Goal: Task Accomplishment & Management: Complete application form

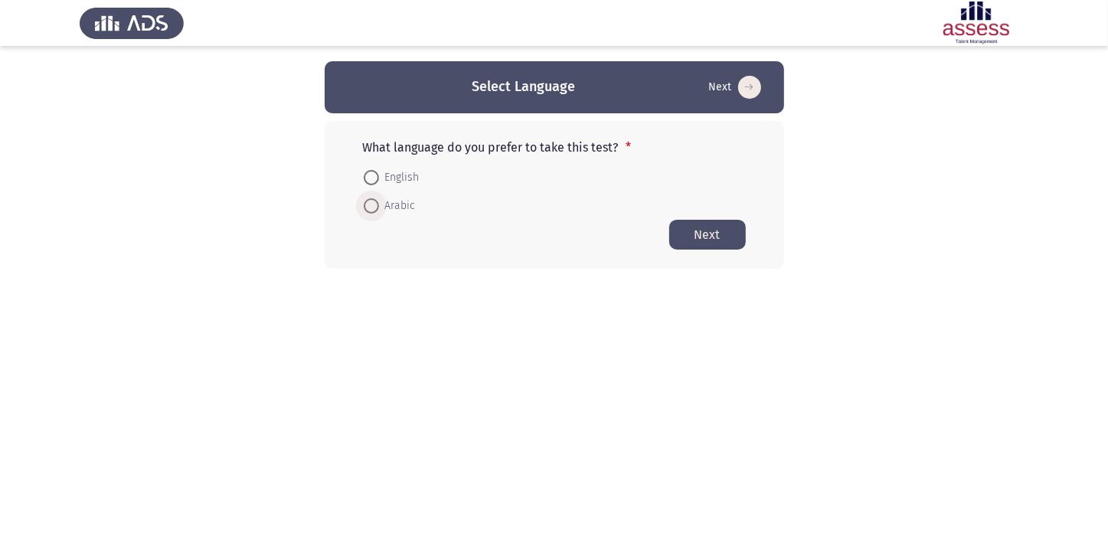
click at [374, 214] on label "Arabic" at bounding box center [390, 206] width 52 height 18
click at [374, 214] on input "Arabic" at bounding box center [371, 205] width 15 height 15
radio input "true"
click at [367, 178] on span at bounding box center [371, 177] width 15 height 15
click at [367, 178] on input "English" at bounding box center [371, 177] width 15 height 15
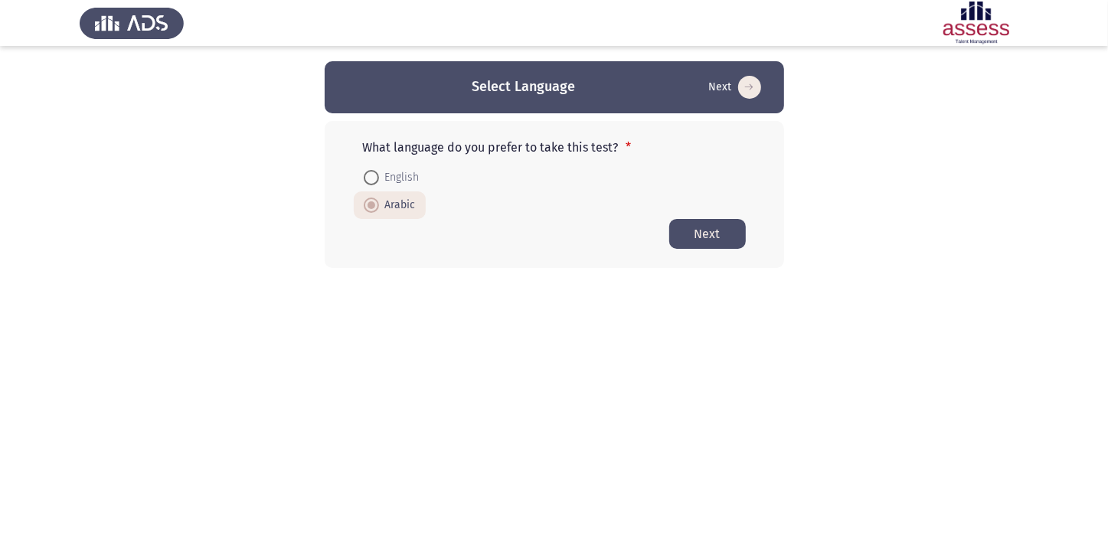
radio input "true"
drag, startPoint x: 701, startPoint y: 233, endPoint x: 711, endPoint y: 228, distance: 11.0
click at [711, 228] on button "Next" at bounding box center [707, 234] width 77 height 30
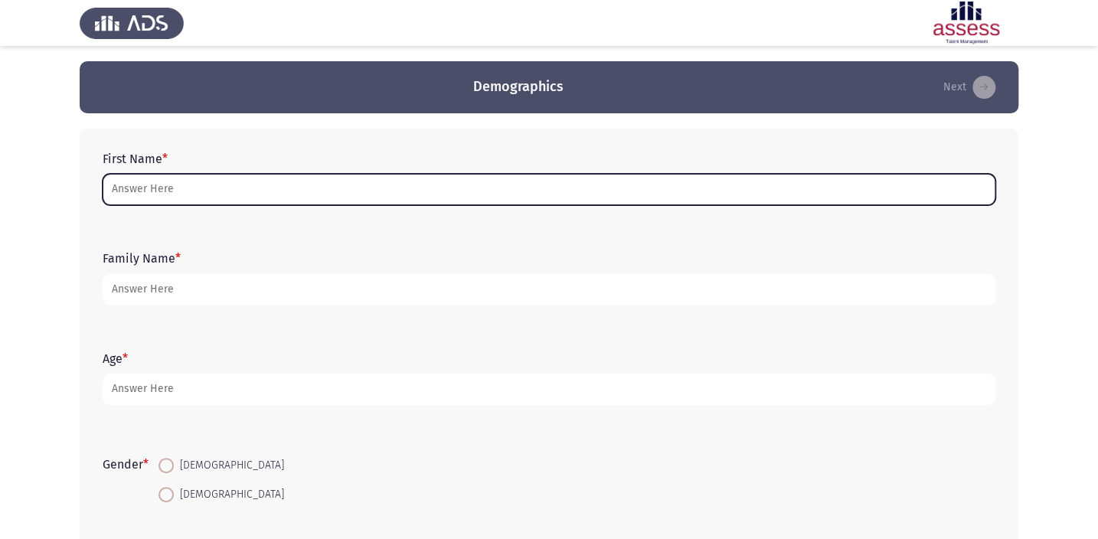
click at [125, 193] on input "First Name *" at bounding box center [549, 189] width 893 height 31
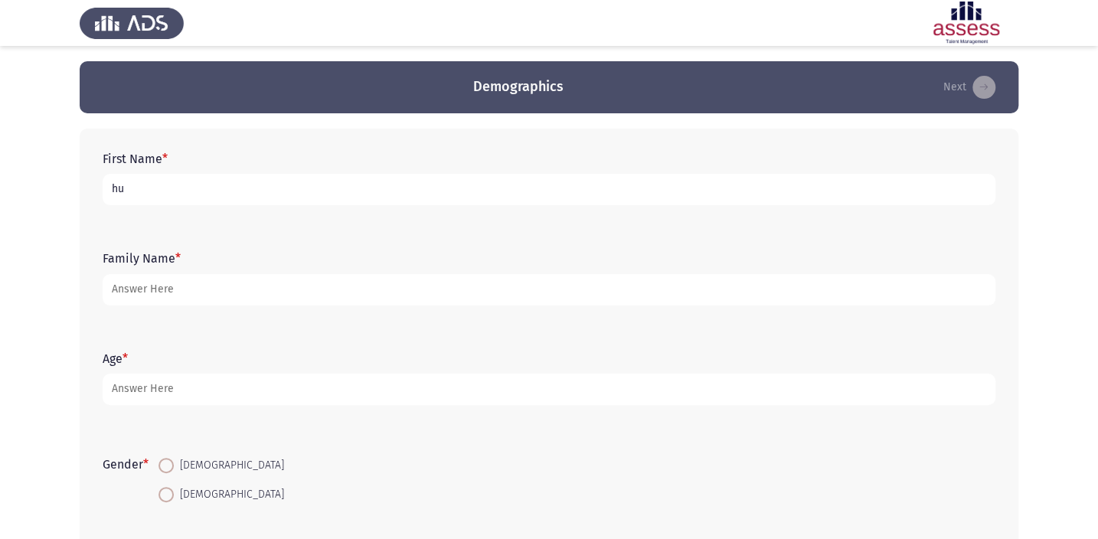
type input "h"
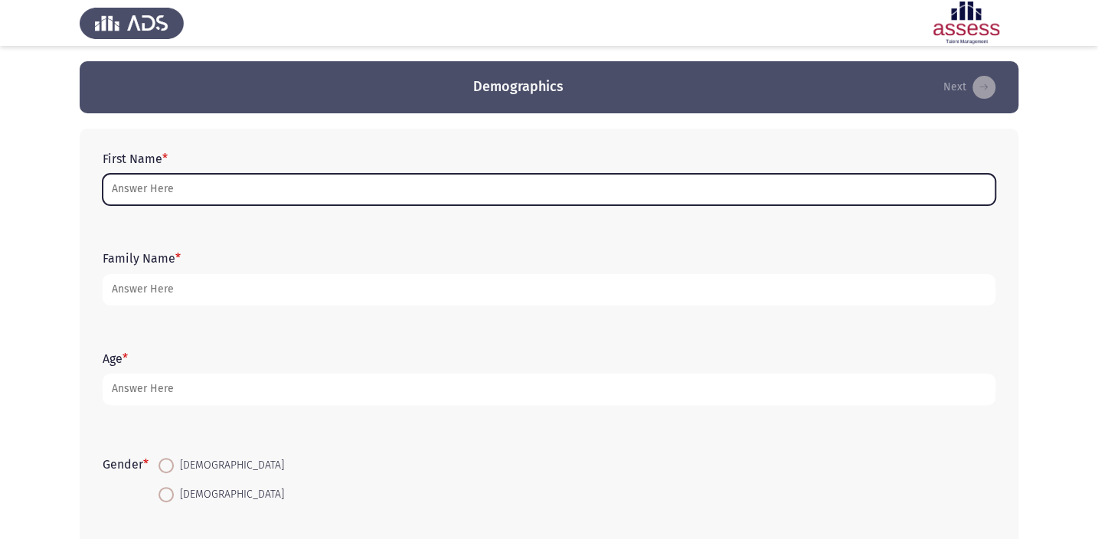
type input "i"
drag, startPoint x: 194, startPoint y: 183, endPoint x: 202, endPoint y: 181, distance: 8.7
click at [200, 183] on input "First Name *" at bounding box center [549, 189] width 893 height 31
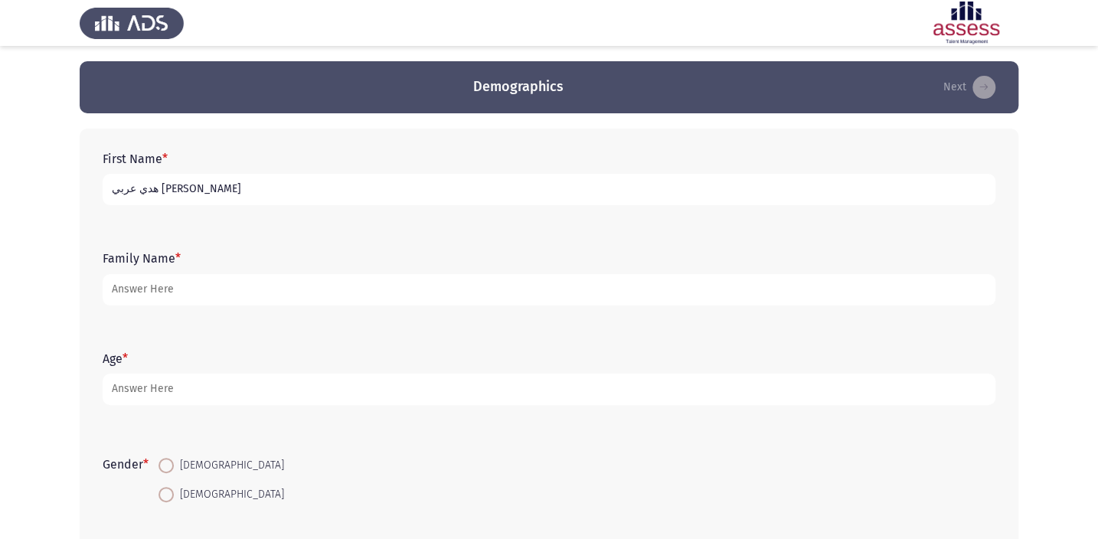
type input "هدي عربي [PERSON_NAME]"
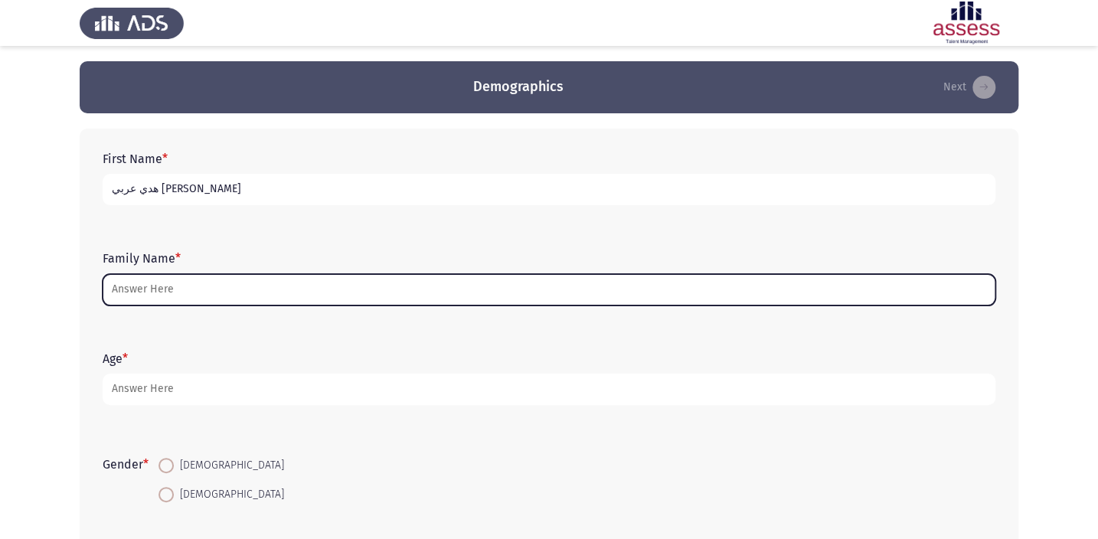
click at [162, 290] on input "Family Name *" at bounding box center [549, 289] width 893 height 31
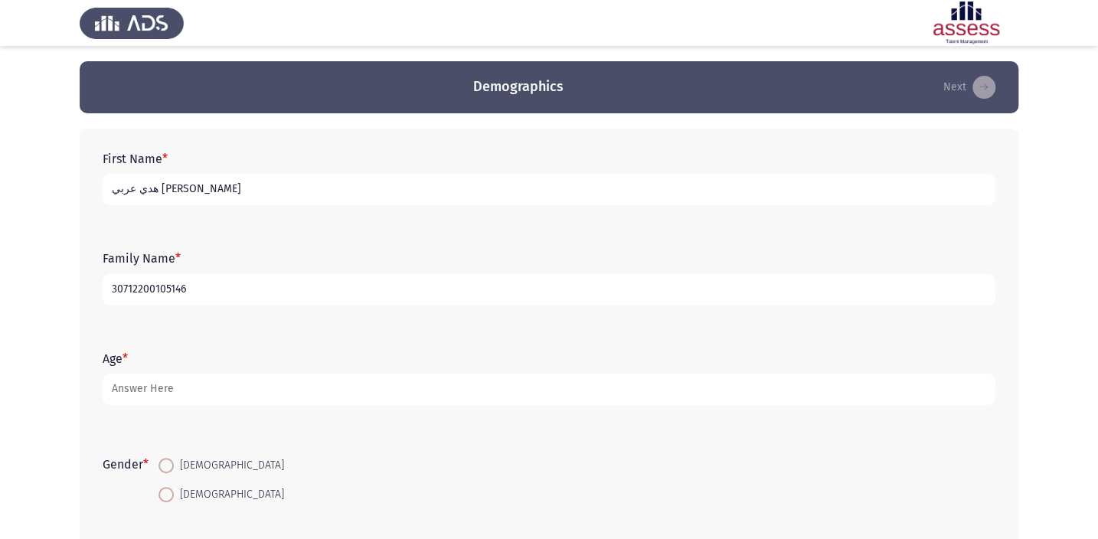
type input "30712200105146"
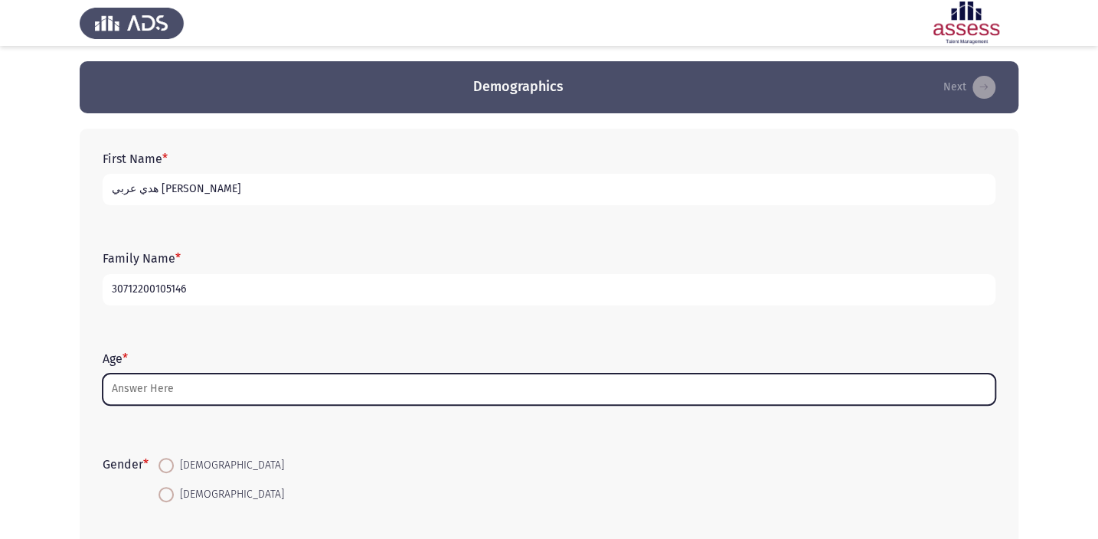
click at [261, 379] on input "Age *" at bounding box center [549, 389] width 893 height 31
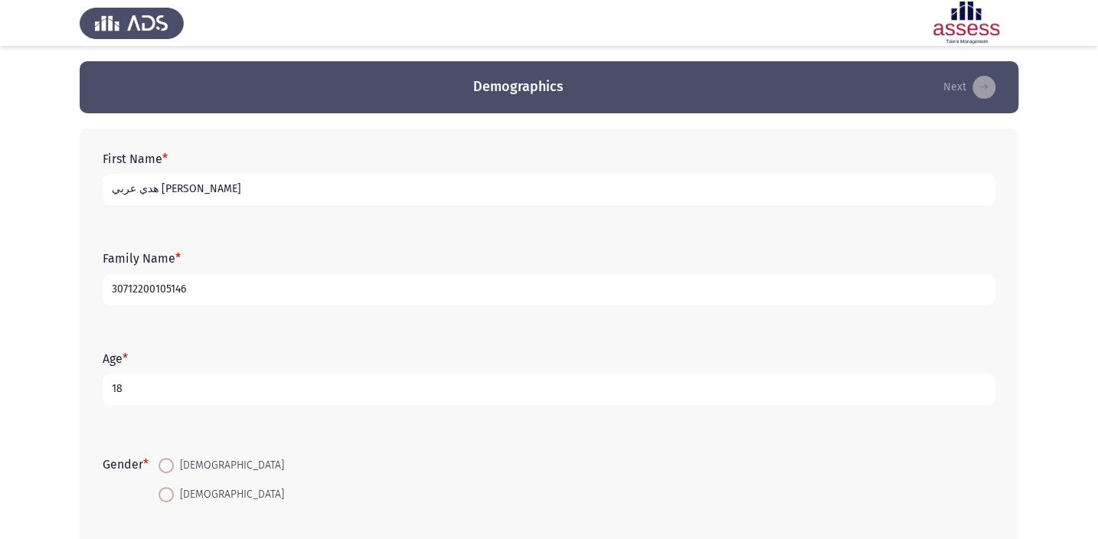
type input "18"
click at [166, 493] on span at bounding box center [165, 494] width 15 height 15
click at [166, 493] on input "[DEMOGRAPHIC_DATA]" at bounding box center [165, 494] width 15 height 15
radio input "true"
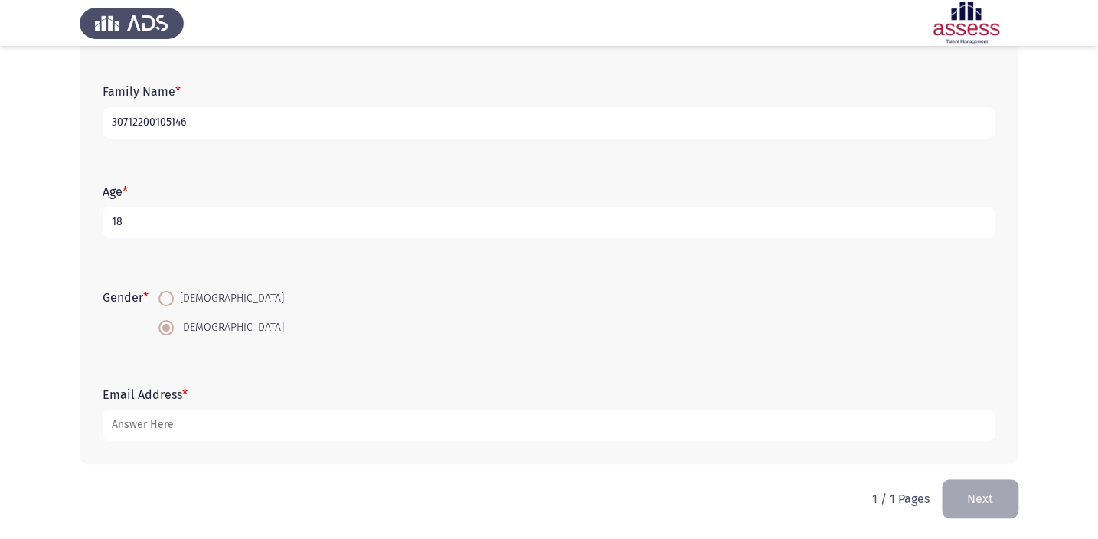
scroll to position [168, 0]
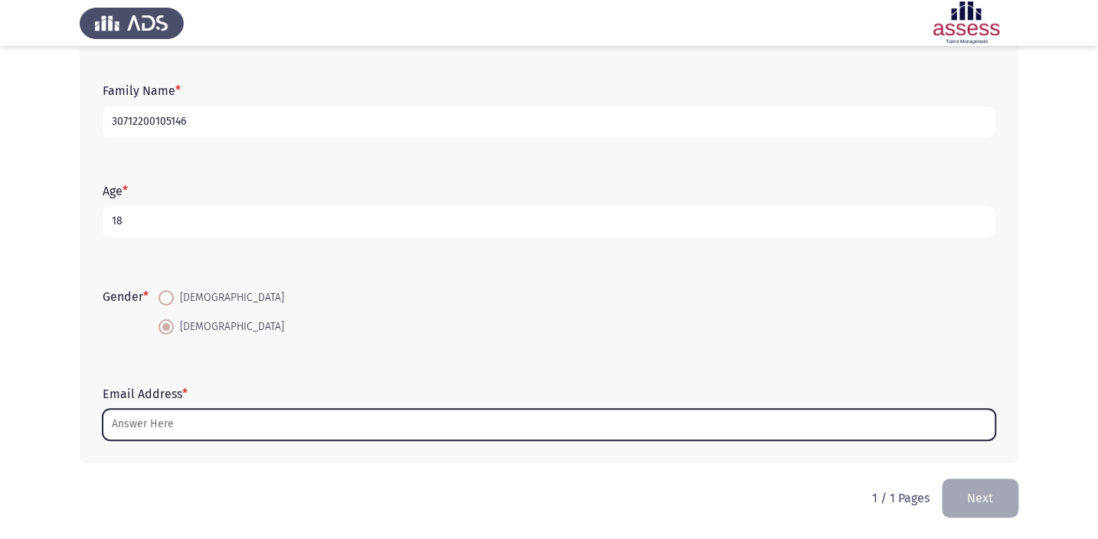
click at [200, 424] on input "Email Address *" at bounding box center [549, 424] width 893 height 31
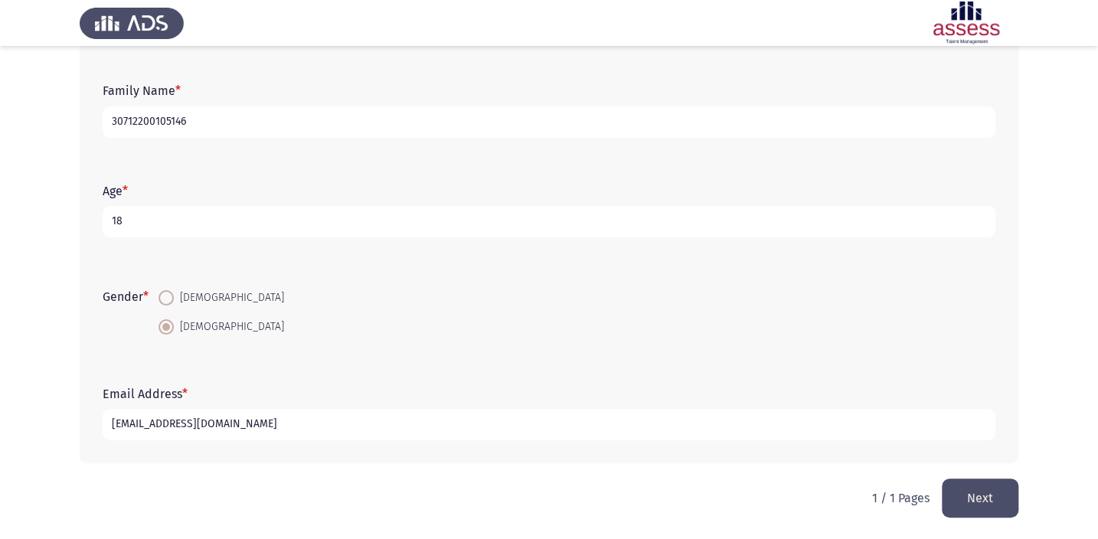
type input "[EMAIL_ADDRESS][DOMAIN_NAME]"
click at [981, 510] on button "Next" at bounding box center [980, 498] width 77 height 39
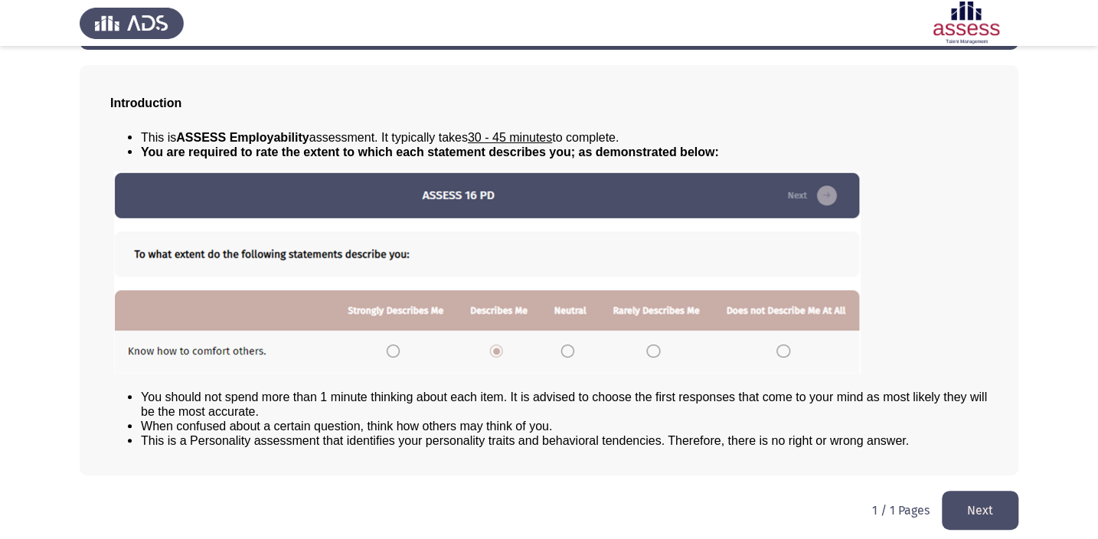
scroll to position [70, 0]
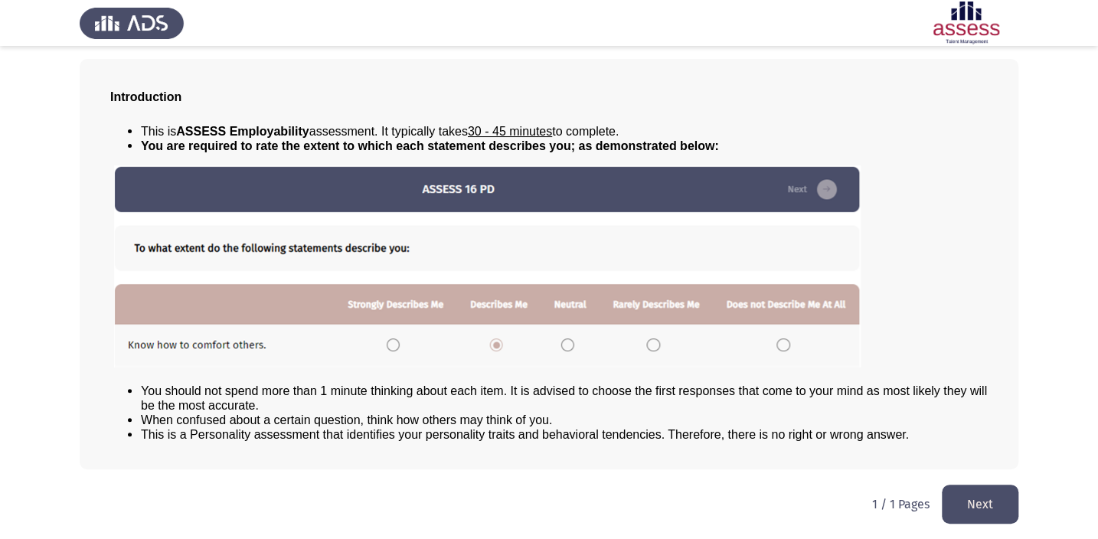
click at [985, 500] on button "Next" at bounding box center [980, 504] width 77 height 39
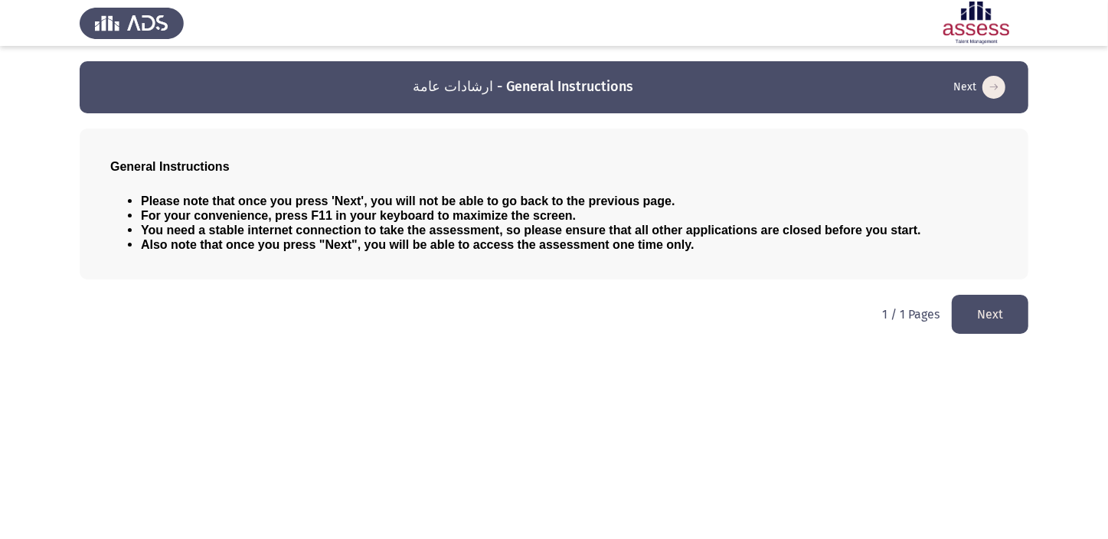
click at [962, 311] on button "Next" at bounding box center [990, 314] width 77 height 39
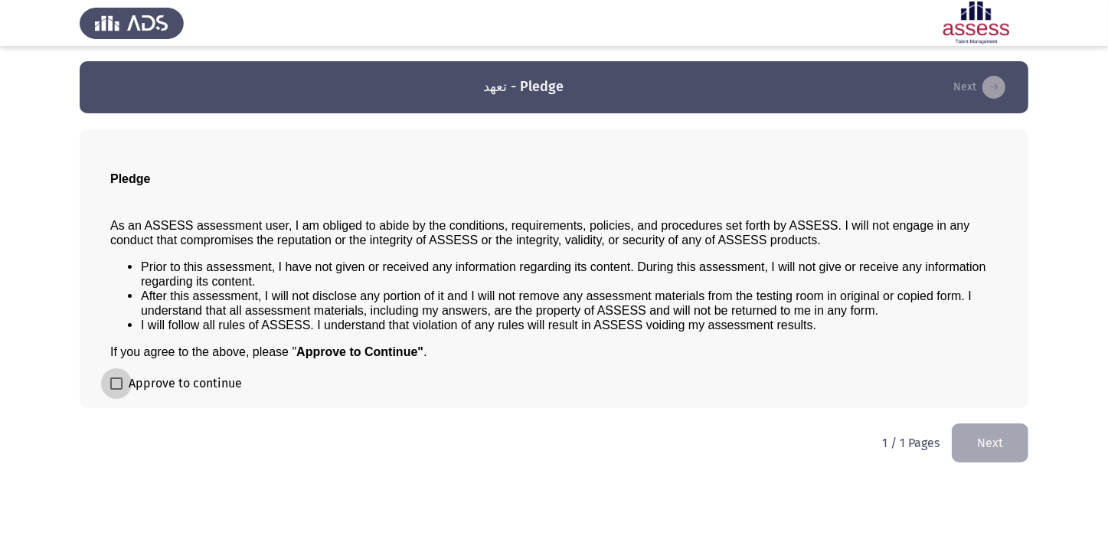
click at [110, 384] on span at bounding box center [116, 383] width 12 height 12
click at [116, 390] on input "Approve to continue" at bounding box center [116, 390] width 1 height 1
checkbox input "true"
click at [993, 440] on button "Next" at bounding box center [990, 442] width 77 height 39
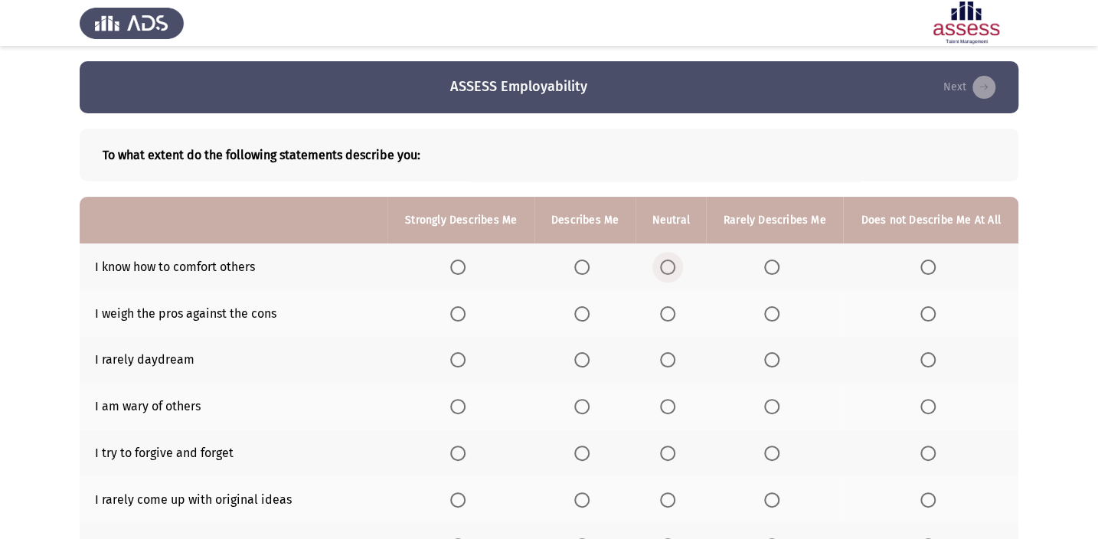
click at [663, 268] on span "Select an option" at bounding box center [667, 267] width 15 height 15
click at [663, 268] on input "Select an option" at bounding box center [667, 267] width 15 height 15
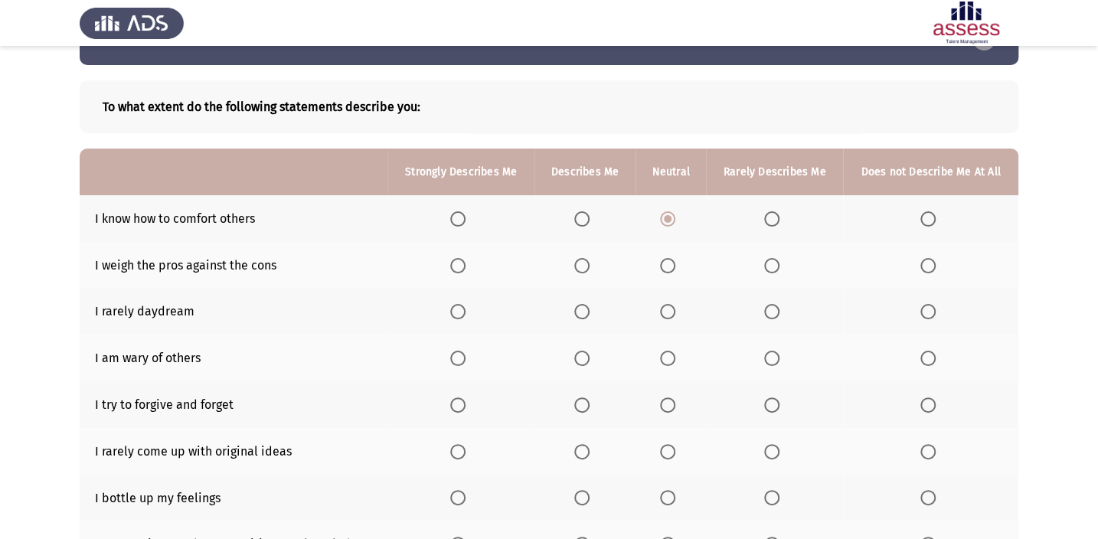
scroll to position [69, 0]
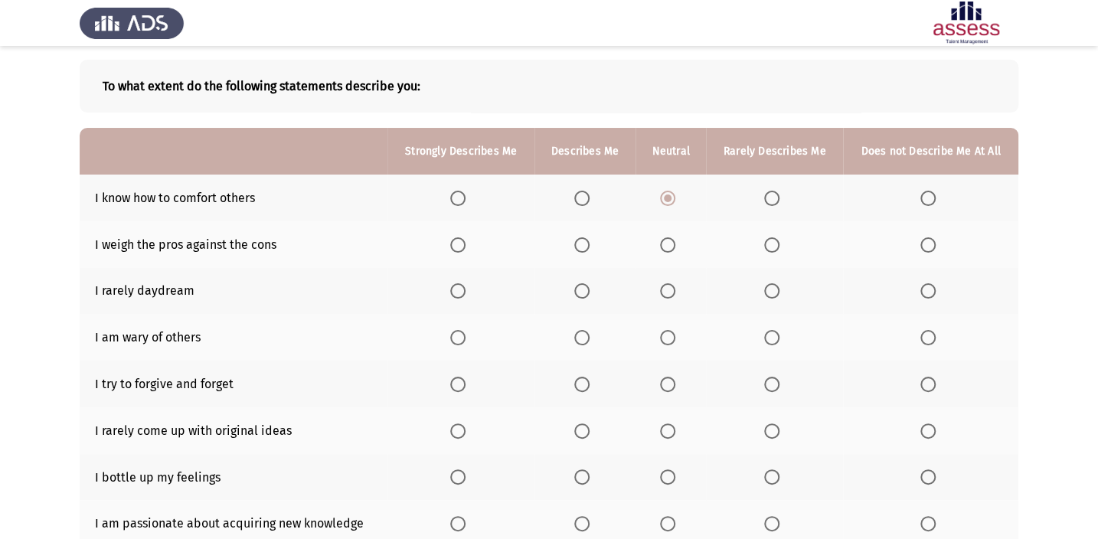
click at [581, 251] on th at bounding box center [584, 244] width 101 height 47
click at [584, 238] on span "Select an option" at bounding box center [581, 244] width 15 height 15
click at [584, 238] on input "Select an option" at bounding box center [581, 244] width 15 height 15
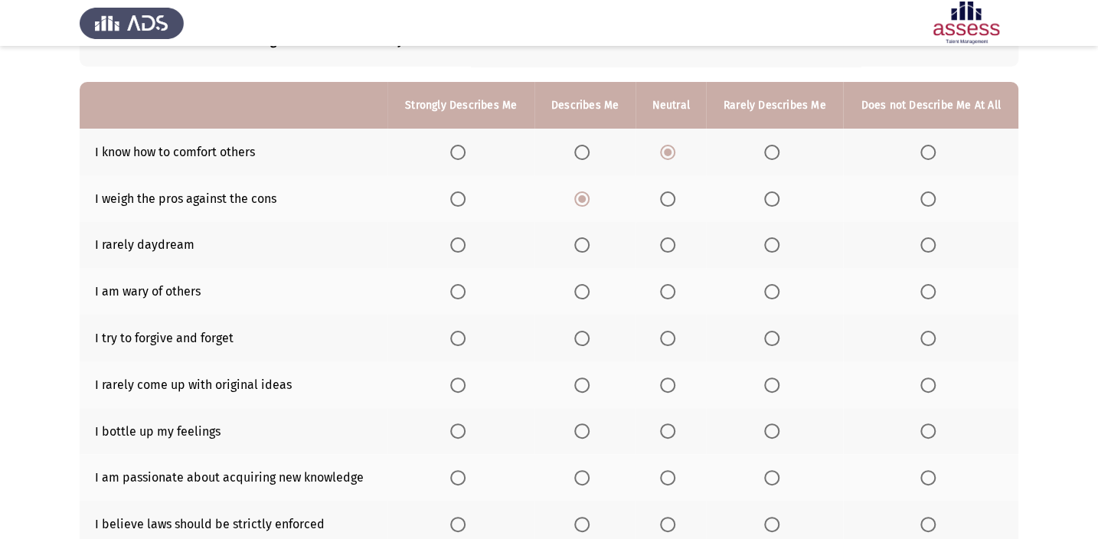
scroll to position [139, 0]
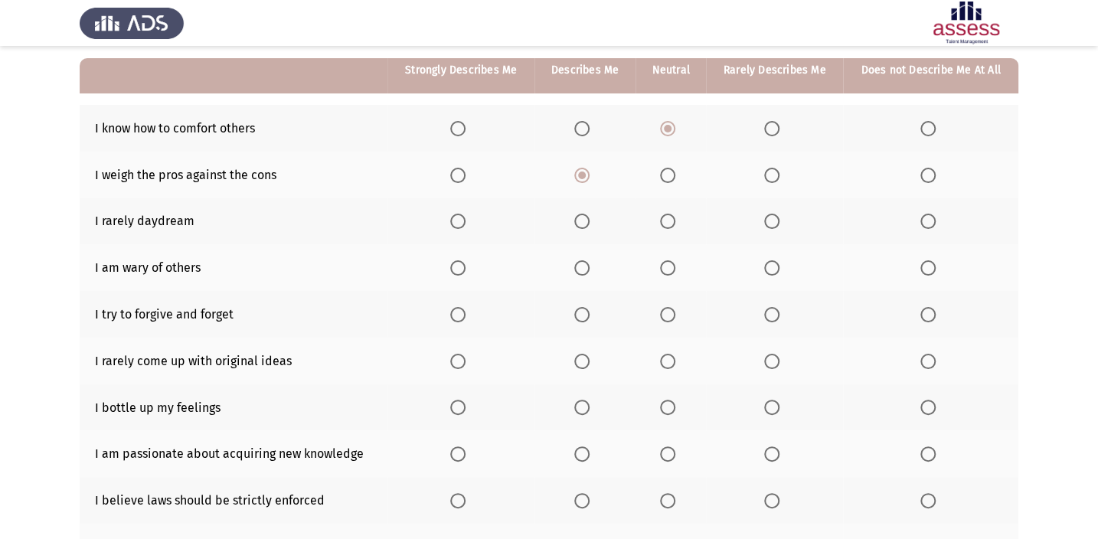
click at [464, 224] on span "Select an option" at bounding box center [457, 221] width 15 height 15
click at [464, 224] on input "Select an option" at bounding box center [457, 221] width 15 height 15
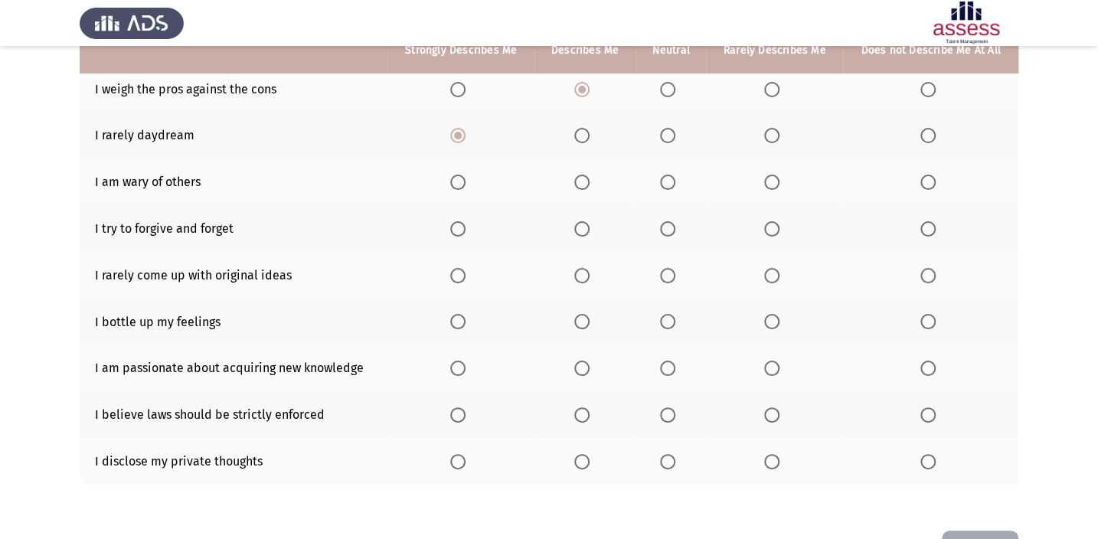
scroll to position [204, 0]
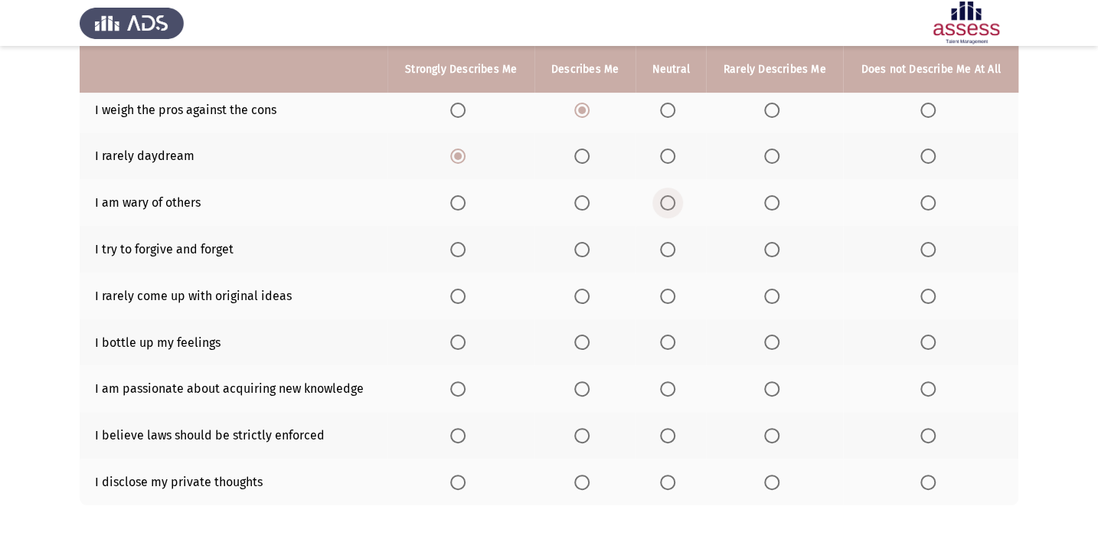
click at [674, 207] on span "Select an option" at bounding box center [667, 202] width 15 height 15
click at [674, 207] on input "Select an option" at bounding box center [667, 202] width 15 height 15
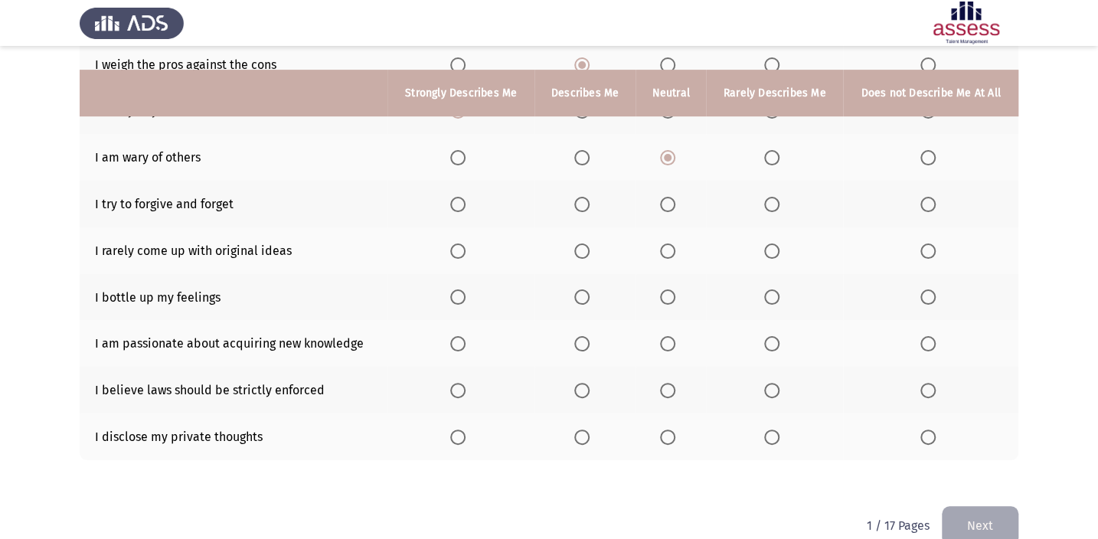
scroll to position [273, 0]
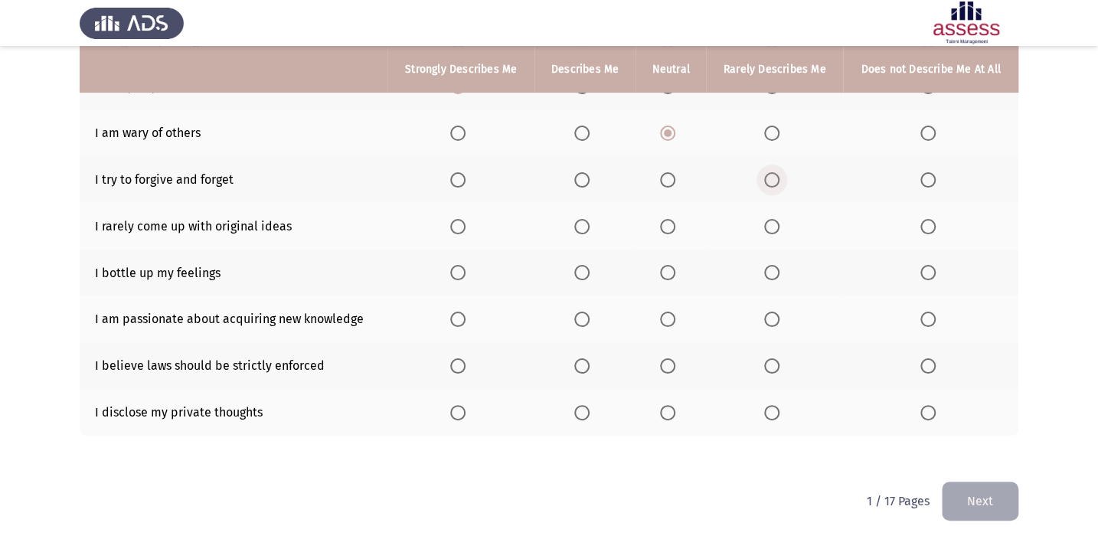
click at [765, 173] on span "Select an option" at bounding box center [771, 179] width 15 height 15
click at [765, 173] on input "Select an option" at bounding box center [771, 179] width 15 height 15
click at [579, 230] on span "Select an option" at bounding box center [581, 226] width 15 height 15
click at [579, 230] on input "Select an option" at bounding box center [581, 226] width 15 height 15
click at [665, 276] on span "Select an option" at bounding box center [667, 272] width 15 height 15
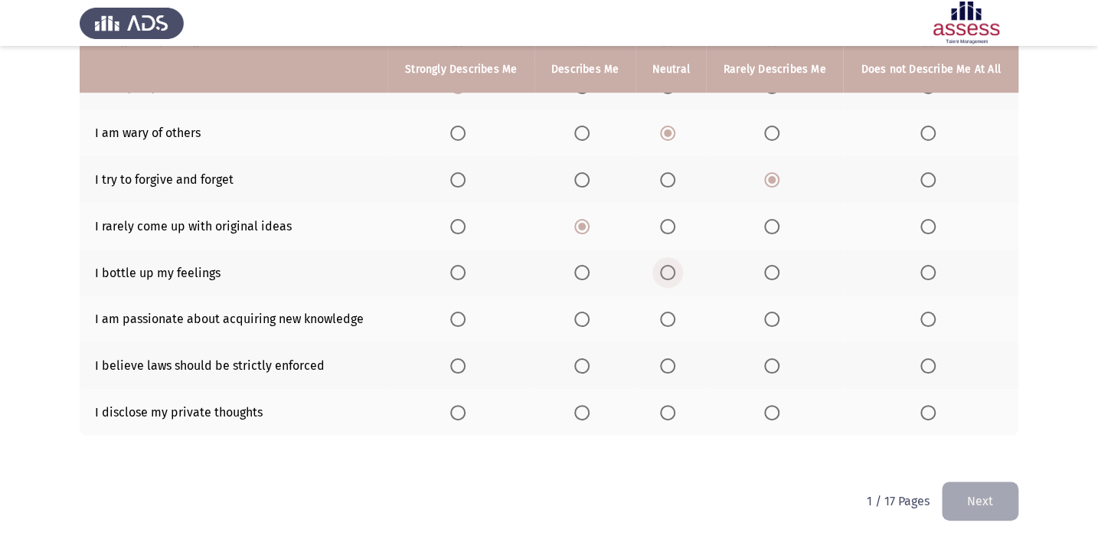
click at [665, 276] on input "Select an option" at bounding box center [667, 272] width 15 height 15
click at [467, 320] on label "Select an option" at bounding box center [460, 319] width 21 height 15
click at [466, 320] on input "Select an option" at bounding box center [457, 319] width 15 height 15
click at [586, 359] on span "Select an option" at bounding box center [581, 365] width 15 height 15
click at [586, 359] on input "Select an option" at bounding box center [581, 365] width 15 height 15
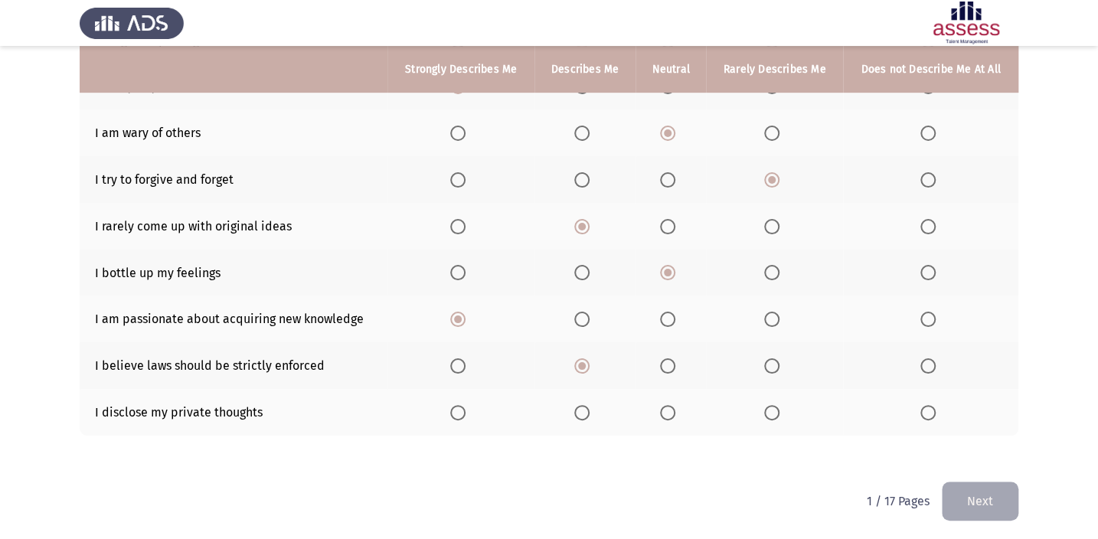
click at [666, 407] on span "Select an option" at bounding box center [667, 412] width 15 height 15
click at [666, 407] on input "Select an option" at bounding box center [667, 412] width 15 height 15
click at [1008, 502] on button "Next" at bounding box center [980, 501] width 77 height 39
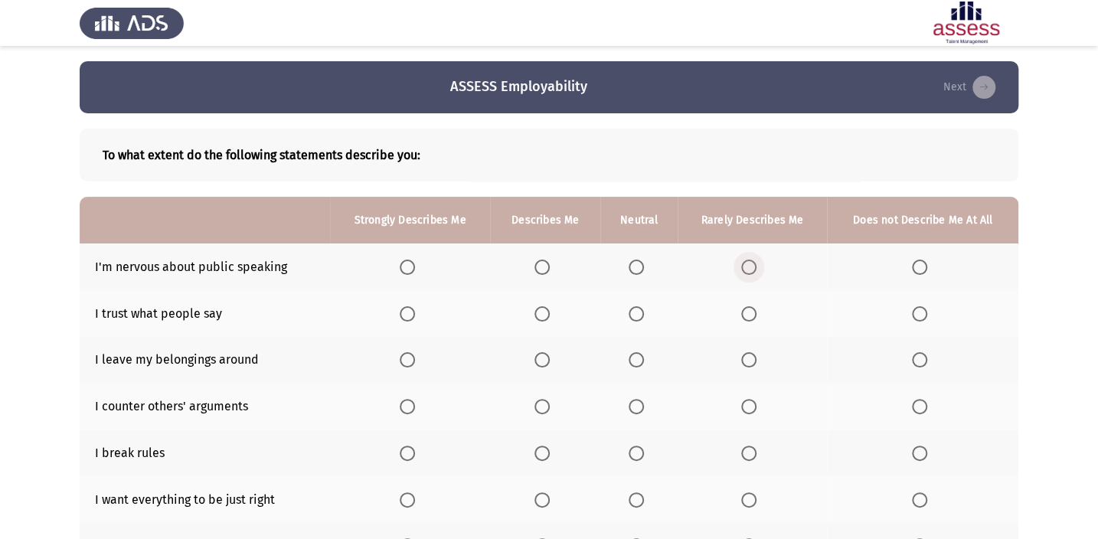
click at [757, 260] on label "Select an option" at bounding box center [751, 267] width 21 height 15
click at [757, 260] on input "Select an option" at bounding box center [748, 267] width 15 height 15
click at [920, 313] on span "Select an option" at bounding box center [919, 313] width 15 height 15
click at [920, 313] on input "Select an option" at bounding box center [919, 313] width 15 height 15
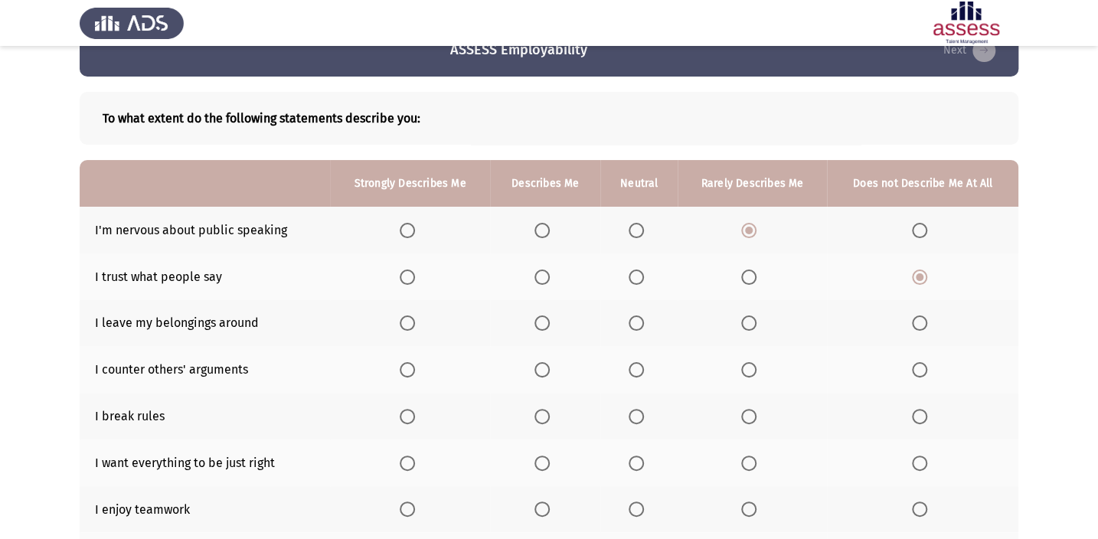
scroll to position [69, 0]
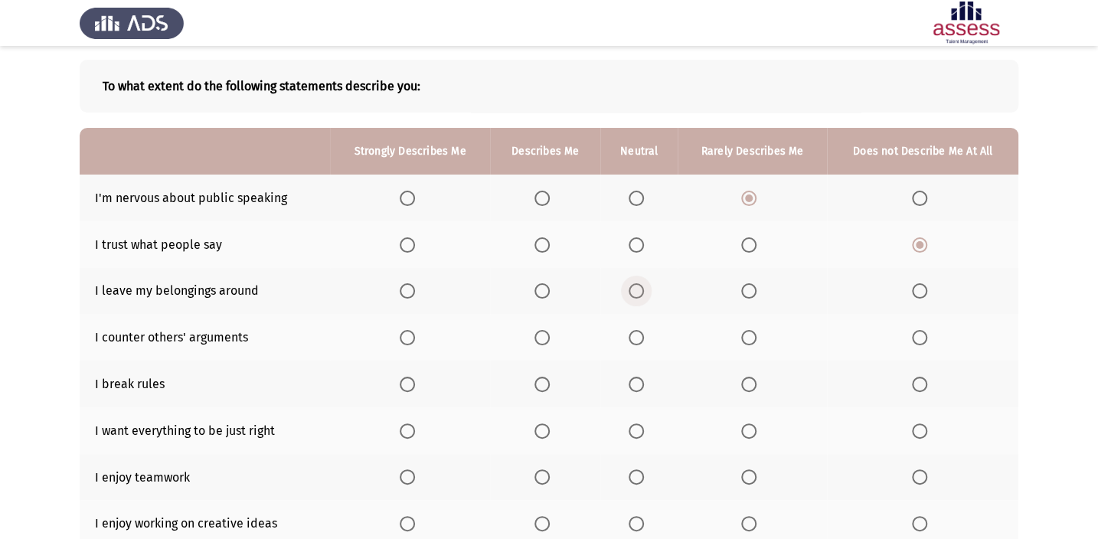
click at [633, 294] on span "Select an option" at bounding box center [636, 290] width 15 height 15
click at [633, 294] on input "Select an option" at bounding box center [636, 290] width 15 height 15
click at [546, 335] on span "Select an option" at bounding box center [541, 337] width 15 height 15
click at [546, 335] on input "Select an option" at bounding box center [541, 337] width 15 height 15
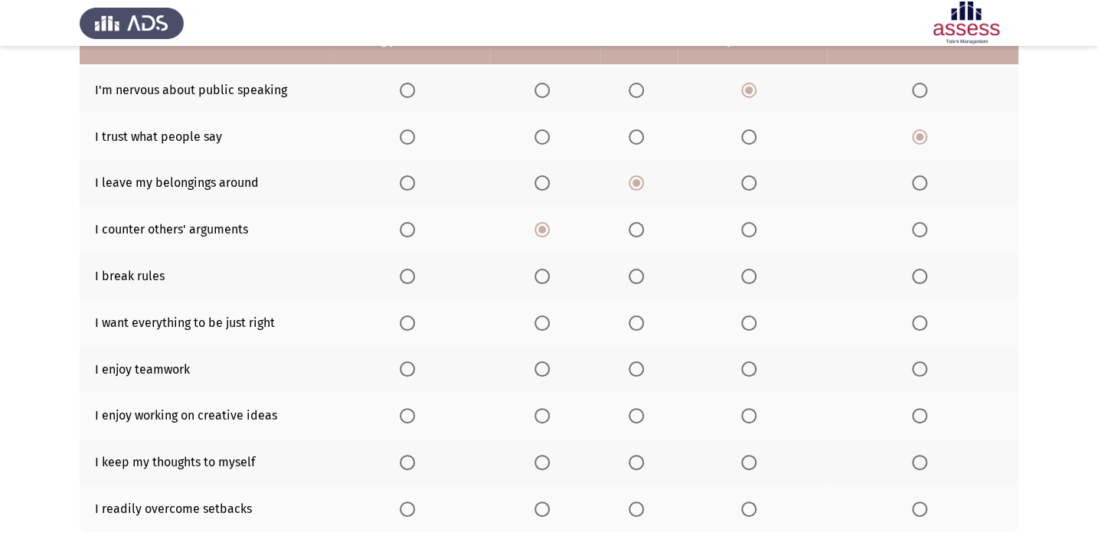
scroll to position [208, 0]
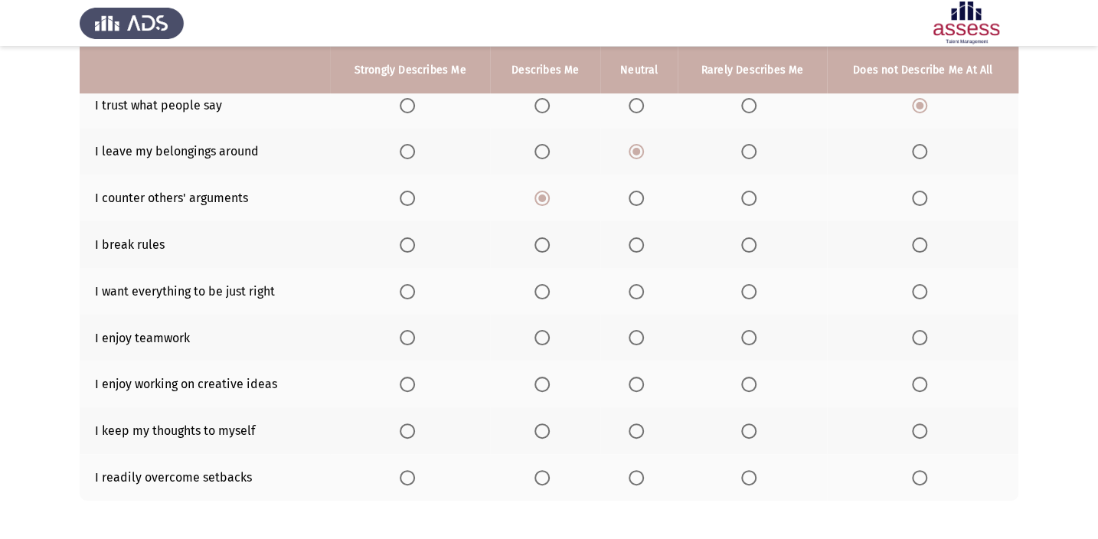
click at [926, 250] on th at bounding box center [922, 244] width 191 height 47
click at [907, 245] on th at bounding box center [922, 244] width 191 height 47
click at [913, 240] on span "Select an option" at bounding box center [919, 244] width 15 height 15
click at [913, 240] on input "Select an option" at bounding box center [919, 244] width 15 height 15
click at [544, 295] on span "Select an option" at bounding box center [541, 291] width 15 height 15
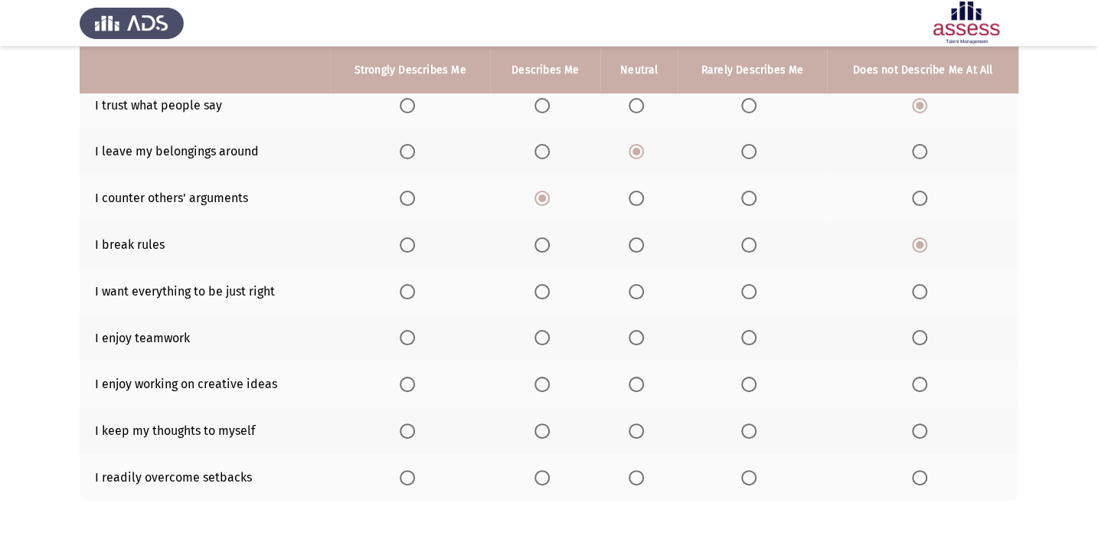
click at [544, 295] on input "Select an option" at bounding box center [541, 291] width 15 height 15
click at [400, 276] on th at bounding box center [410, 291] width 160 height 47
click at [411, 294] on span "Select an option" at bounding box center [407, 291] width 15 height 15
click at [411, 294] on input "Select an option" at bounding box center [407, 291] width 15 height 15
click at [544, 332] on span "Select an option" at bounding box center [541, 337] width 15 height 15
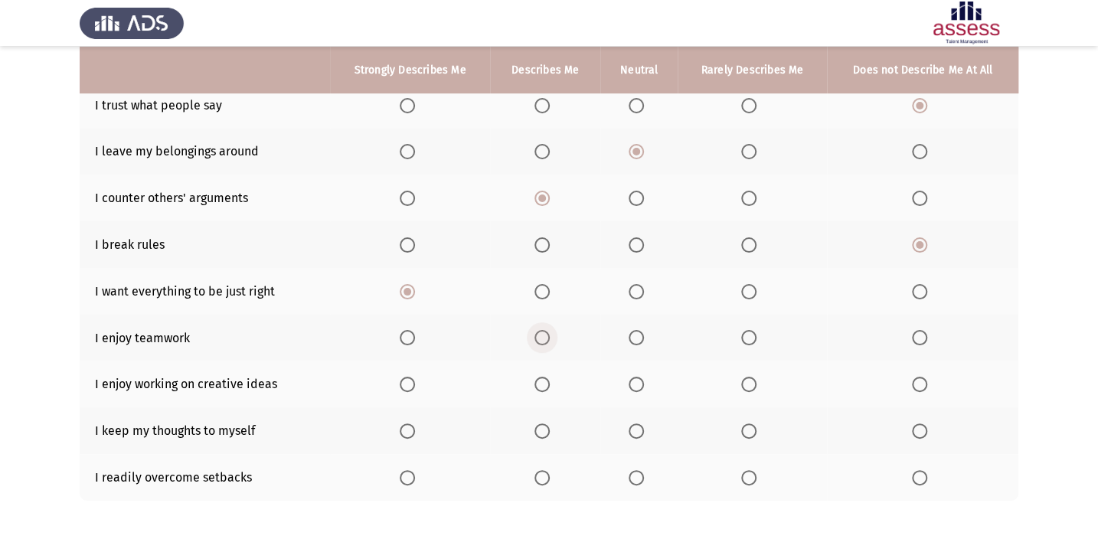
click at [544, 332] on input "Select an option" at bounding box center [541, 337] width 15 height 15
click at [405, 382] on span "Select an option" at bounding box center [407, 384] width 15 height 15
click at [405, 382] on input "Select an option" at bounding box center [407, 384] width 15 height 15
click at [629, 429] on span "Select an option" at bounding box center [636, 430] width 15 height 15
click at [629, 429] on input "Select an option" at bounding box center [636, 430] width 15 height 15
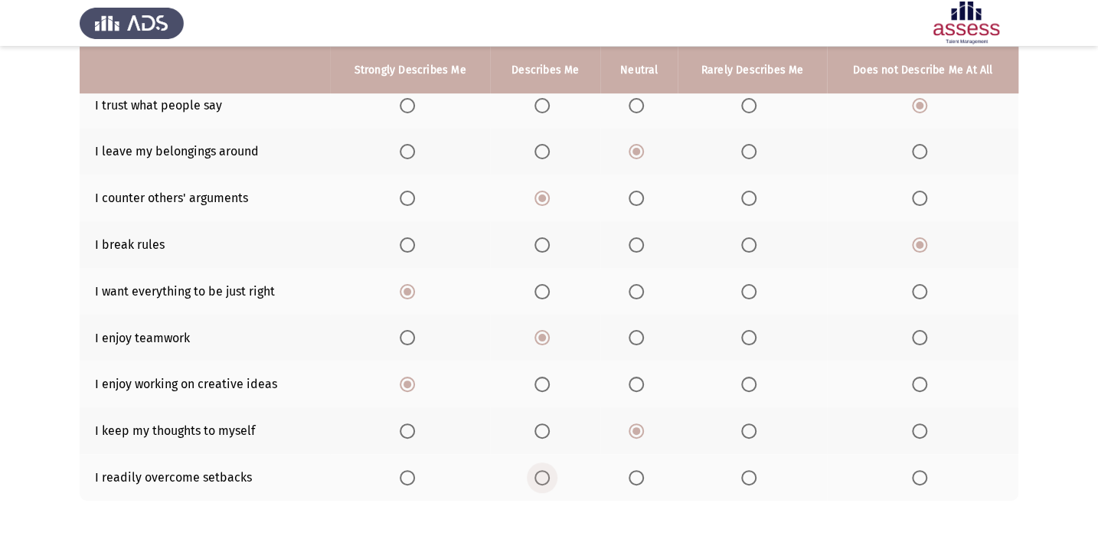
click at [544, 480] on span "Select an option" at bounding box center [541, 477] width 15 height 15
click at [544, 480] on input "Select an option" at bounding box center [541, 477] width 15 height 15
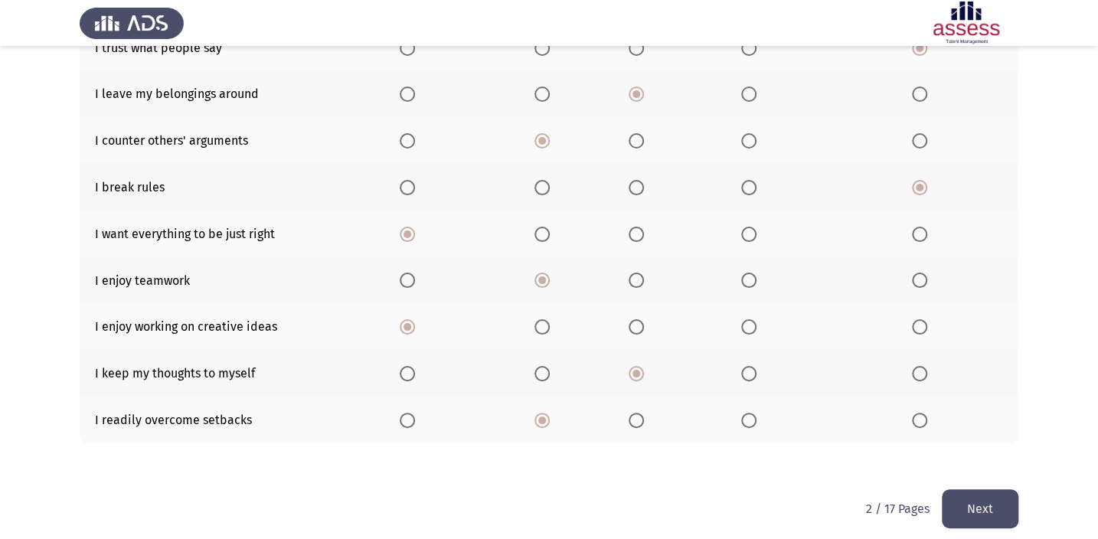
scroll to position [273, 0]
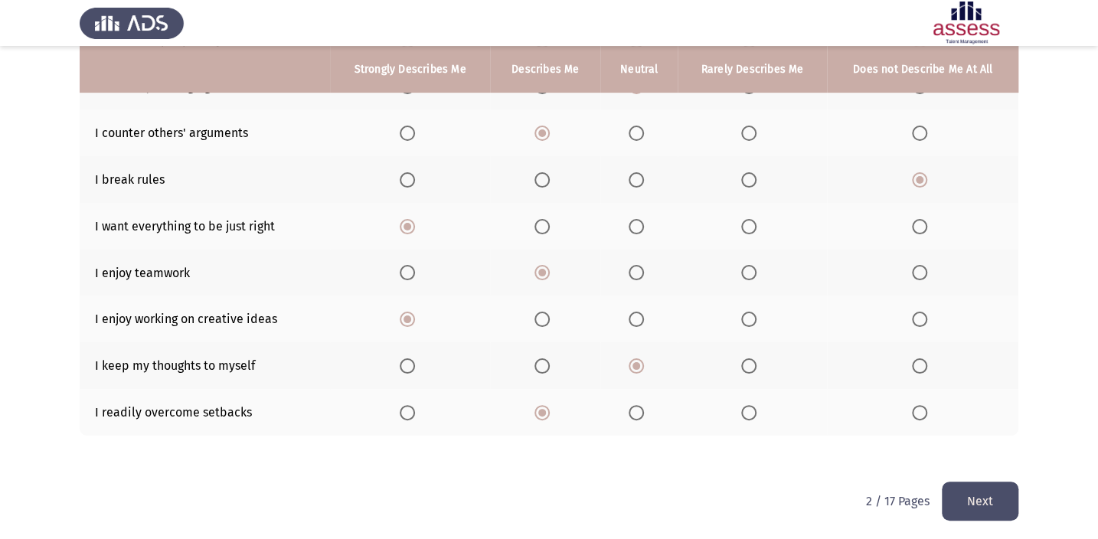
click at [967, 507] on button "Next" at bounding box center [980, 501] width 77 height 39
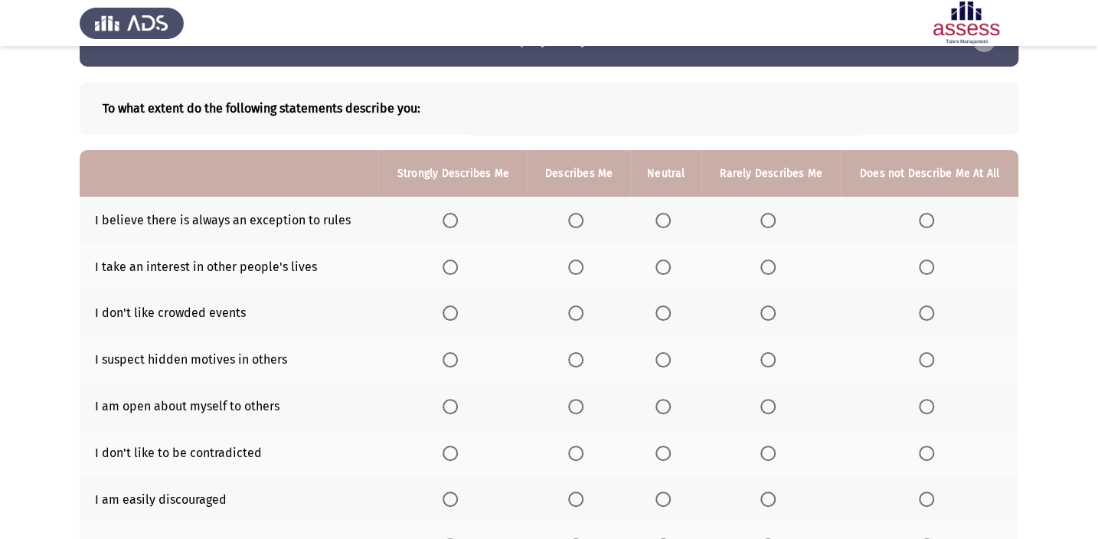
scroll to position [69, 0]
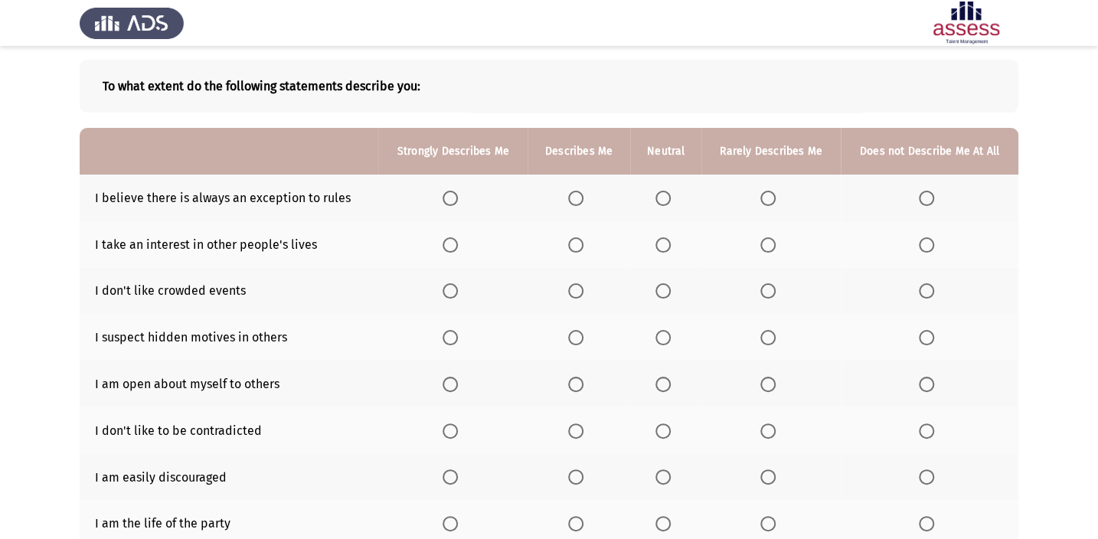
click at [574, 191] on span "Select an option" at bounding box center [575, 198] width 15 height 15
click at [574, 191] on input "Select an option" at bounding box center [575, 198] width 15 height 15
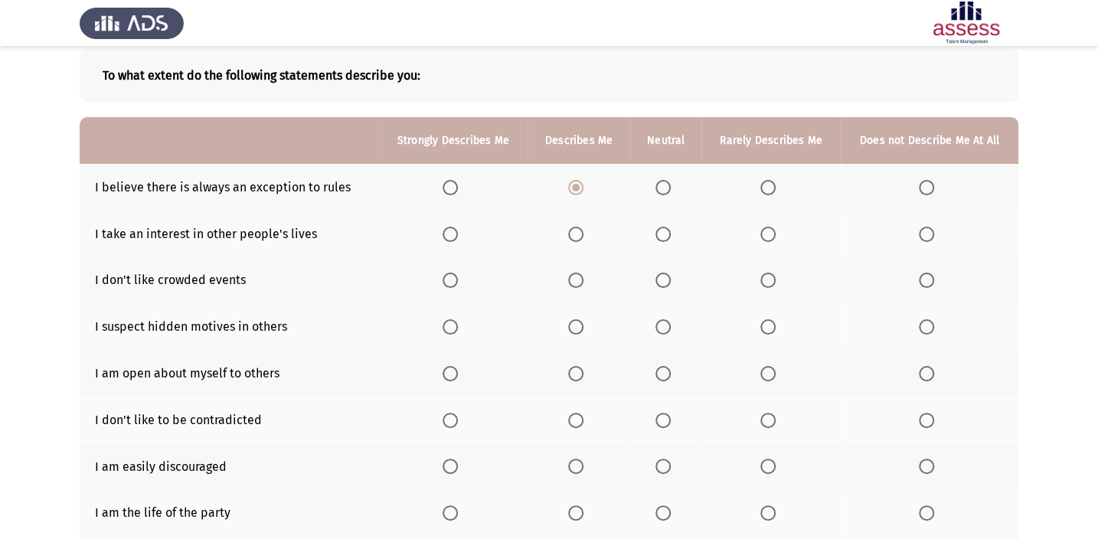
scroll to position [18, 0]
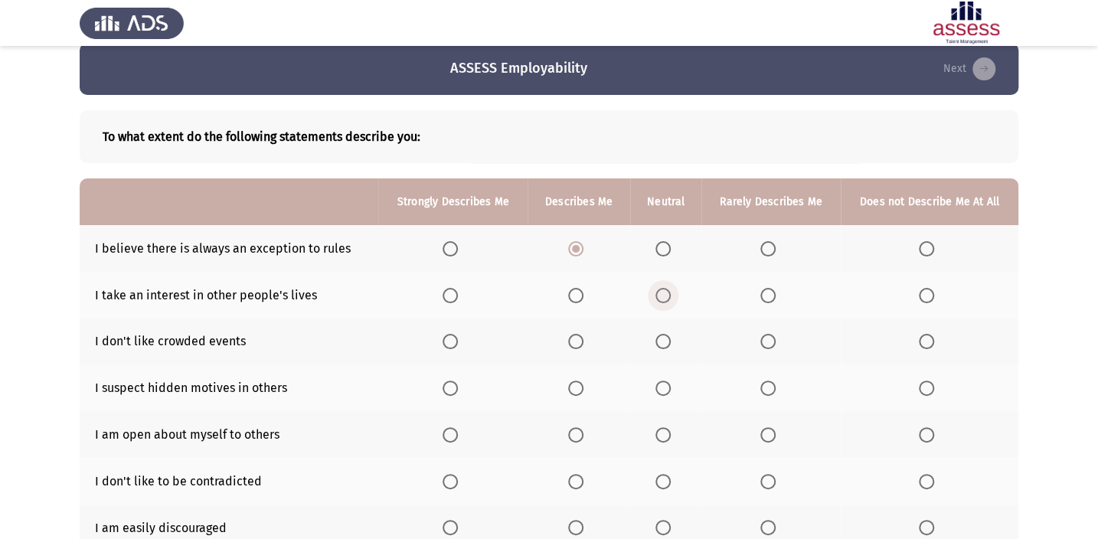
click at [666, 289] on span "Select an option" at bounding box center [662, 295] width 15 height 15
click at [666, 289] on input "Select an option" at bounding box center [662, 295] width 15 height 15
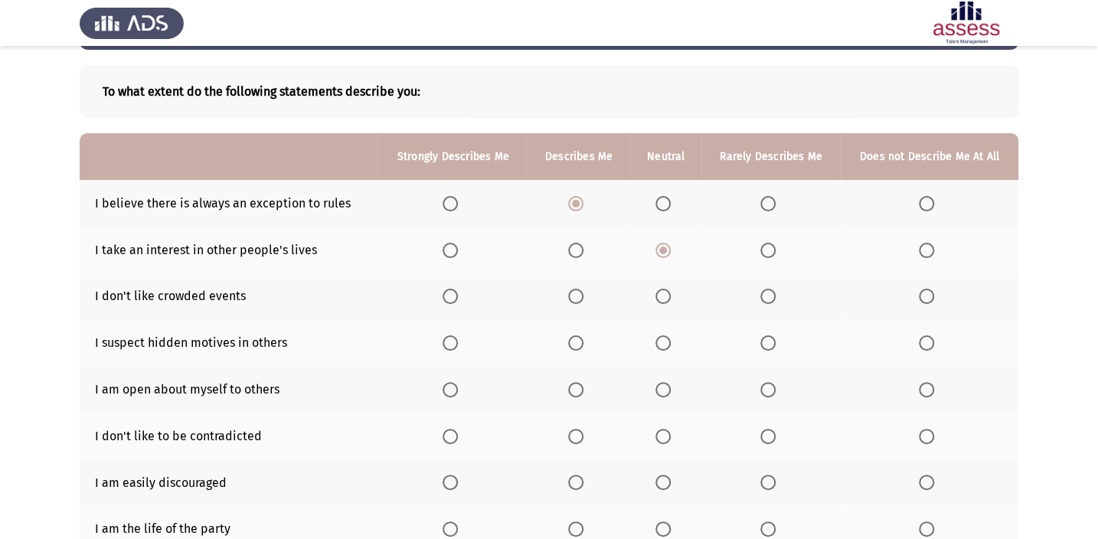
scroll to position [88, 0]
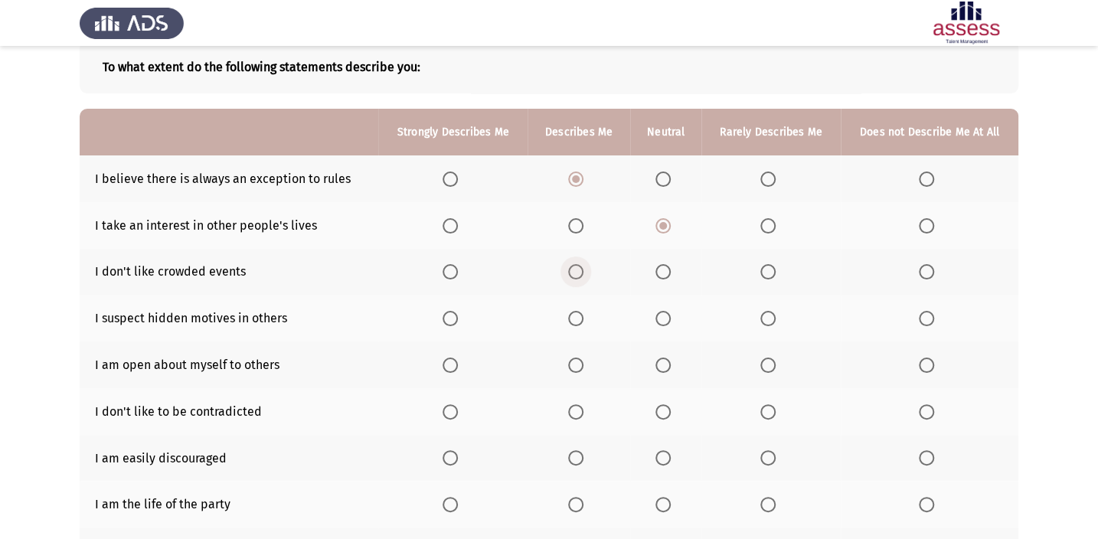
click at [569, 276] on span "Select an option" at bounding box center [575, 271] width 15 height 15
click at [569, 276] on input "Select an option" at bounding box center [575, 271] width 15 height 15
click at [774, 266] on span "Select an option" at bounding box center [767, 271] width 15 height 15
click at [774, 266] on input "Select an option" at bounding box center [767, 271] width 15 height 15
click at [581, 322] on span "Select an option" at bounding box center [575, 318] width 15 height 15
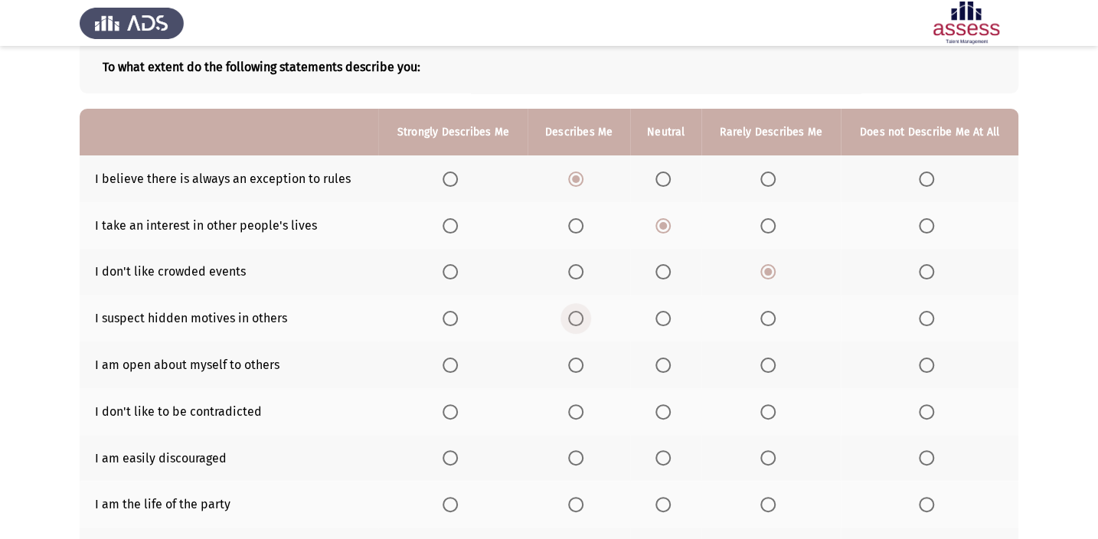
click at [581, 322] on input "Select an option" at bounding box center [575, 318] width 15 height 15
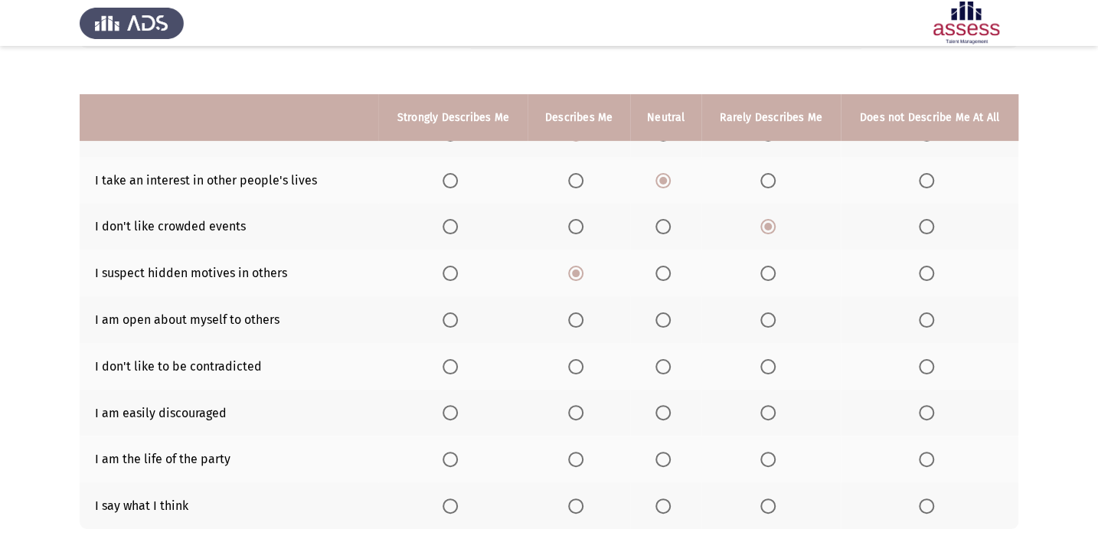
scroll to position [227, 0]
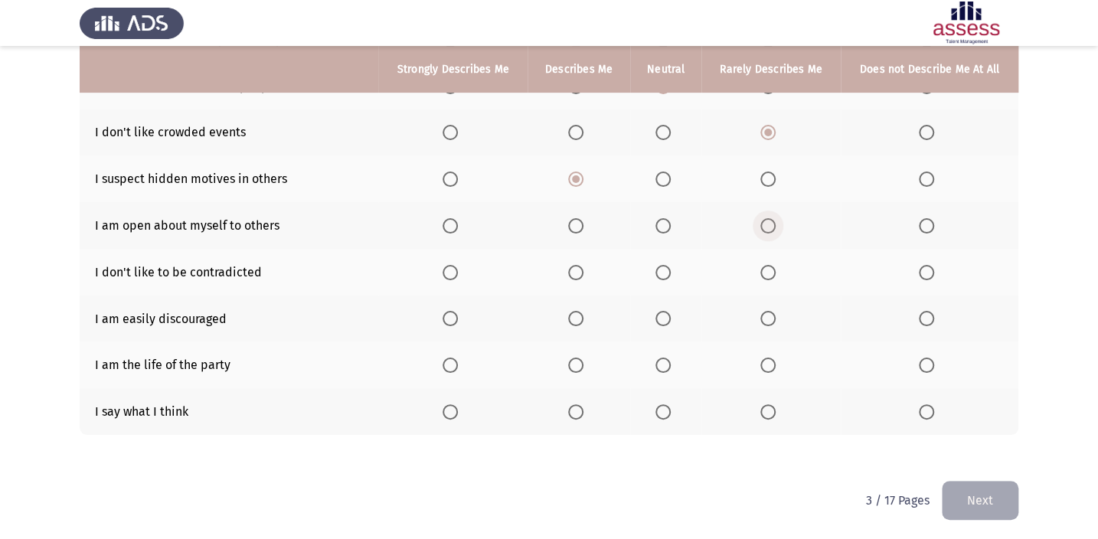
click at [764, 230] on span "Select an option" at bounding box center [767, 225] width 15 height 15
click at [764, 230] on input "Select an option" at bounding box center [767, 225] width 15 height 15
click at [654, 270] on th at bounding box center [665, 272] width 71 height 47
click at [654, 272] on th at bounding box center [665, 272] width 71 height 47
click at [660, 268] on span "Select an option" at bounding box center [662, 272] width 15 height 15
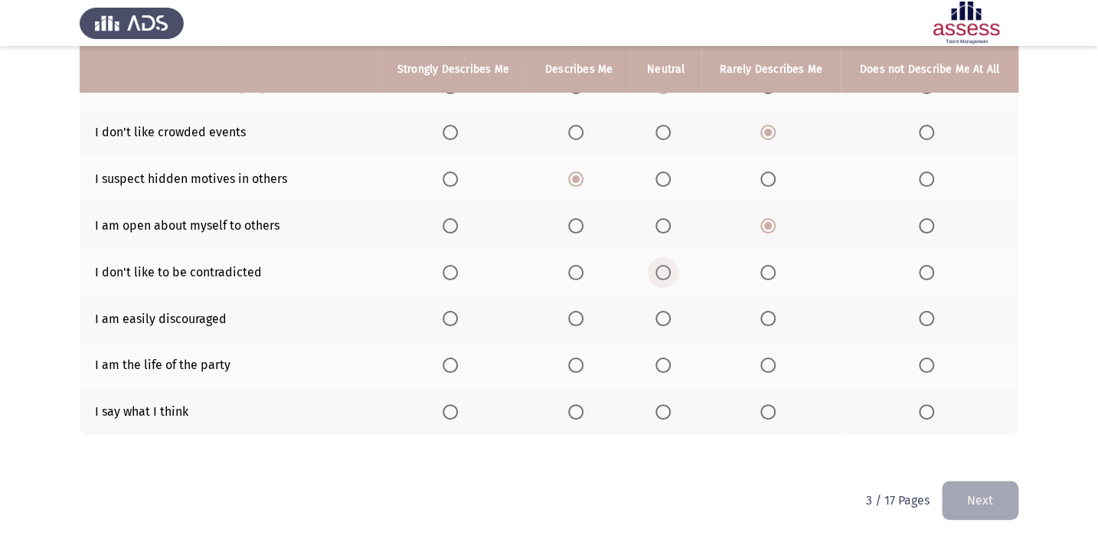
click at [660, 268] on input "Select an option" at bounding box center [662, 272] width 15 height 15
click at [763, 320] on span "Select an option" at bounding box center [767, 318] width 15 height 15
click at [763, 320] on input "Select an option" at bounding box center [767, 318] width 15 height 15
click at [668, 359] on span "Select an option" at bounding box center [662, 365] width 15 height 15
click at [668, 359] on input "Select an option" at bounding box center [662, 365] width 15 height 15
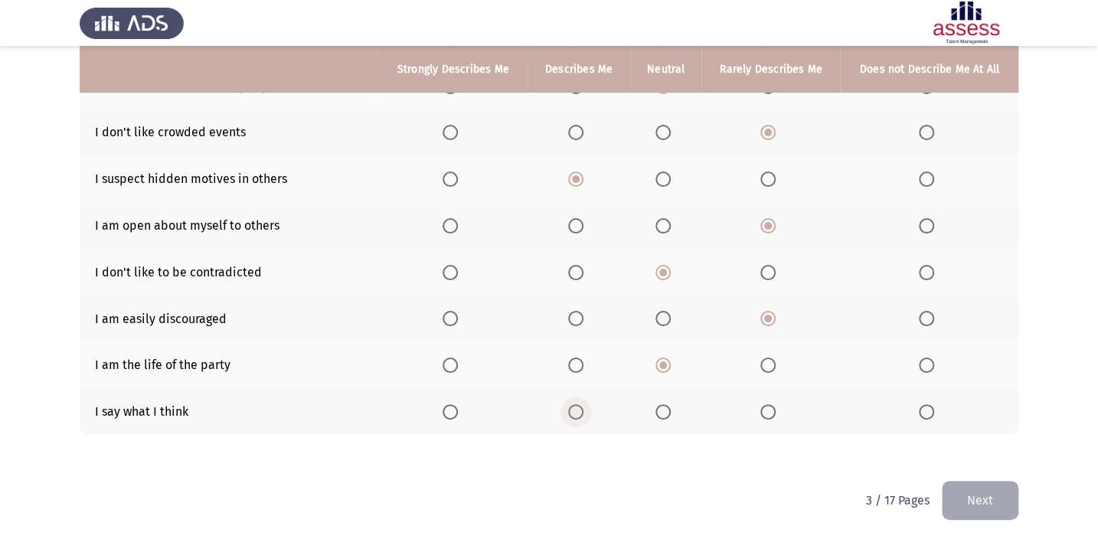
click at [576, 413] on span "Select an option" at bounding box center [575, 411] width 15 height 15
click at [576, 413] on input "Select an option" at bounding box center [575, 411] width 15 height 15
click at [978, 490] on button "Next" at bounding box center [980, 500] width 77 height 39
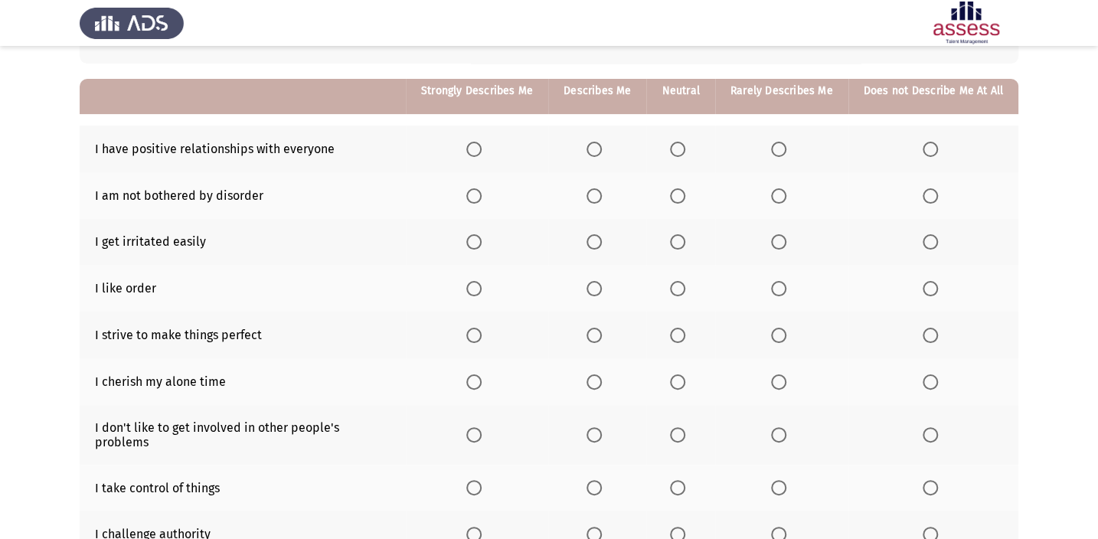
scroll to position [139, 0]
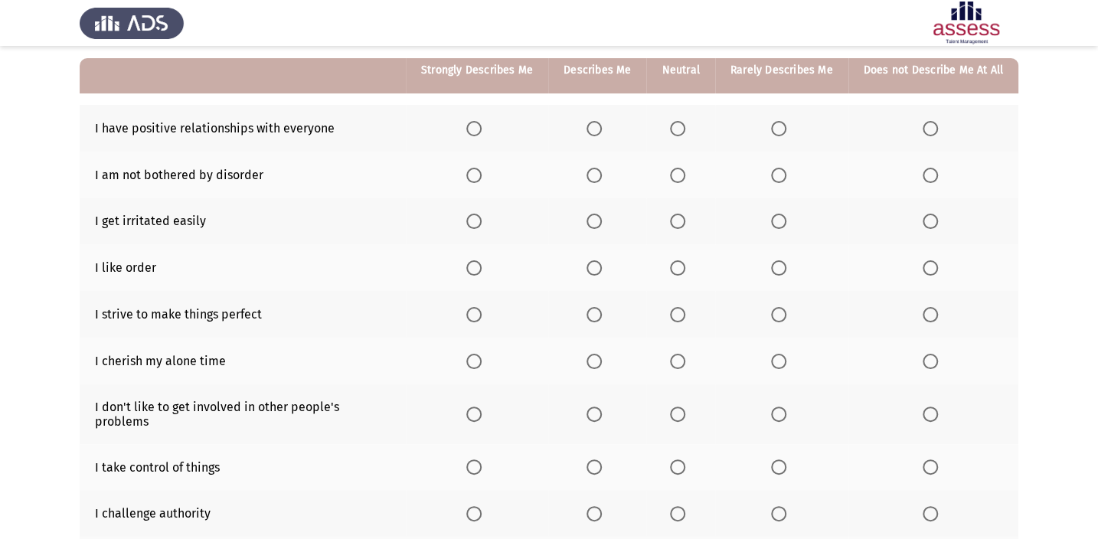
click at [679, 132] on span "Select an option" at bounding box center [677, 128] width 15 height 15
click at [679, 132] on input "Select an option" at bounding box center [677, 128] width 15 height 15
click at [605, 168] on label "Select an option" at bounding box center [597, 175] width 21 height 15
click at [602, 168] on input "Select an option" at bounding box center [594, 175] width 15 height 15
click at [780, 180] on span "Select an option" at bounding box center [778, 175] width 15 height 15
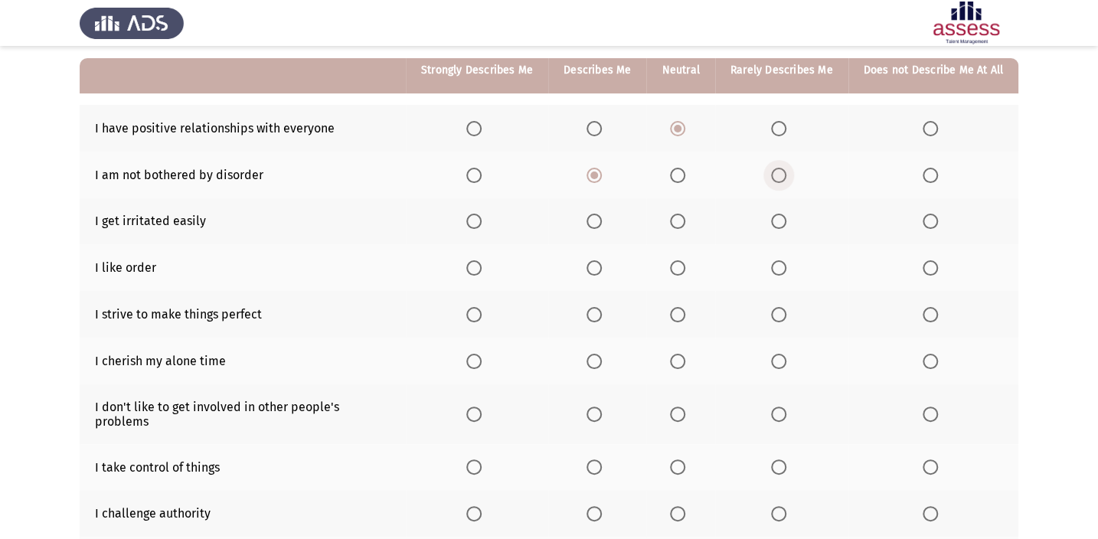
click at [780, 180] on input "Select an option" at bounding box center [778, 175] width 15 height 15
click at [684, 218] on span "Select an option" at bounding box center [677, 221] width 15 height 15
click at [684, 218] on input "Select an option" at bounding box center [677, 221] width 15 height 15
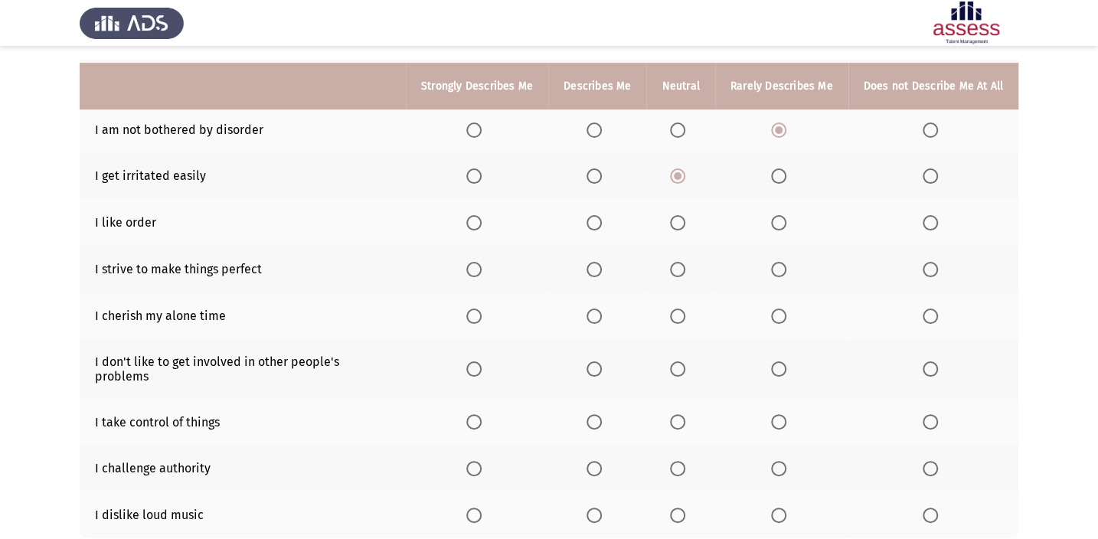
scroll to position [208, 0]
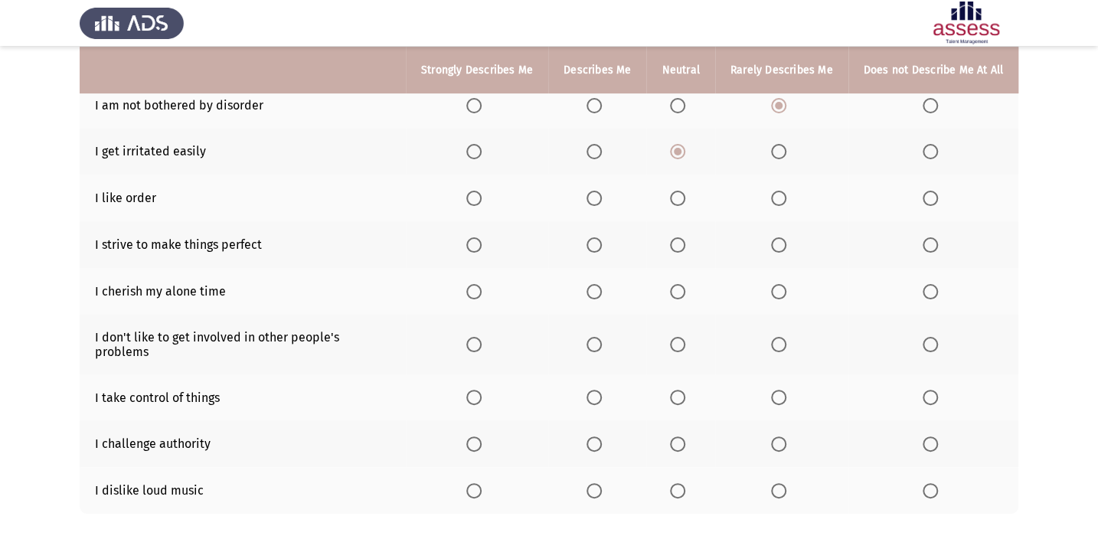
click at [926, 202] on span "Select an option" at bounding box center [930, 198] width 15 height 15
click at [926, 202] on input "Select an option" at bounding box center [930, 198] width 15 height 15
click at [593, 199] on span "Select an option" at bounding box center [594, 198] width 15 height 15
click at [593, 199] on input "Select an option" at bounding box center [594, 198] width 15 height 15
click at [925, 194] on span "Select an option" at bounding box center [930, 198] width 15 height 15
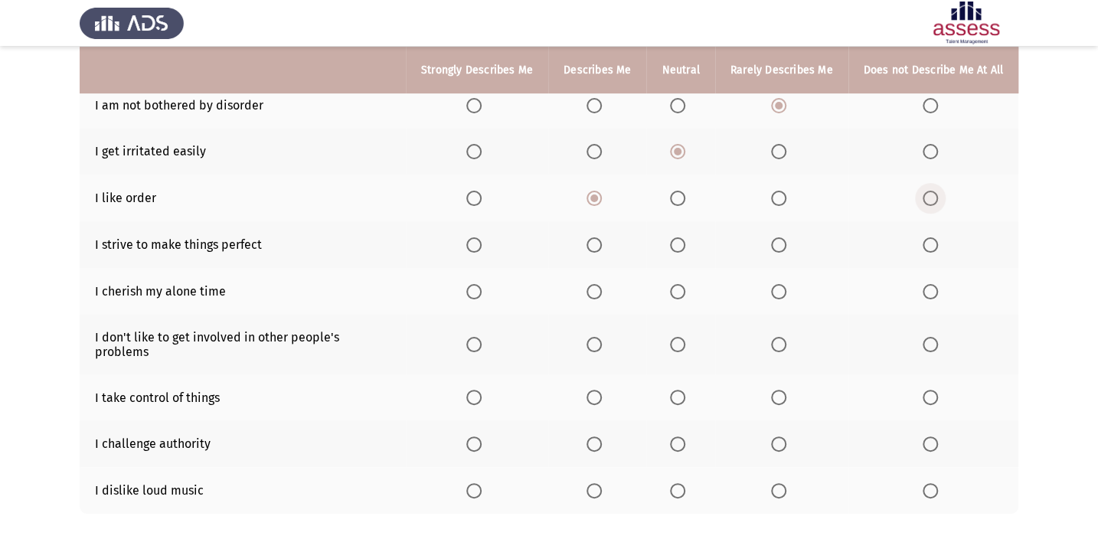
click at [925, 194] on input "Select an option" at bounding box center [930, 198] width 15 height 15
click at [600, 241] on span "Select an option" at bounding box center [594, 244] width 15 height 15
click at [600, 241] on input "Select an option" at bounding box center [594, 244] width 15 height 15
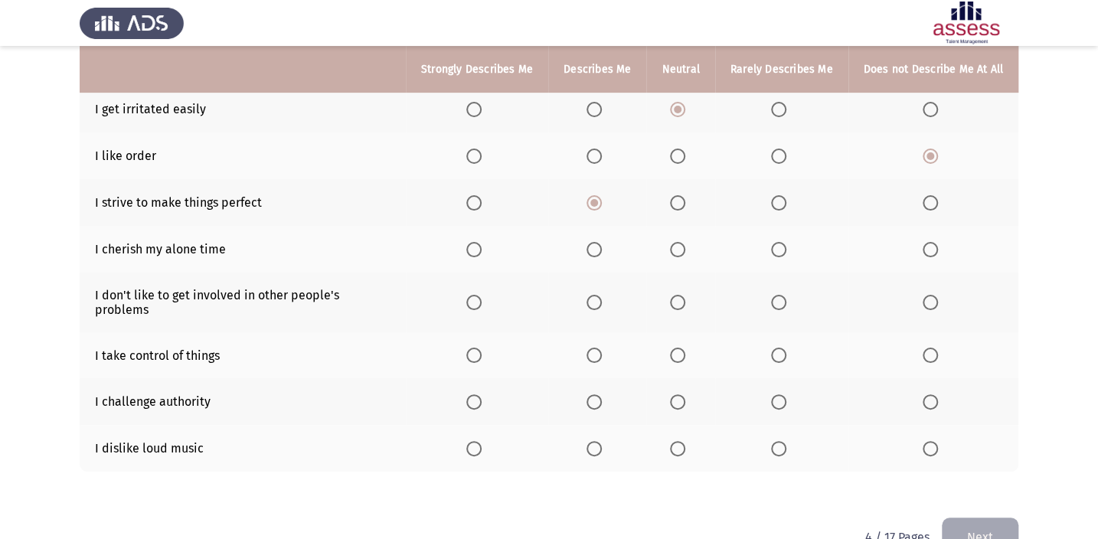
scroll to position [273, 0]
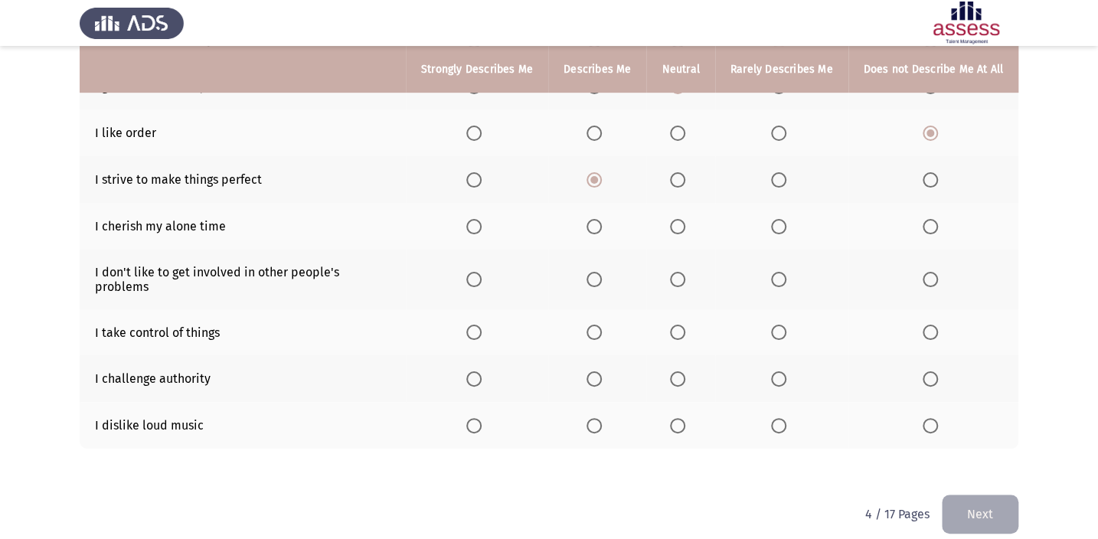
click at [678, 223] on span "Select an option" at bounding box center [677, 226] width 15 height 15
click at [678, 223] on input "Select an option" at bounding box center [677, 226] width 15 height 15
click at [596, 278] on th at bounding box center [597, 280] width 98 height 60
click at [786, 275] on span "Select an option" at bounding box center [778, 279] width 15 height 15
click at [786, 275] on input "Select an option" at bounding box center [778, 279] width 15 height 15
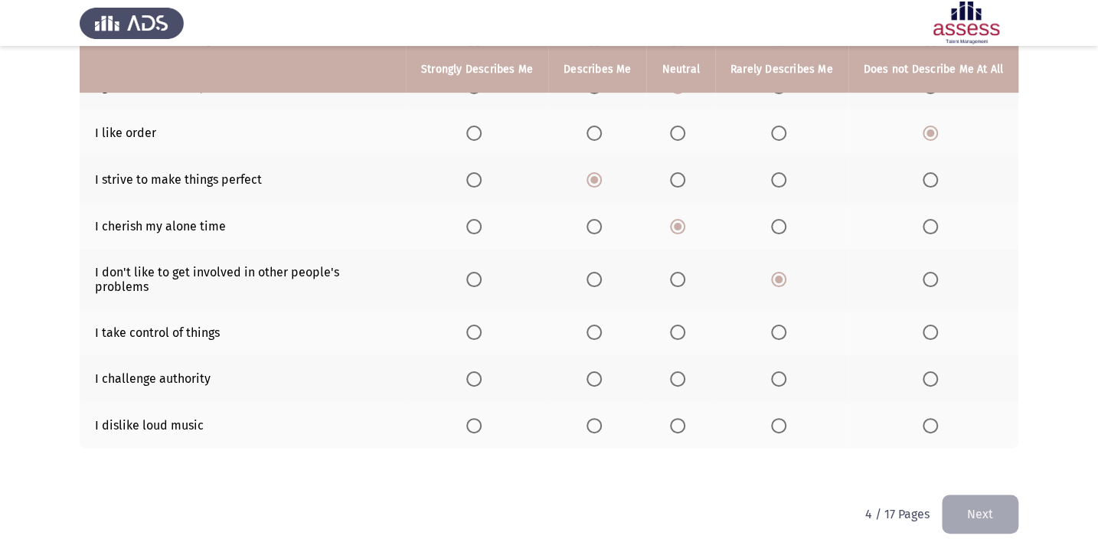
click at [605, 325] on label "Select an option" at bounding box center [597, 332] width 21 height 15
click at [602, 325] on input "Select an option" at bounding box center [594, 332] width 15 height 15
click at [675, 371] on span "Select an option" at bounding box center [677, 378] width 15 height 15
click at [675, 371] on input "Select an option" at bounding box center [677, 378] width 15 height 15
click at [779, 426] on span "Select an option" at bounding box center [779, 426] width 0 height 0
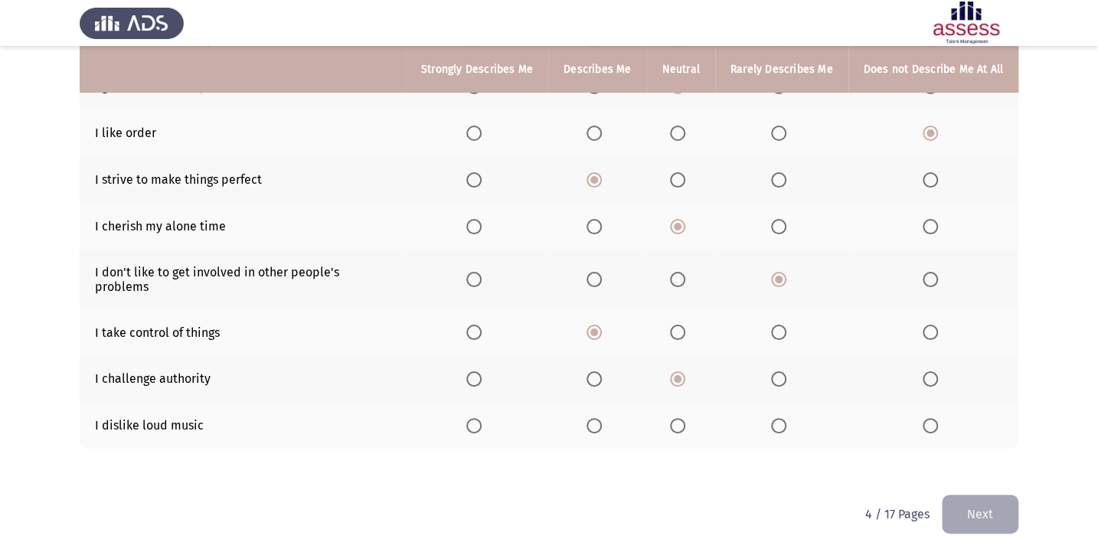
click at [779, 418] on input "Select an option" at bounding box center [778, 425] width 15 height 15
drag, startPoint x: 676, startPoint y: 417, endPoint x: 668, endPoint y: 416, distance: 7.7
click at [668, 416] on th at bounding box center [680, 425] width 68 height 47
click at [685, 418] on span "Select an option" at bounding box center [677, 425] width 15 height 15
click at [685, 418] on input "Select an option" at bounding box center [677, 425] width 15 height 15
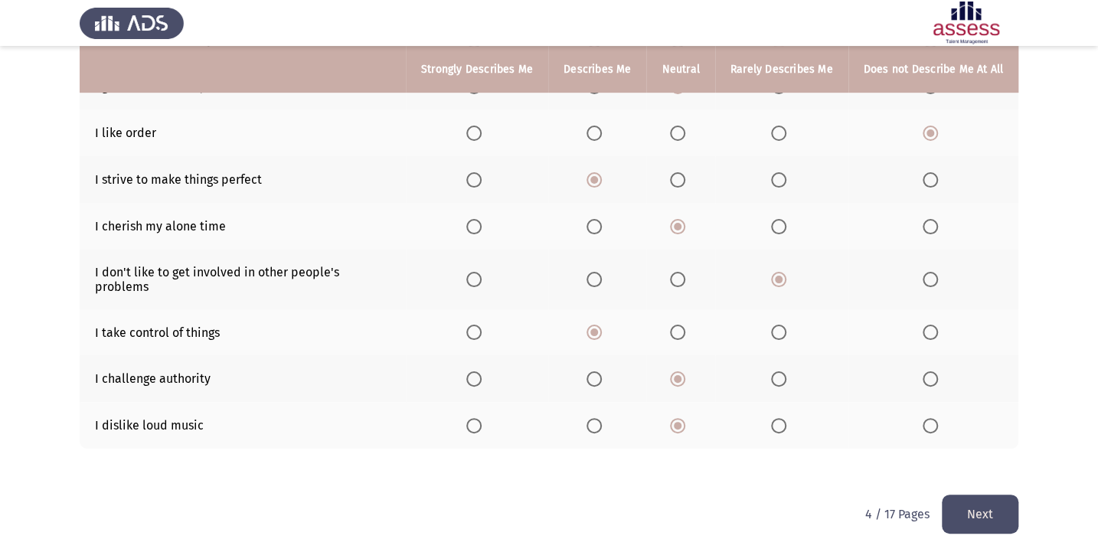
drag, startPoint x: 1005, startPoint y: 493, endPoint x: 926, endPoint y: 372, distance: 144.8
click at [999, 495] on button "Next" at bounding box center [980, 514] width 77 height 39
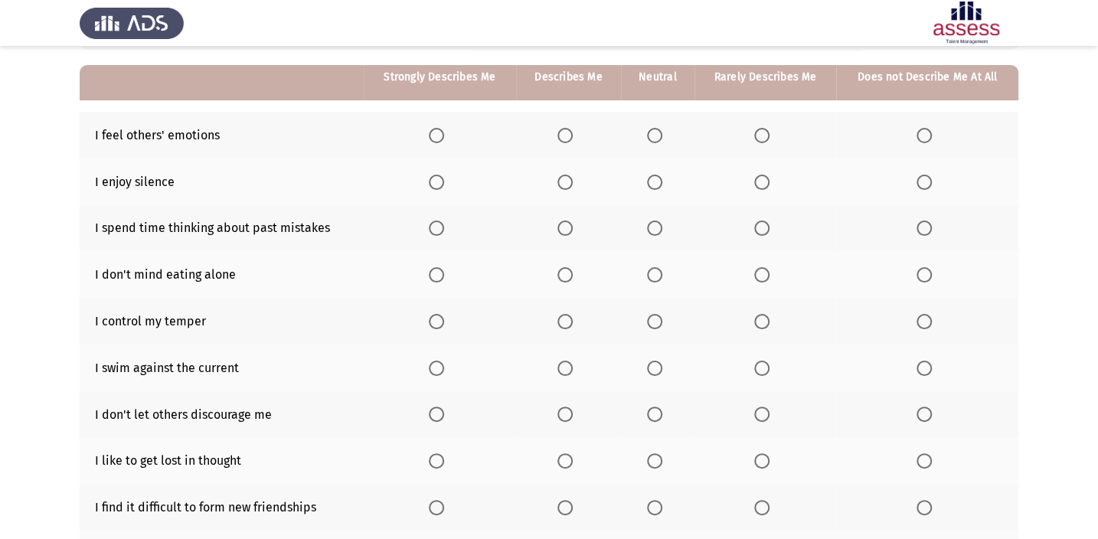
scroll to position [139, 0]
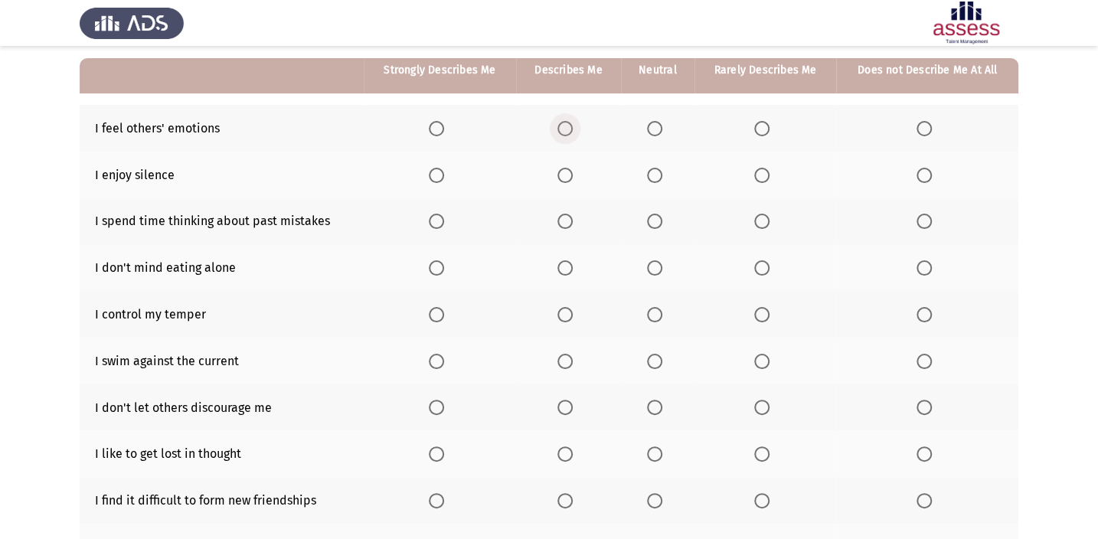
click at [564, 130] on span "Select an option" at bounding box center [564, 128] width 15 height 15
click at [564, 130] on input "Select an option" at bounding box center [564, 128] width 15 height 15
click at [933, 172] on label "Select an option" at bounding box center [927, 175] width 21 height 15
click at [932, 172] on input "Select an option" at bounding box center [924, 175] width 15 height 15
click at [570, 214] on span "Select an option" at bounding box center [564, 221] width 15 height 15
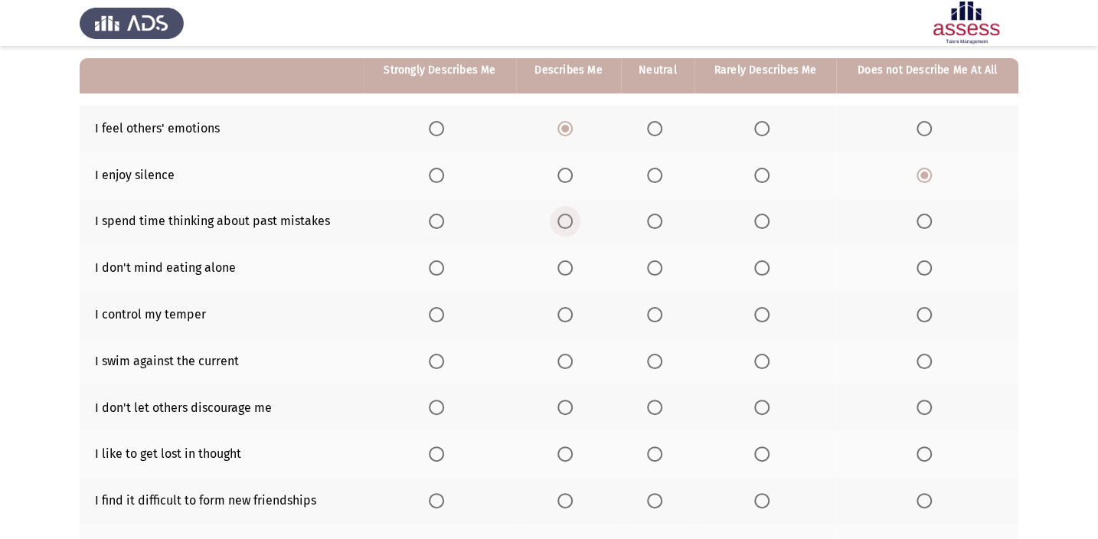
click at [570, 214] on input "Select an option" at bounding box center [564, 221] width 15 height 15
click at [433, 265] on span "Select an option" at bounding box center [436, 267] width 15 height 15
click at [433, 265] on input "Select an option" at bounding box center [436, 267] width 15 height 15
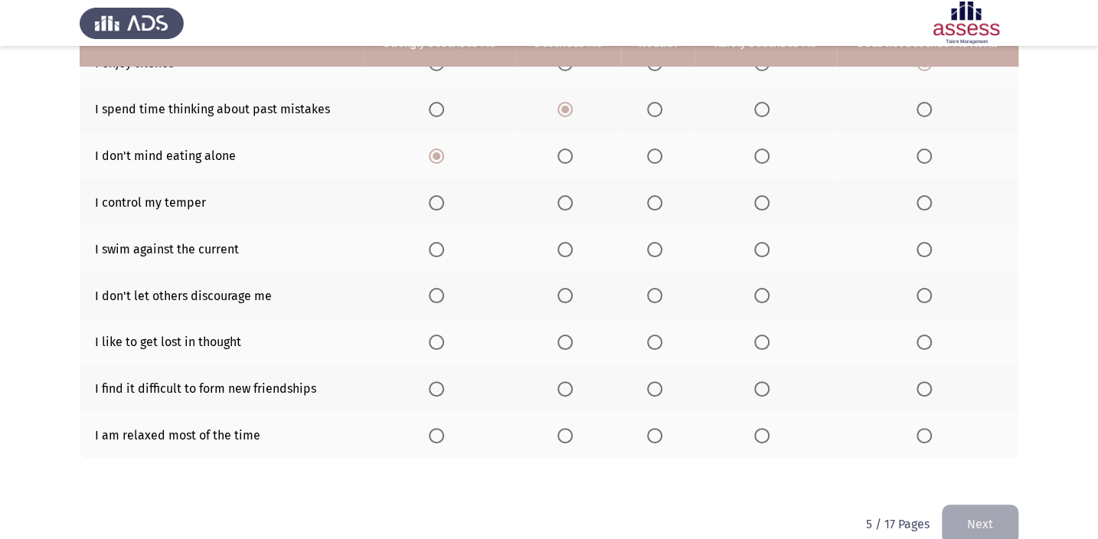
scroll to position [273, 0]
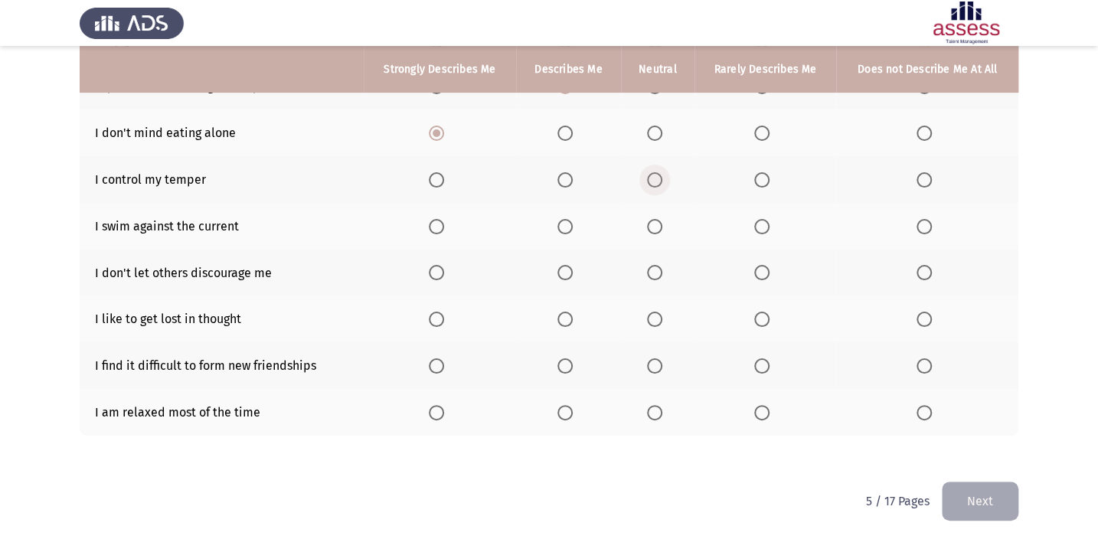
click at [660, 178] on span "Select an option" at bounding box center [654, 179] width 15 height 15
click at [660, 178] on input "Select an option" at bounding box center [654, 179] width 15 height 15
click at [563, 222] on span "Select an option" at bounding box center [564, 226] width 15 height 15
click at [563, 222] on input "Select an option" at bounding box center [564, 226] width 15 height 15
click at [662, 273] on span "Select an option" at bounding box center [654, 272] width 15 height 15
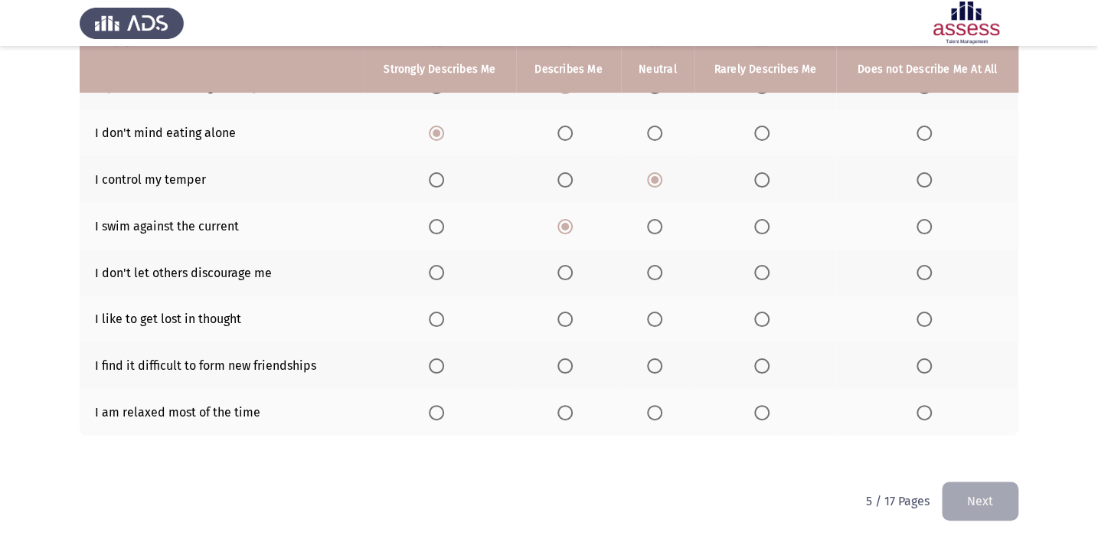
click at [662, 273] on input "Select an option" at bounding box center [654, 272] width 15 height 15
click at [933, 332] on th at bounding box center [927, 319] width 182 height 47
click at [915, 319] on th at bounding box center [927, 319] width 182 height 47
click at [930, 313] on span "Select an option" at bounding box center [924, 319] width 15 height 15
click at [930, 313] on input "Select an option" at bounding box center [924, 319] width 15 height 15
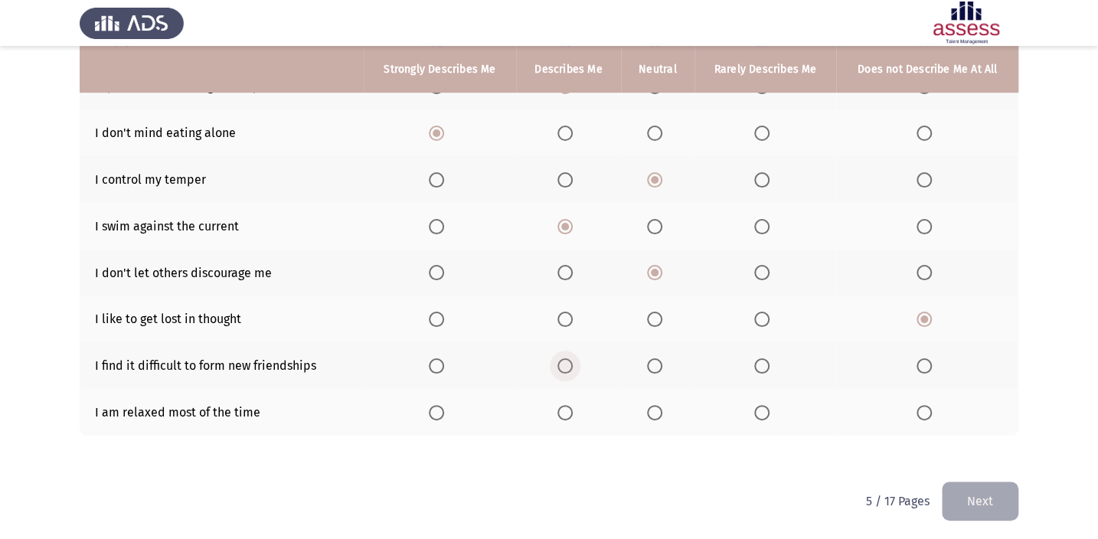
click at [565, 360] on span "Select an option" at bounding box center [564, 365] width 15 height 15
click at [565, 360] on input "Select an option" at bounding box center [564, 365] width 15 height 15
click at [765, 412] on span "Select an option" at bounding box center [761, 412] width 15 height 15
click at [765, 412] on input "Select an option" at bounding box center [761, 412] width 15 height 15
click at [971, 490] on button "Next" at bounding box center [980, 501] width 77 height 39
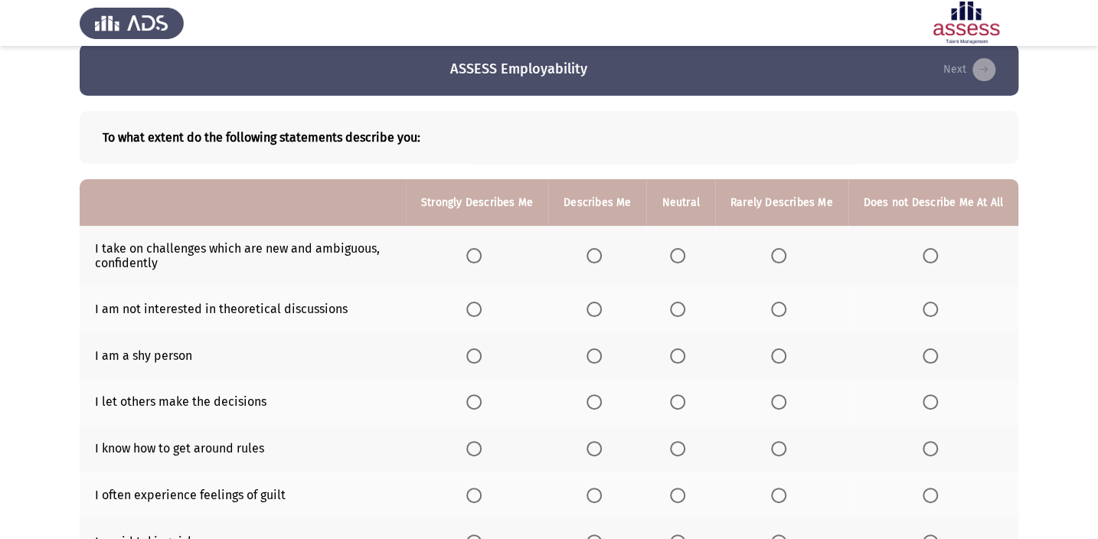
scroll to position [78, 0]
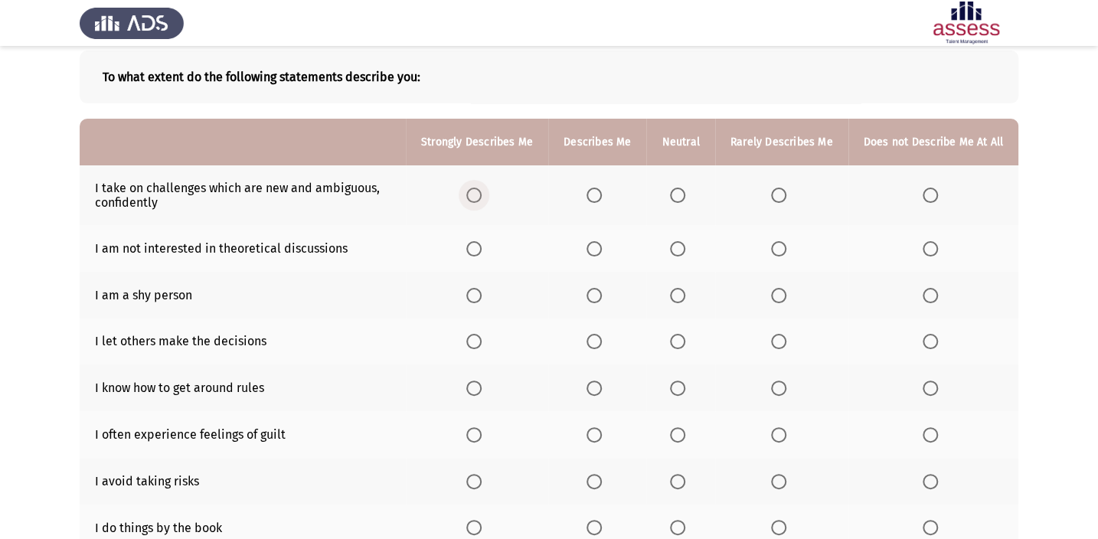
click at [482, 188] on span "Select an option" at bounding box center [473, 195] width 15 height 15
click at [482, 188] on input "Select an option" at bounding box center [473, 195] width 15 height 15
click at [691, 254] on label "Select an option" at bounding box center [680, 248] width 21 height 15
click at [685, 254] on input "Select an option" at bounding box center [677, 248] width 15 height 15
click at [585, 292] on th at bounding box center [597, 295] width 98 height 47
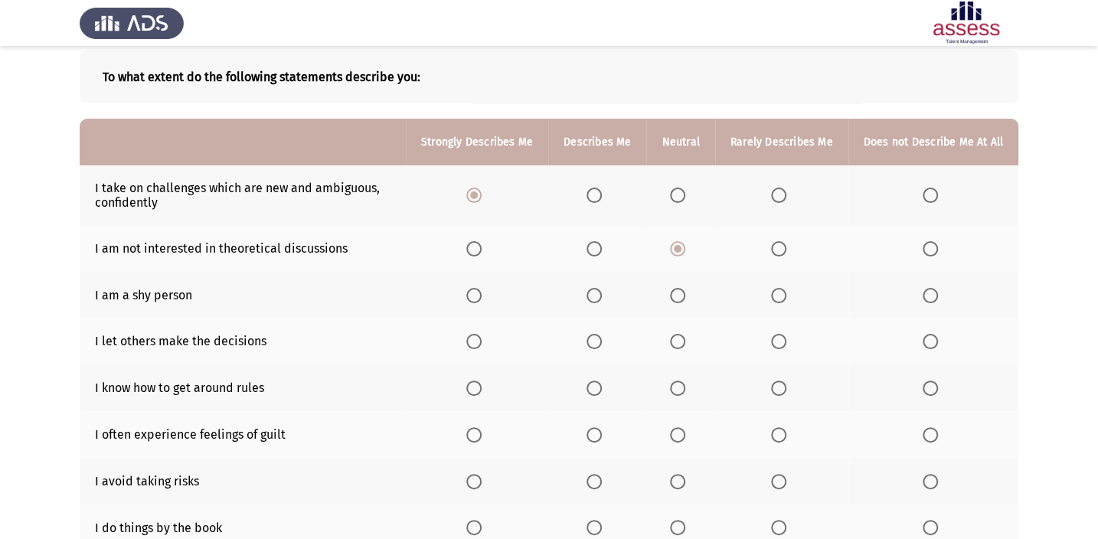
click at [601, 293] on span "Select an option" at bounding box center [594, 295] width 15 height 15
click at [601, 293] on input "Select an option" at bounding box center [594, 295] width 15 height 15
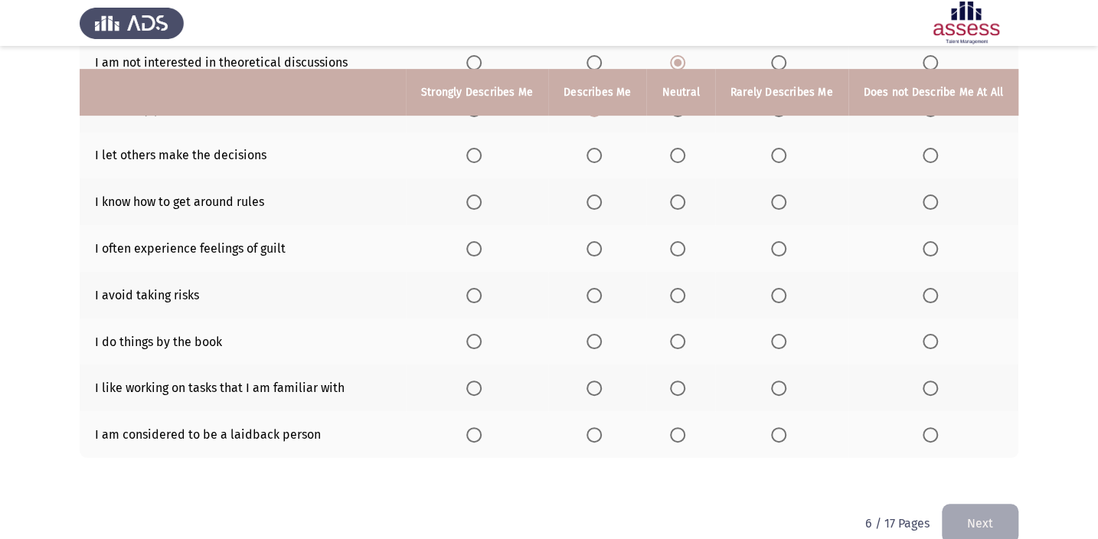
scroll to position [287, 0]
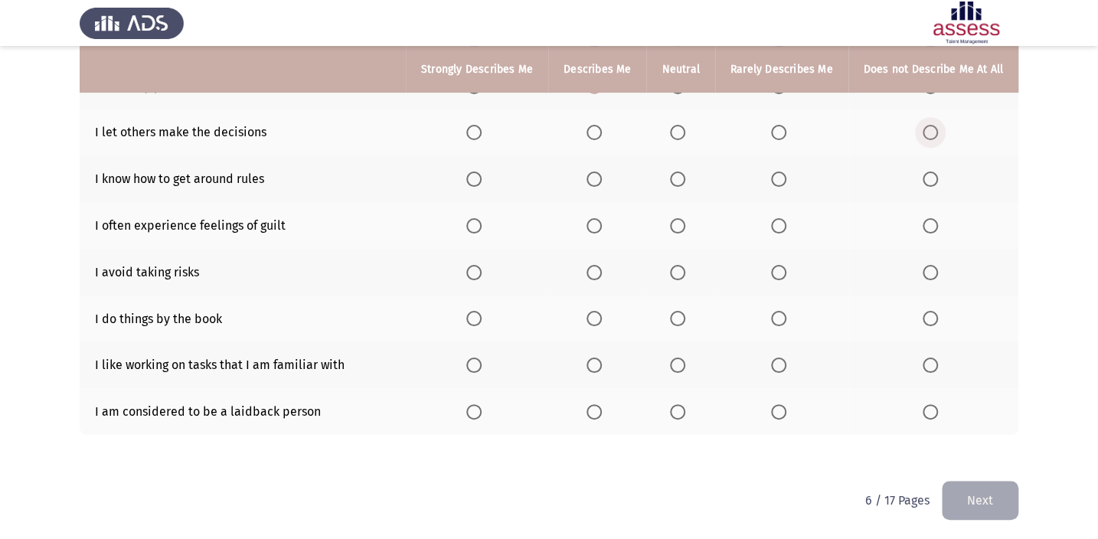
click at [933, 130] on span "Select an option" at bounding box center [930, 132] width 15 height 15
click at [933, 130] on input "Select an option" at bounding box center [930, 132] width 15 height 15
click at [679, 178] on span "Select an option" at bounding box center [677, 179] width 15 height 15
click at [679, 178] on input "Select an option" at bounding box center [677, 179] width 15 height 15
click at [590, 234] on th at bounding box center [597, 225] width 98 height 47
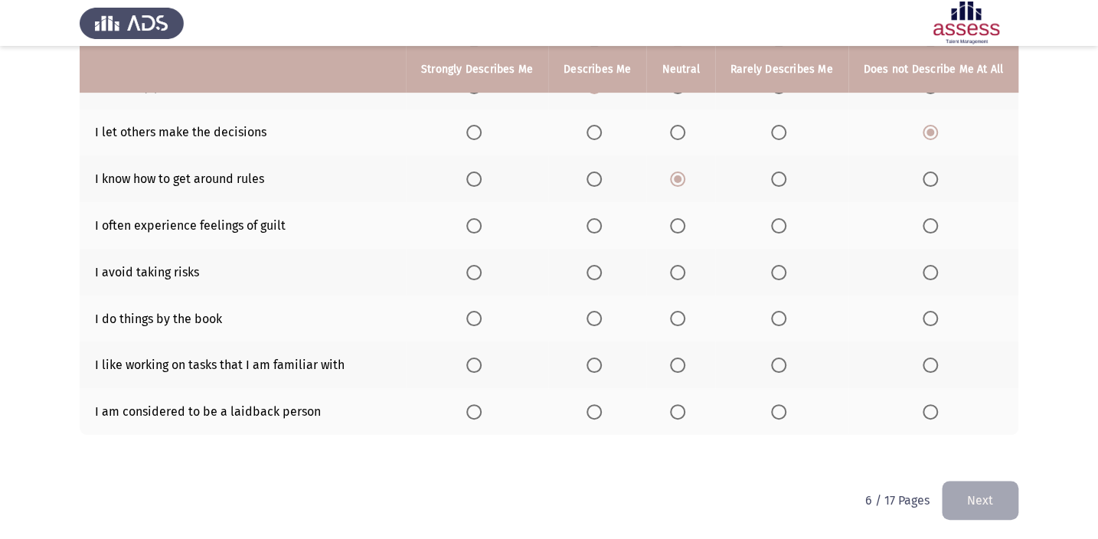
click at [595, 233] on th at bounding box center [597, 225] width 98 height 47
click at [602, 223] on span "Select an option" at bounding box center [594, 225] width 15 height 15
click at [602, 223] on input "Select an option" at bounding box center [594, 225] width 15 height 15
click at [486, 257] on th at bounding box center [477, 272] width 142 height 47
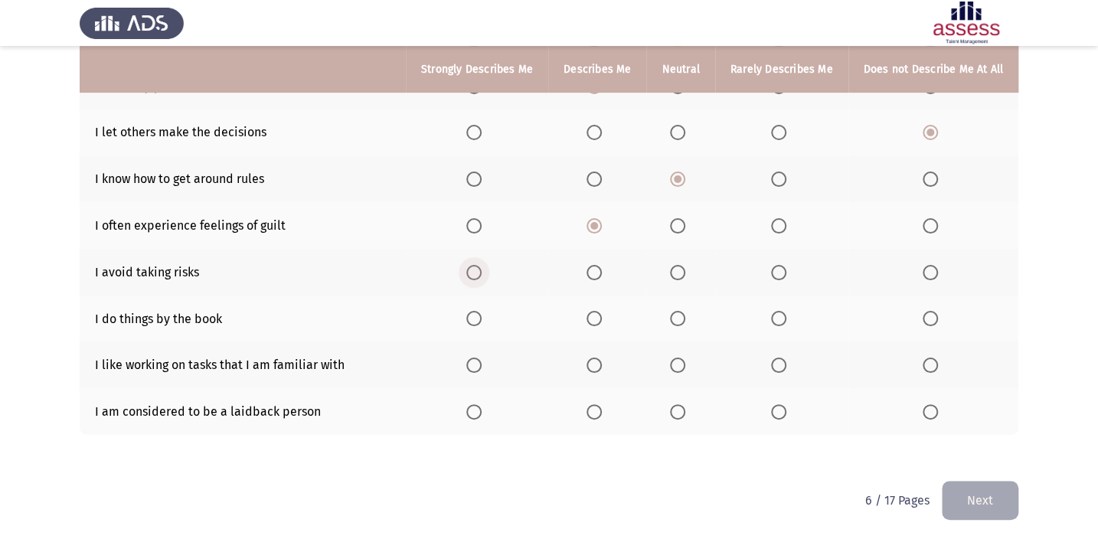
click at [474, 273] on span "Select an option" at bounding box center [474, 273] width 0 height 0
click at [481, 270] on input "Select an option" at bounding box center [473, 272] width 15 height 15
click at [928, 324] on th at bounding box center [933, 319] width 170 height 47
click at [785, 311] on span "Select an option" at bounding box center [778, 318] width 15 height 15
click at [785, 311] on input "Select an option" at bounding box center [778, 318] width 15 height 15
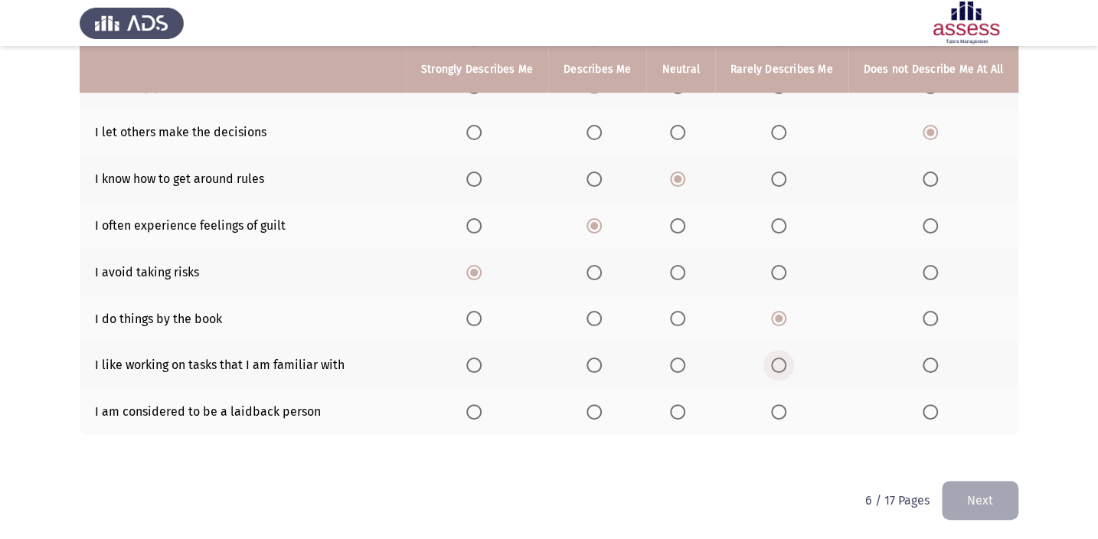
click at [786, 368] on span "Select an option" at bounding box center [778, 365] width 15 height 15
click at [786, 368] on input "Select an option" at bounding box center [778, 365] width 15 height 15
click at [686, 417] on th at bounding box center [680, 411] width 68 height 47
click at [682, 410] on span "Select an option" at bounding box center [677, 411] width 15 height 15
click at [682, 410] on input "Select an option" at bounding box center [677, 411] width 15 height 15
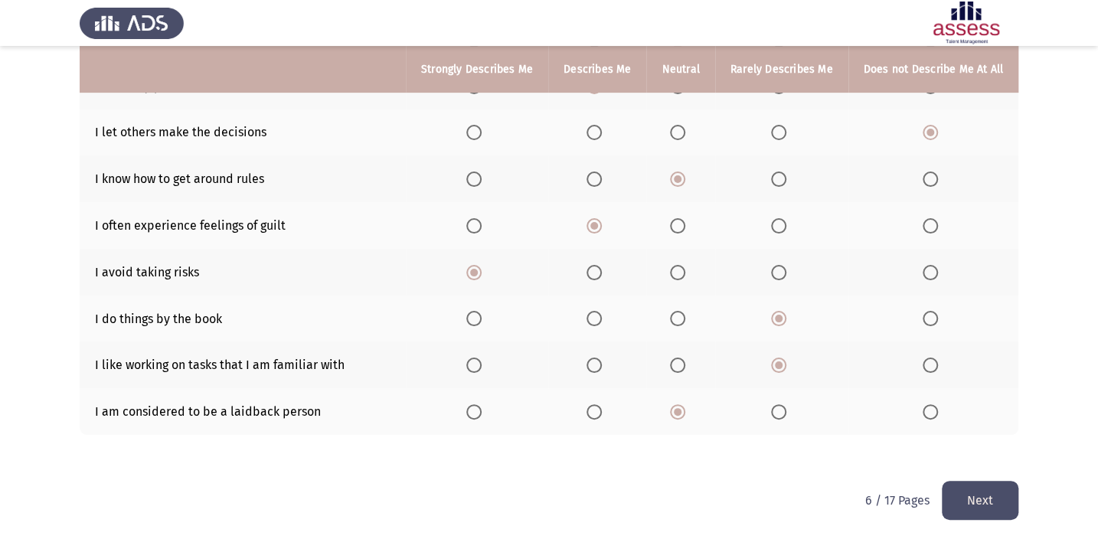
click at [1002, 486] on button "Next" at bounding box center [980, 500] width 77 height 39
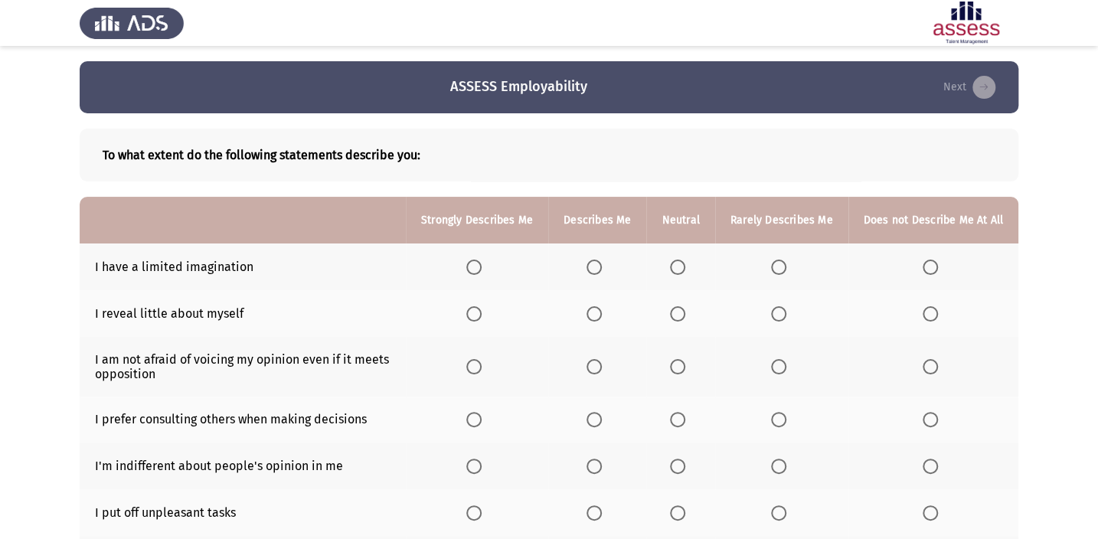
scroll to position [69, 0]
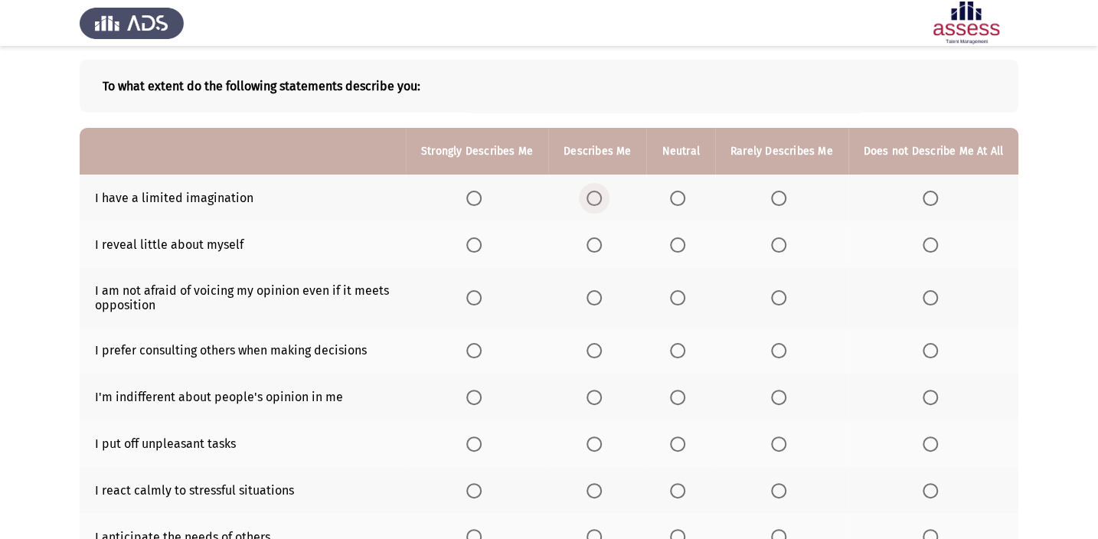
click at [591, 193] on span "Select an option" at bounding box center [594, 198] width 15 height 15
click at [591, 193] on input "Select an option" at bounding box center [594, 198] width 15 height 15
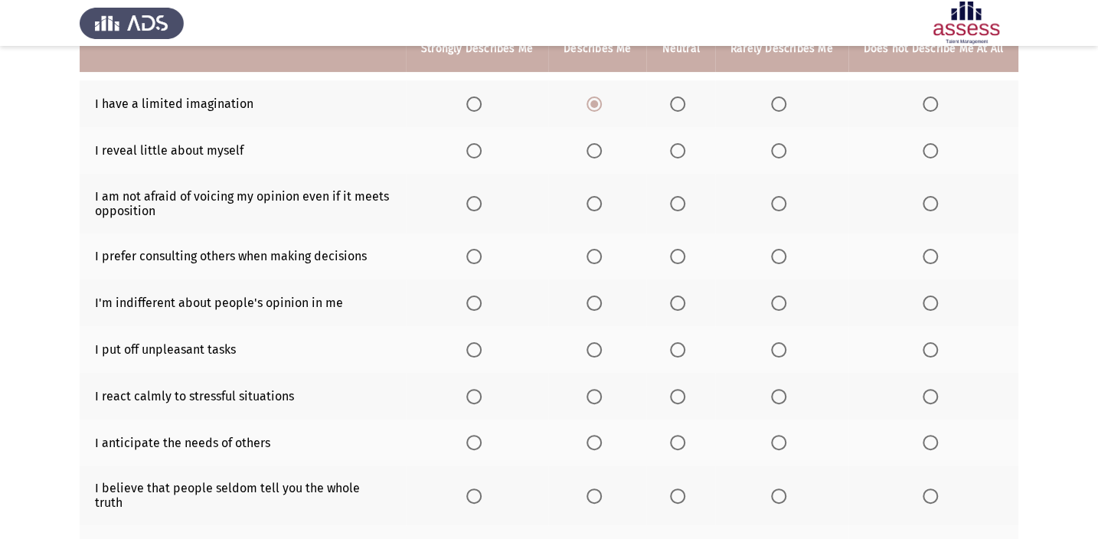
scroll to position [139, 0]
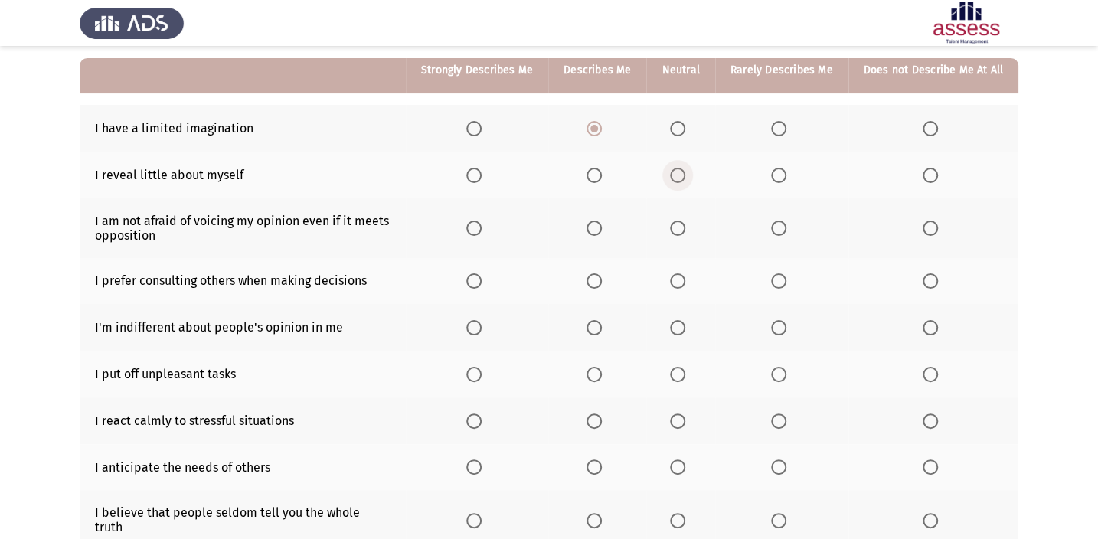
click at [673, 168] on span "Select an option" at bounding box center [677, 175] width 15 height 15
click at [673, 168] on input "Select an option" at bounding box center [677, 175] width 15 height 15
click at [599, 222] on span "Select an option" at bounding box center [594, 228] width 15 height 15
click at [599, 222] on input "Select an option" at bounding box center [594, 228] width 15 height 15
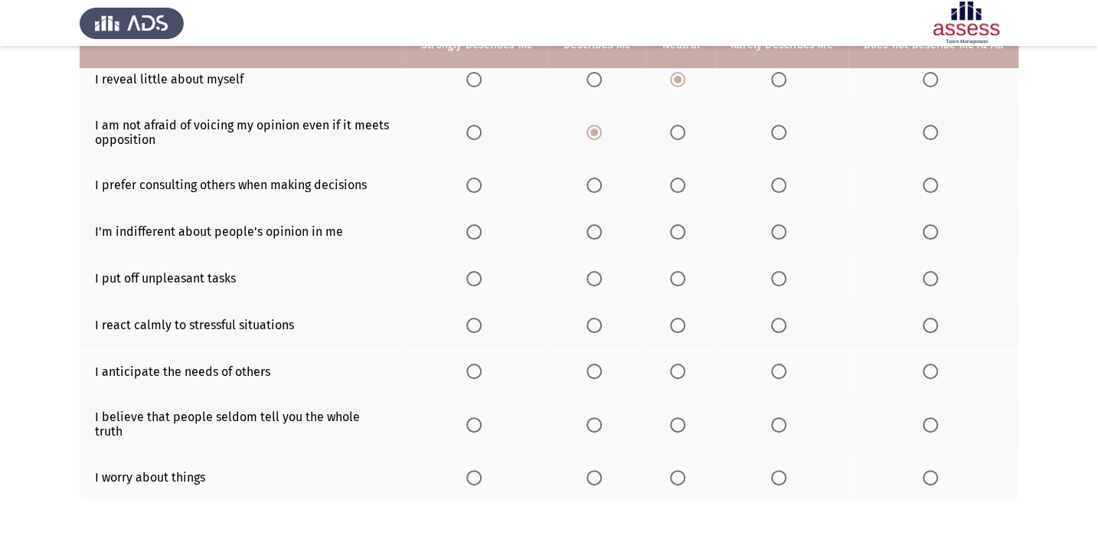
scroll to position [278, 0]
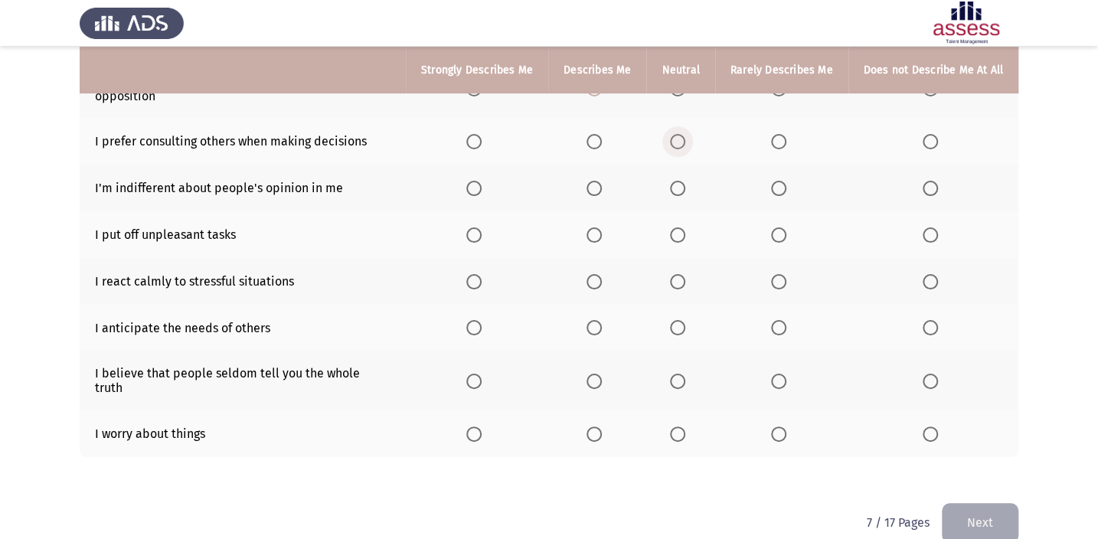
click at [677, 145] on span "Select an option" at bounding box center [677, 141] width 15 height 15
click at [677, 145] on input "Select an option" at bounding box center [677, 141] width 15 height 15
click at [685, 183] on span "Select an option" at bounding box center [677, 188] width 15 height 15
click at [685, 183] on input "Select an option" at bounding box center [677, 188] width 15 height 15
click at [685, 239] on span "Select an option" at bounding box center [677, 234] width 15 height 15
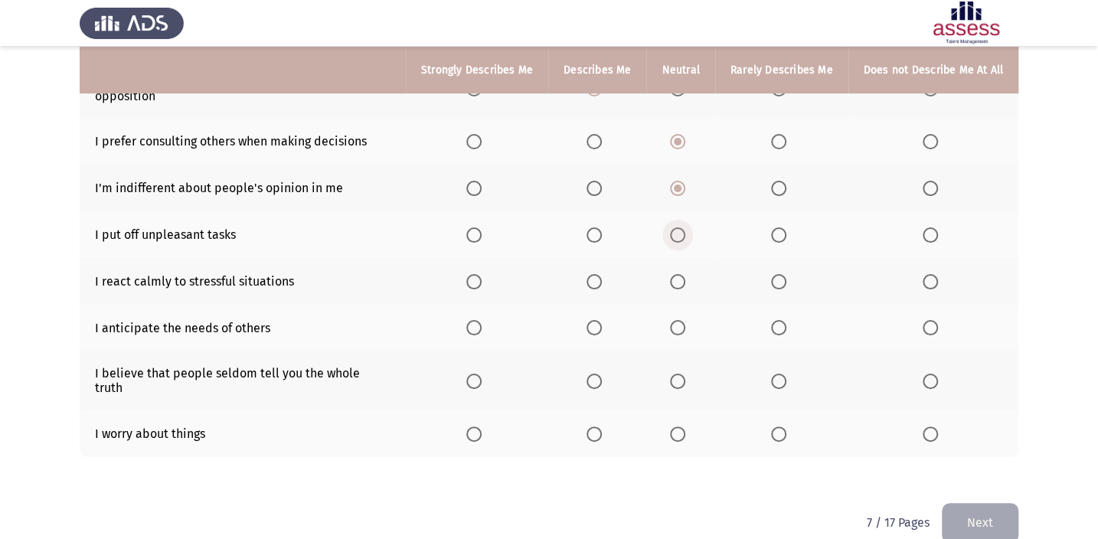
click at [685, 239] on input "Select an option" at bounding box center [677, 234] width 15 height 15
click at [592, 279] on span "Select an option" at bounding box center [594, 281] width 15 height 15
click at [592, 279] on input "Select an option" at bounding box center [594, 281] width 15 height 15
click at [675, 323] on span "Select an option" at bounding box center [677, 327] width 15 height 15
click at [675, 323] on input "Select an option" at bounding box center [677, 327] width 15 height 15
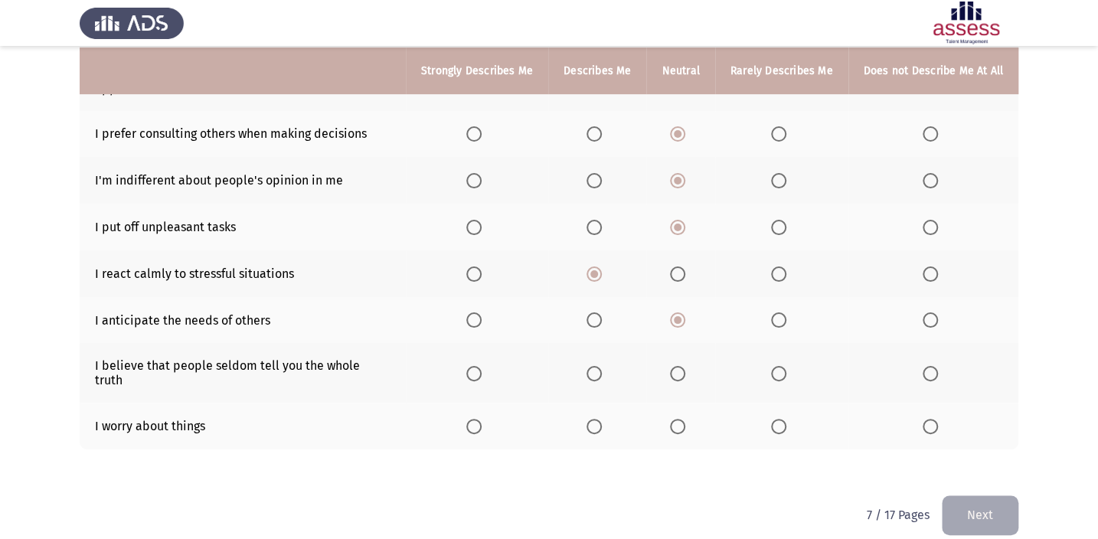
scroll to position [287, 0]
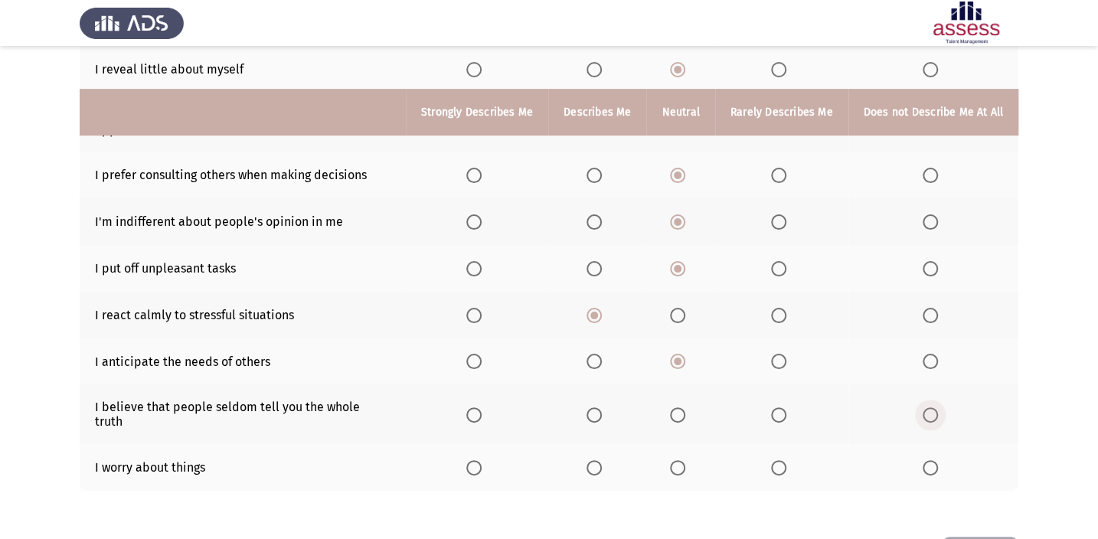
click at [921, 363] on tbody "I have a limited imagination I reveal little about myself I am not afraid of vo…" at bounding box center [549, 245] width 939 height 492
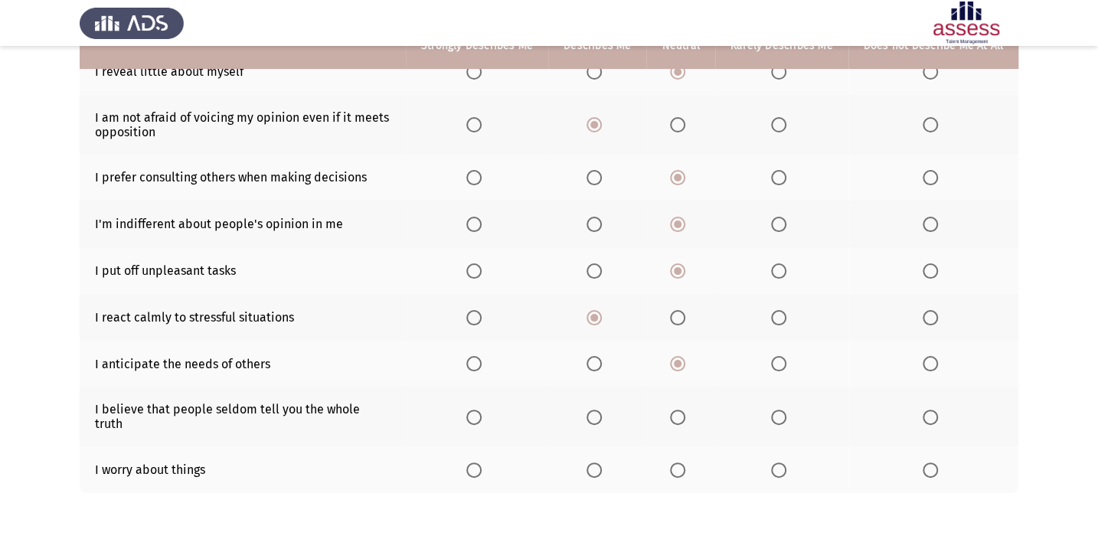
scroll to position [217, 0]
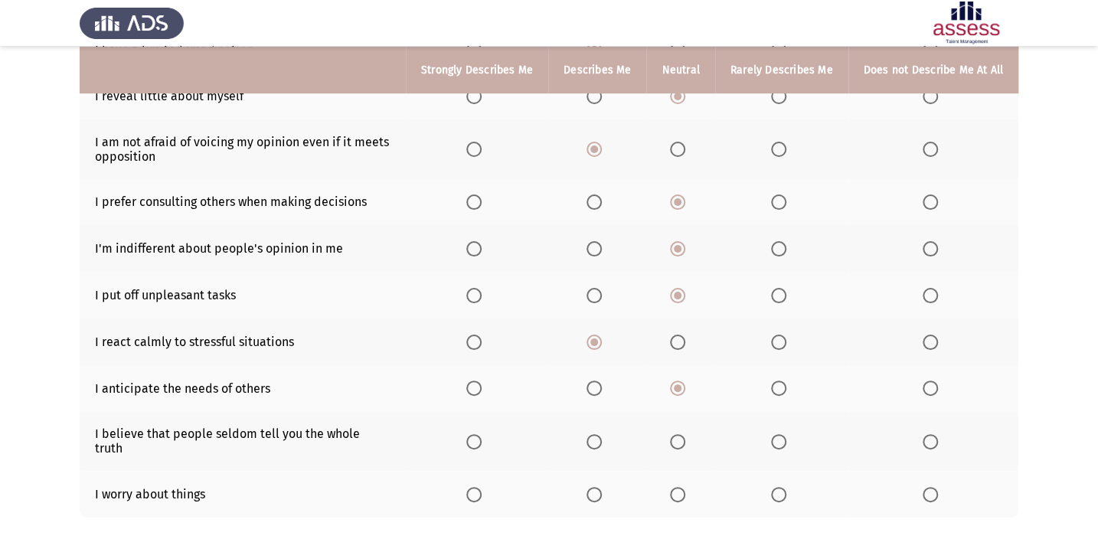
click at [935, 434] on span "Select an option" at bounding box center [930, 441] width 15 height 15
click at [935, 434] on input "Select an option" at bounding box center [930, 441] width 15 height 15
click at [775, 487] on span "Select an option" at bounding box center [778, 494] width 15 height 15
click at [775, 487] on input "Select an option" at bounding box center [778, 494] width 15 height 15
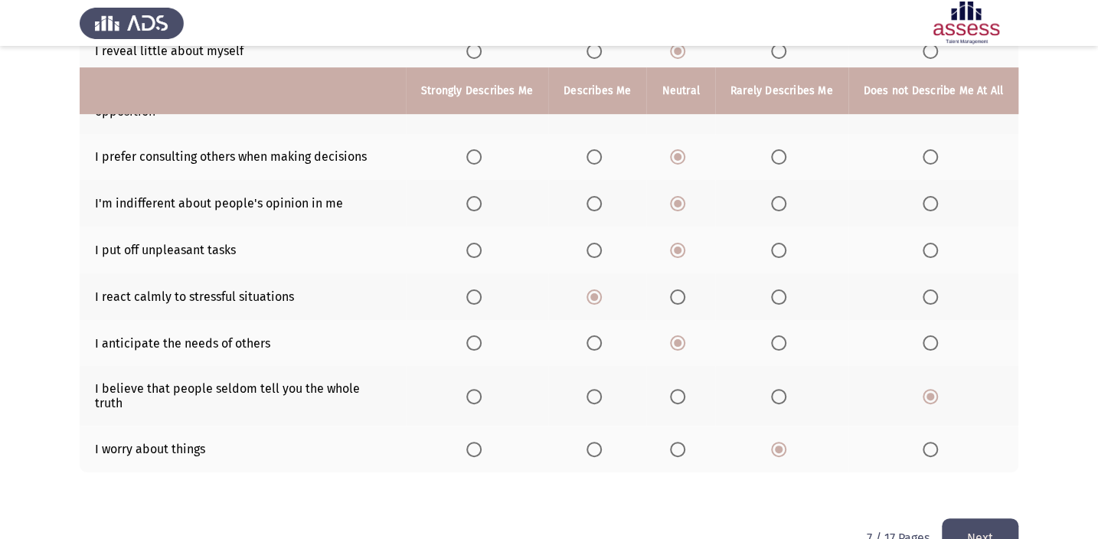
scroll to position [287, 0]
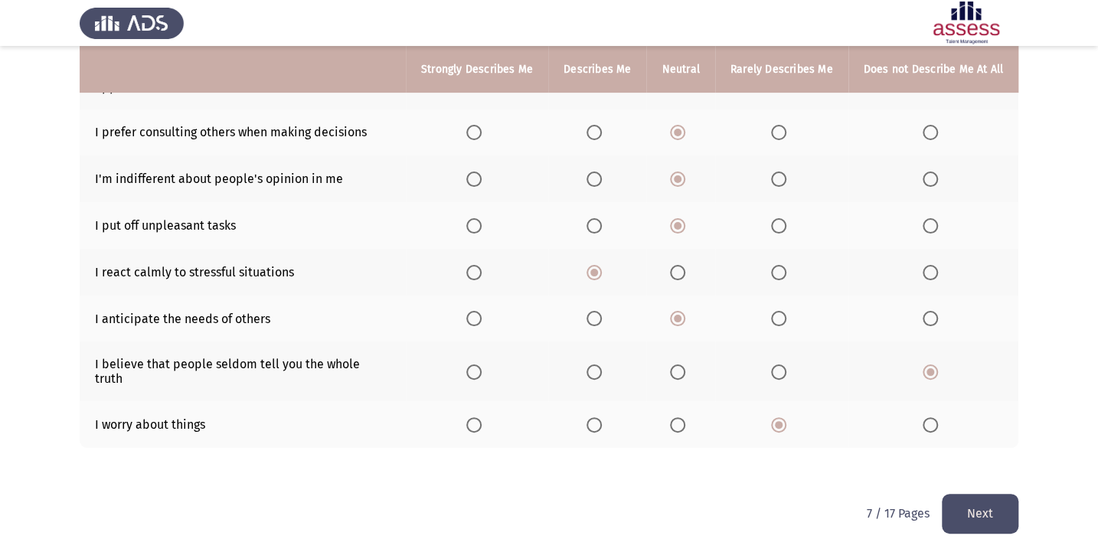
click at [966, 494] on button "Next" at bounding box center [980, 513] width 77 height 39
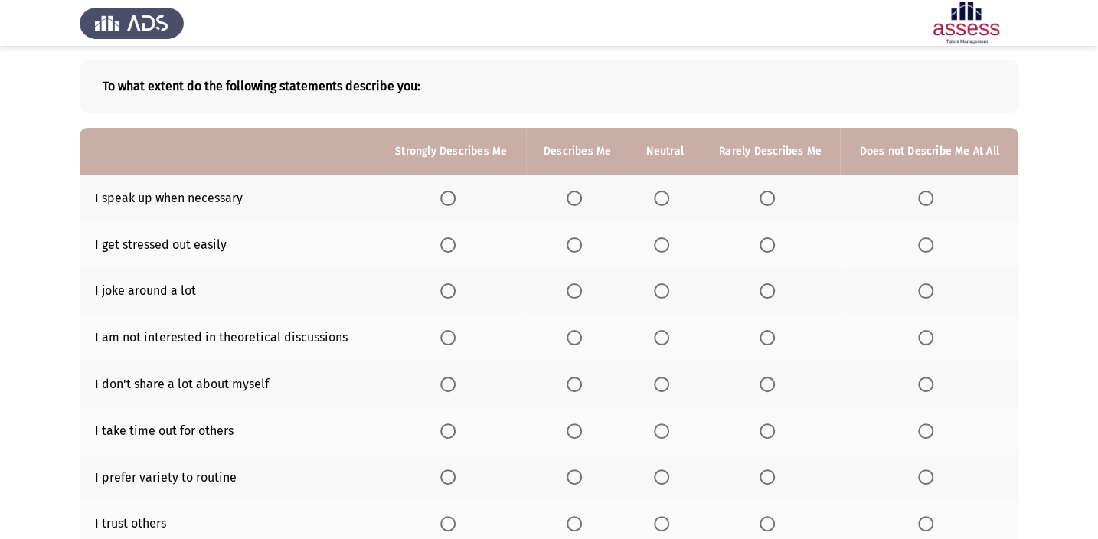
scroll to position [69, 0]
click at [582, 204] on span "Select an option" at bounding box center [574, 198] width 15 height 15
click at [582, 204] on input "Select an option" at bounding box center [574, 198] width 15 height 15
click at [769, 240] on span "Select an option" at bounding box center [767, 244] width 15 height 15
click at [769, 240] on input "Select an option" at bounding box center [767, 244] width 15 height 15
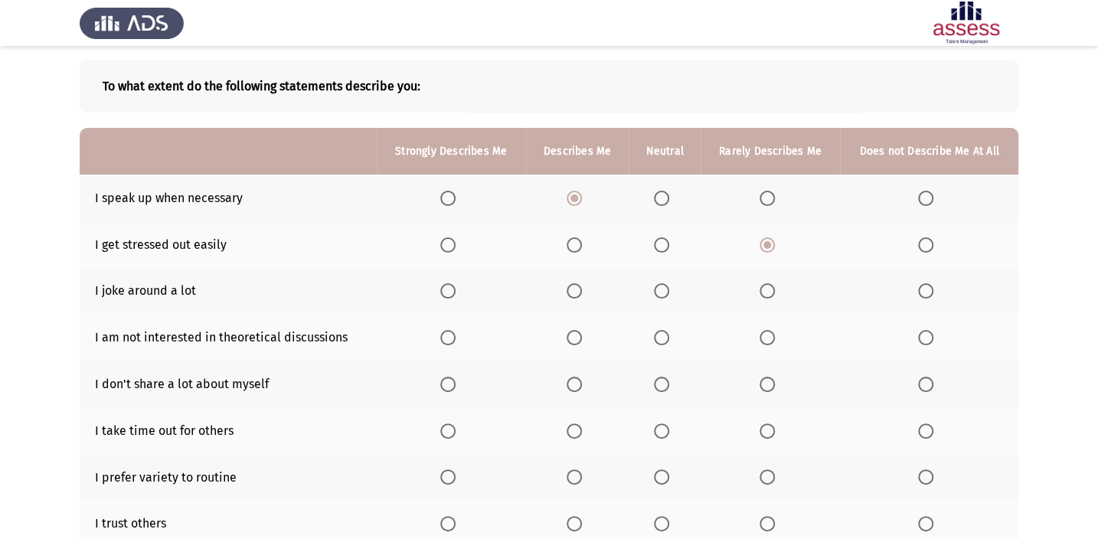
scroll to position [139, 0]
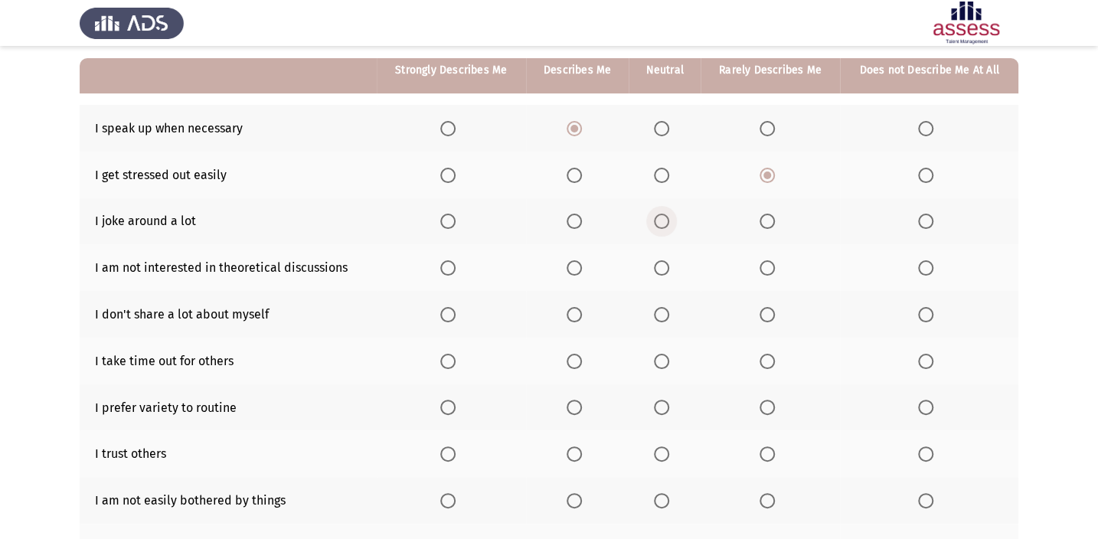
click at [665, 227] on span "Select an option" at bounding box center [661, 221] width 15 height 15
click at [665, 227] on input "Select an option" at bounding box center [661, 221] width 15 height 15
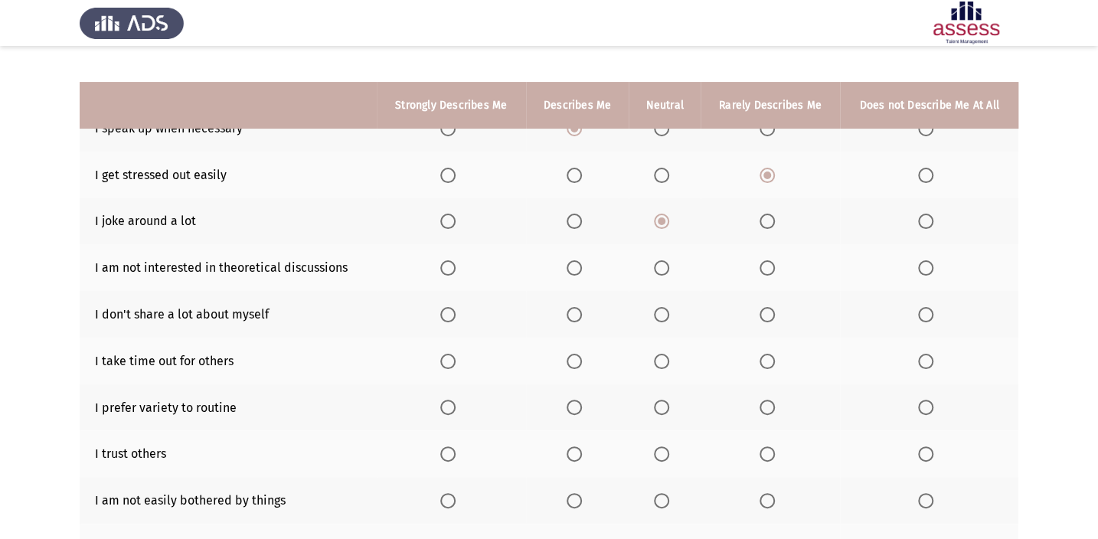
scroll to position [208, 0]
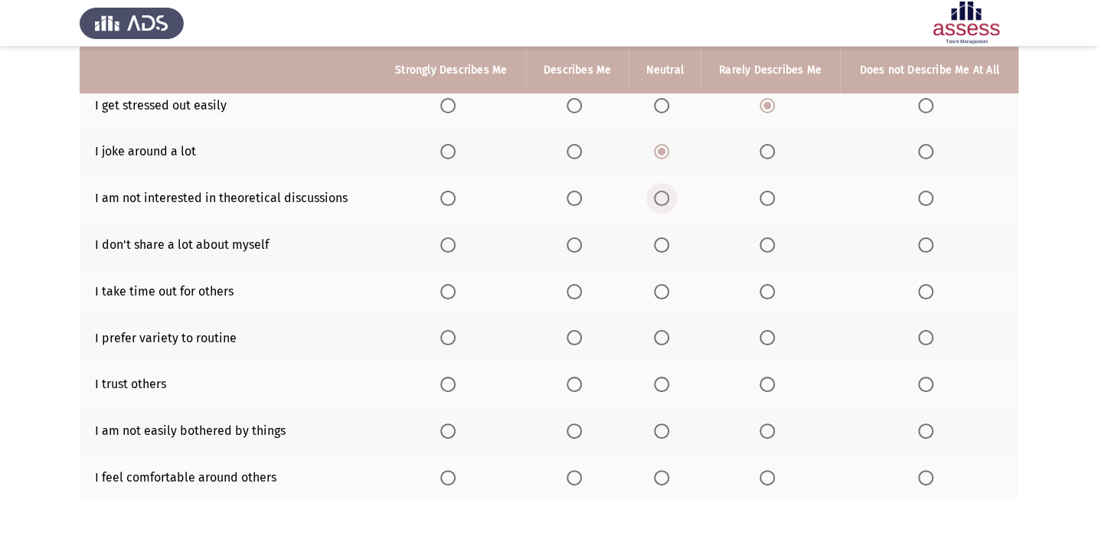
click at [656, 199] on span "Select an option" at bounding box center [661, 198] width 15 height 15
click at [656, 199] on input "Select an option" at bounding box center [661, 198] width 15 height 15
click at [574, 239] on span "Select an option" at bounding box center [574, 244] width 15 height 15
click at [574, 239] on input "Select an option" at bounding box center [574, 244] width 15 height 15
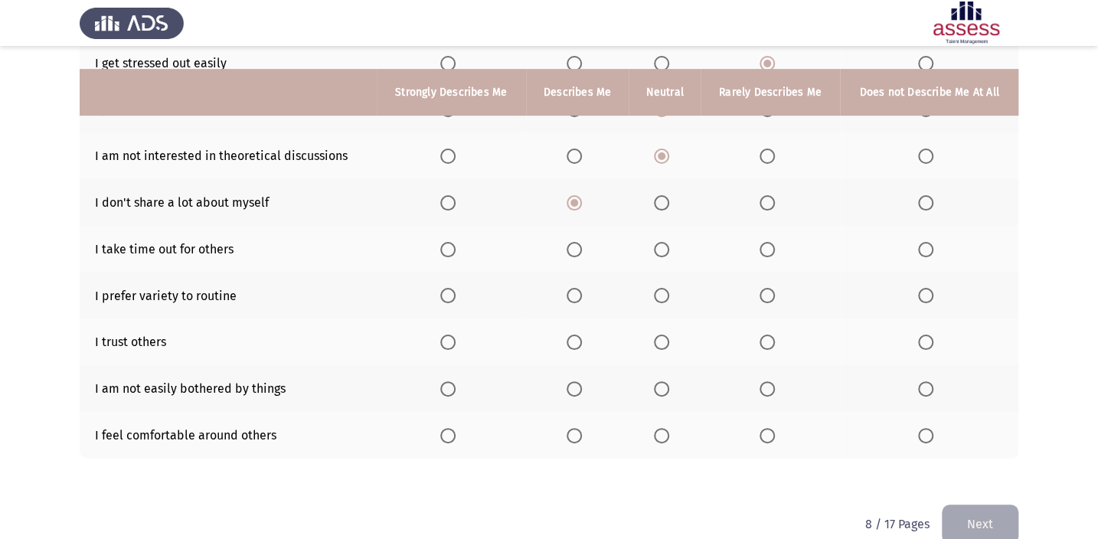
scroll to position [273, 0]
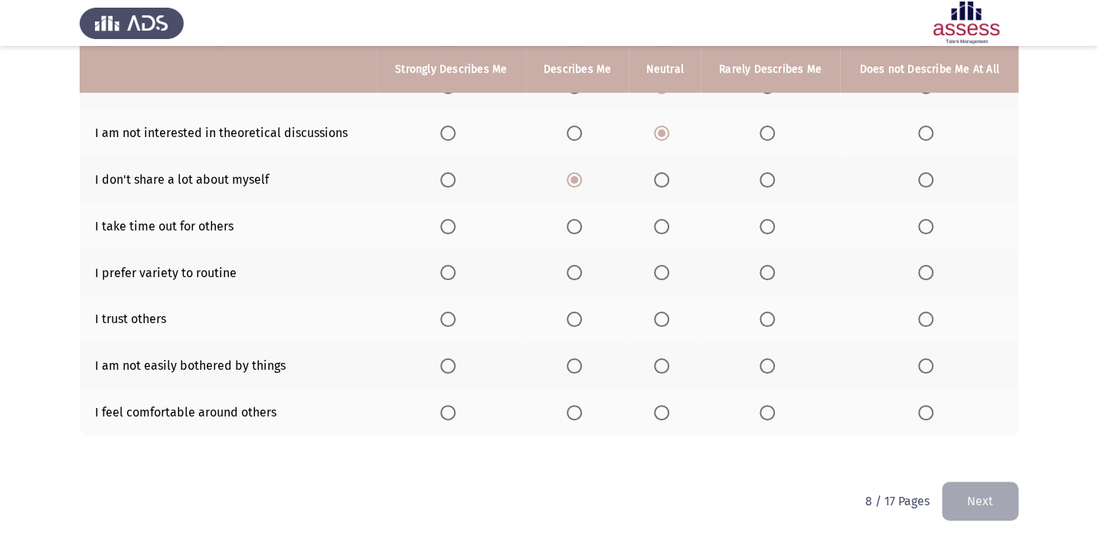
click at [566, 227] on th at bounding box center [577, 226] width 103 height 47
click at [577, 224] on span "Select an option" at bounding box center [574, 226] width 15 height 15
click at [577, 224] on input "Select an option" at bounding box center [574, 226] width 15 height 15
click at [454, 271] on span "Select an option" at bounding box center [447, 272] width 15 height 15
click at [454, 271] on input "Select an option" at bounding box center [447, 272] width 15 height 15
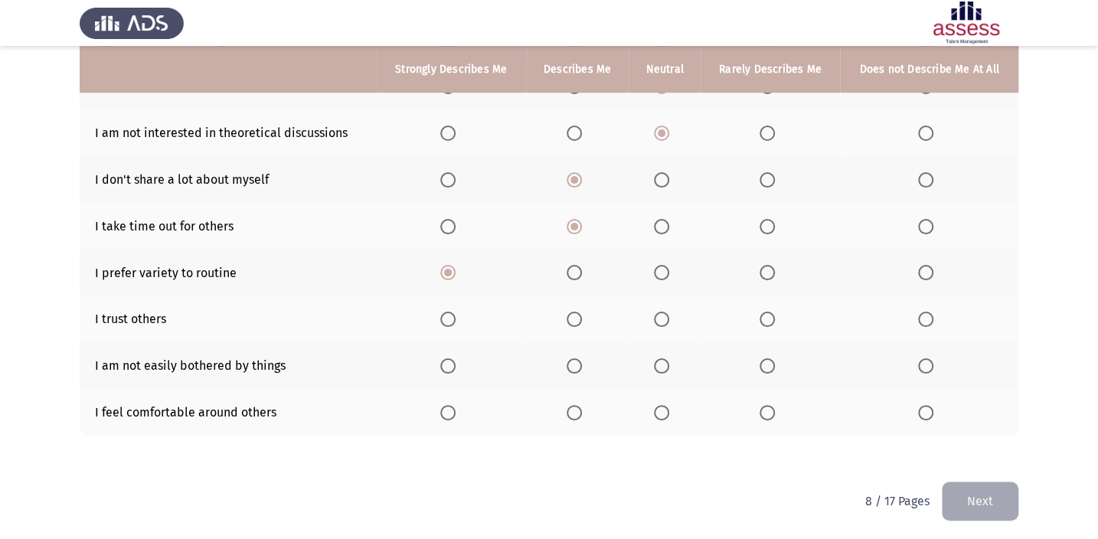
click at [926, 326] on th at bounding box center [929, 319] width 178 height 47
click at [905, 312] on th at bounding box center [929, 319] width 178 height 47
click at [923, 312] on span "Select an option" at bounding box center [925, 319] width 15 height 15
click at [923, 312] on input "Select an option" at bounding box center [925, 319] width 15 height 15
click at [666, 372] on th at bounding box center [665, 365] width 72 height 47
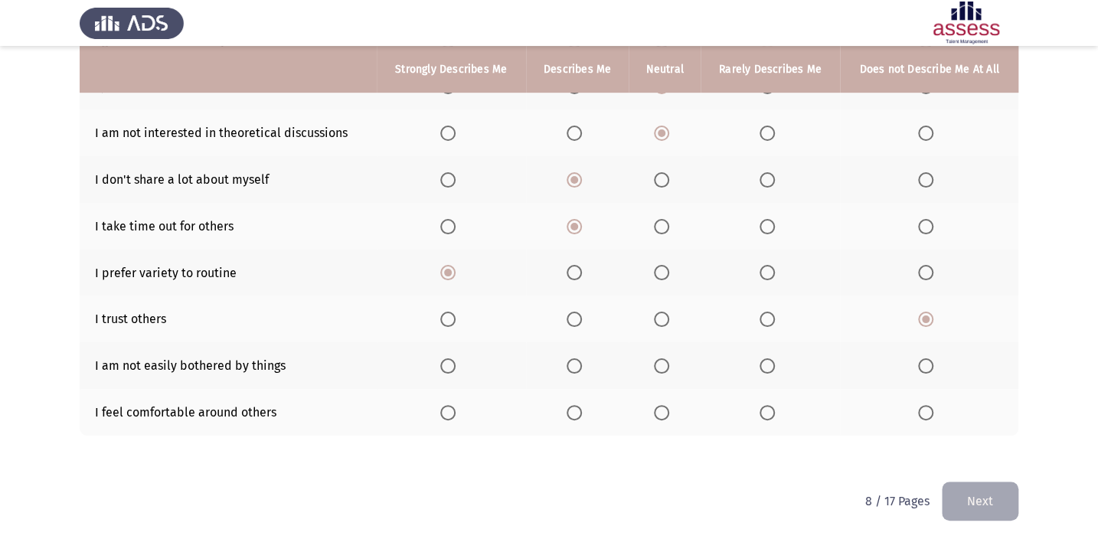
click at [654, 358] on span "Select an option" at bounding box center [661, 365] width 15 height 15
click at [654, 358] on input "Select an option" at bounding box center [661, 365] width 15 height 15
click at [574, 400] on th at bounding box center [577, 412] width 103 height 47
click at [567, 408] on span "Select an option" at bounding box center [574, 412] width 15 height 15
click at [567, 408] on input "Select an option" at bounding box center [574, 412] width 15 height 15
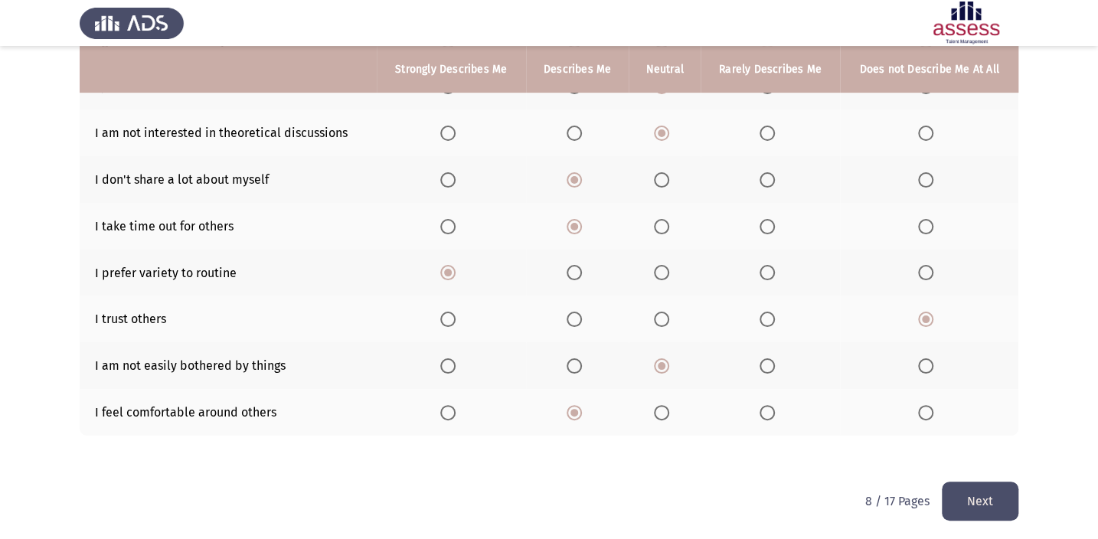
click at [988, 497] on button "Next" at bounding box center [980, 501] width 77 height 39
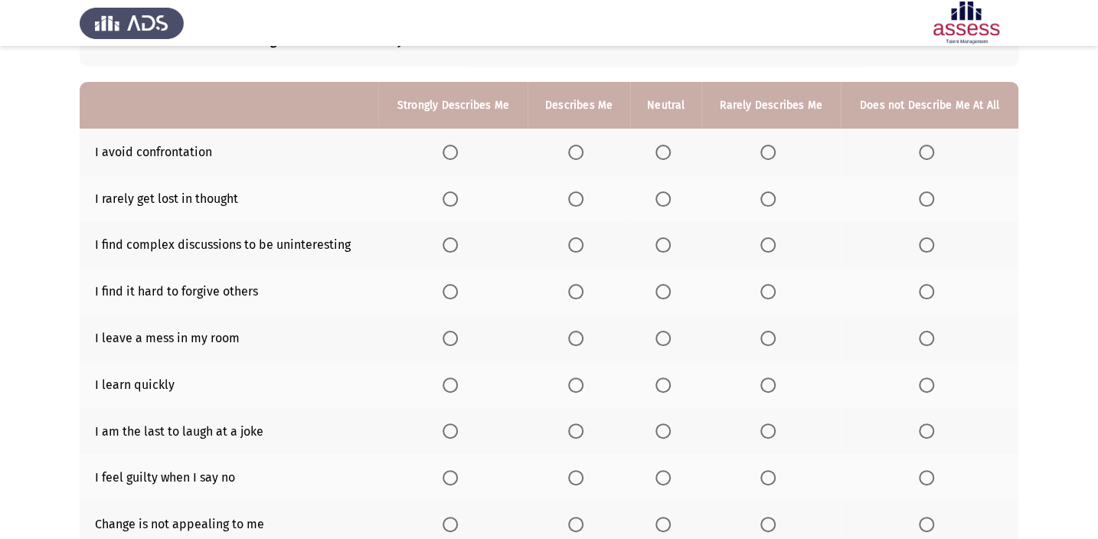
scroll to position [139, 0]
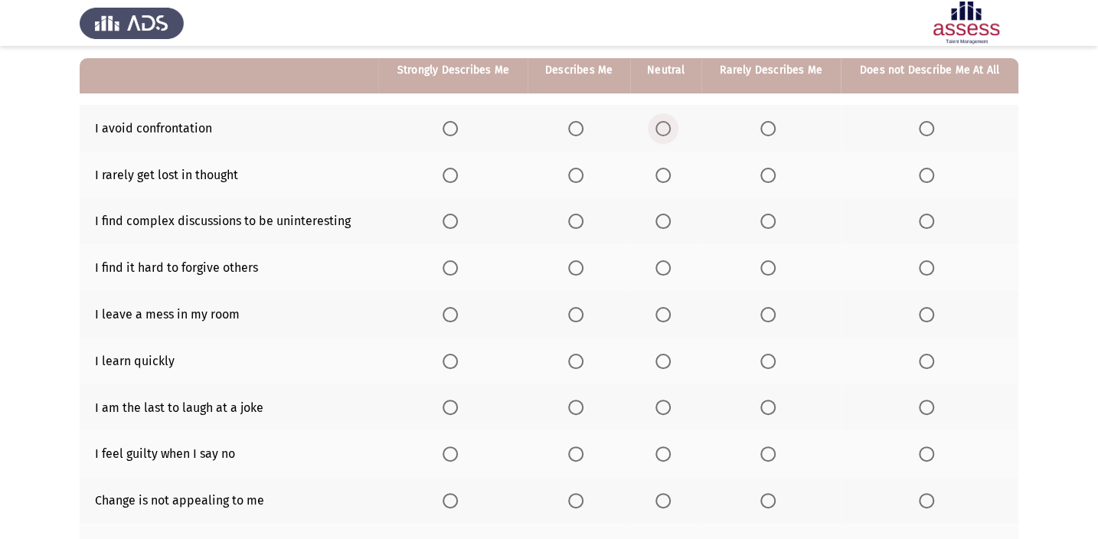
click at [661, 132] on span "Select an option" at bounding box center [662, 128] width 15 height 15
click at [661, 132] on input "Select an option" at bounding box center [662, 128] width 15 height 15
click at [580, 168] on span "Select an option" at bounding box center [575, 175] width 15 height 15
click at [580, 168] on input "Select an option" at bounding box center [575, 175] width 15 height 15
click at [669, 220] on span "Select an option" at bounding box center [662, 221] width 15 height 15
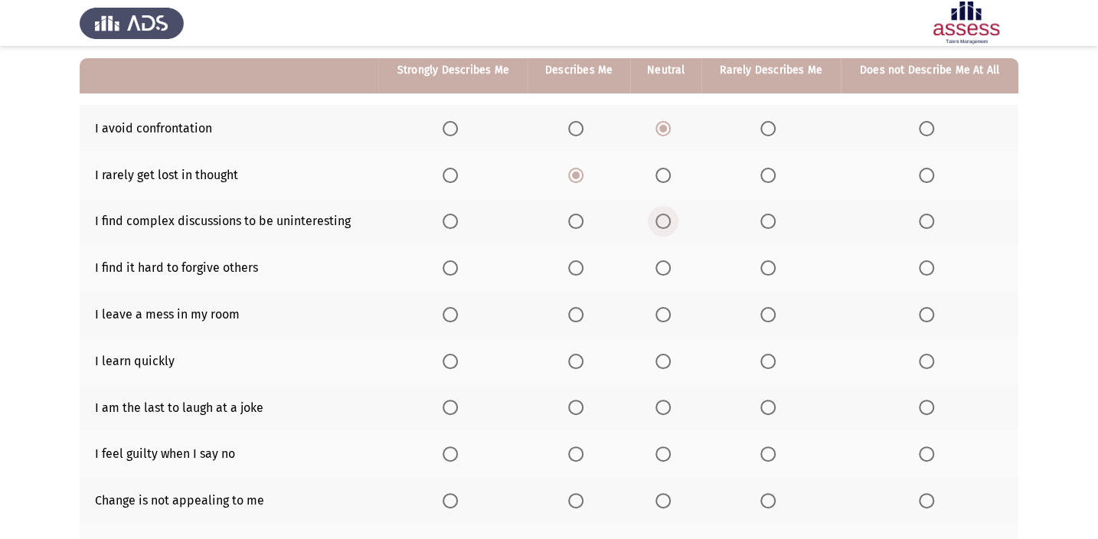
click at [669, 220] on input "Select an option" at bounding box center [662, 221] width 15 height 15
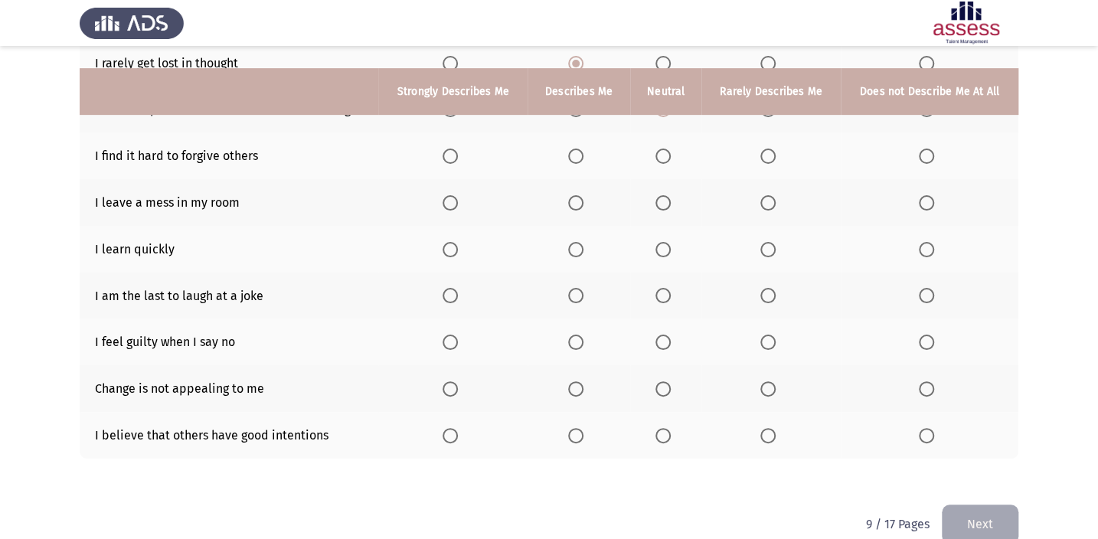
scroll to position [273, 0]
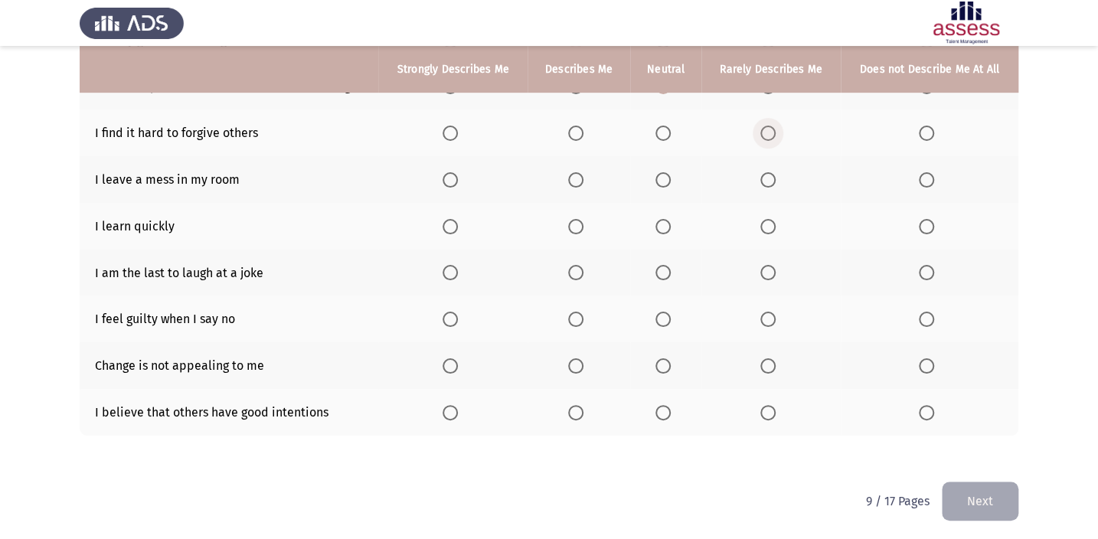
click at [771, 126] on span "Select an option" at bounding box center [767, 133] width 15 height 15
click at [771, 126] on input "Select an option" at bounding box center [767, 133] width 15 height 15
click at [580, 180] on span "Select an option" at bounding box center [575, 179] width 15 height 15
click at [580, 180] on input "Select an option" at bounding box center [575, 179] width 15 height 15
click at [451, 220] on span "Select an option" at bounding box center [450, 226] width 15 height 15
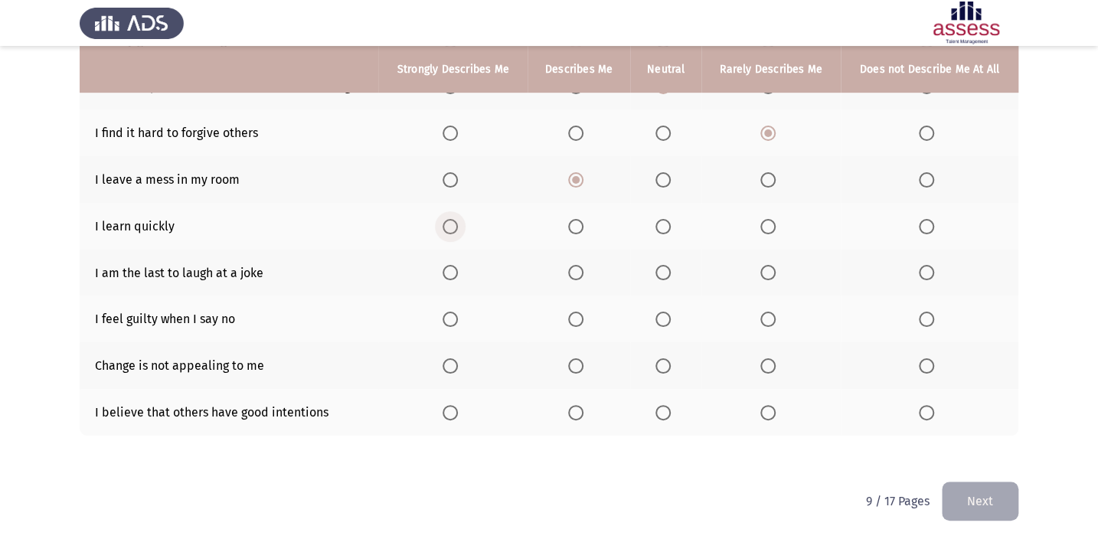
click at [451, 220] on input "Select an option" at bounding box center [450, 226] width 15 height 15
click at [655, 273] on span "Select an option" at bounding box center [662, 272] width 15 height 15
click at [655, 273] on input "Select an option" at bounding box center [662, 272] width 15 height 15
click at [572, 314] on span "Select an option" at bounding box center [575, 319] width 15 height 15
click at [572, 314] on input "Select an option" at bounding box center [575, 319] width 15 height 15
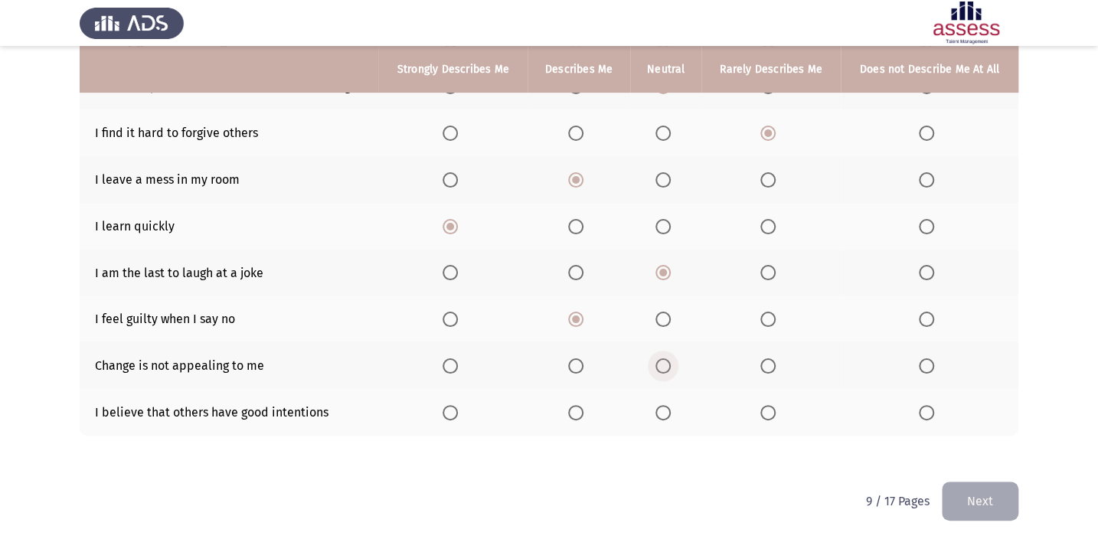
click at [658, 359] on span "Select an option" at bounding box center [662, 365] width 15 height 15
click at [658, 359] on input "Select an option" at bounding box center [662, 365] width 15 height 15
click at [773, 405] on span "Select an option" at bounding box center [767, 412] width 15 height 15
click at [773, 405] on input "Select an option" at bounding box center [767, 412] width 15 height 15
click at [982, 497] on button "Next" at bounding box center [980, 501] width 77 height 39
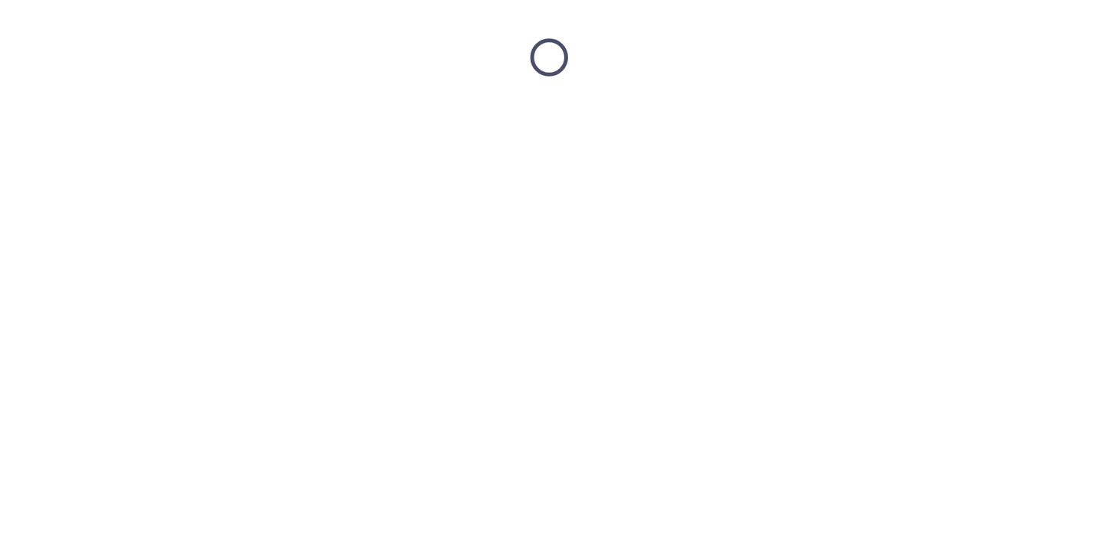
scroll to position [0, 0]
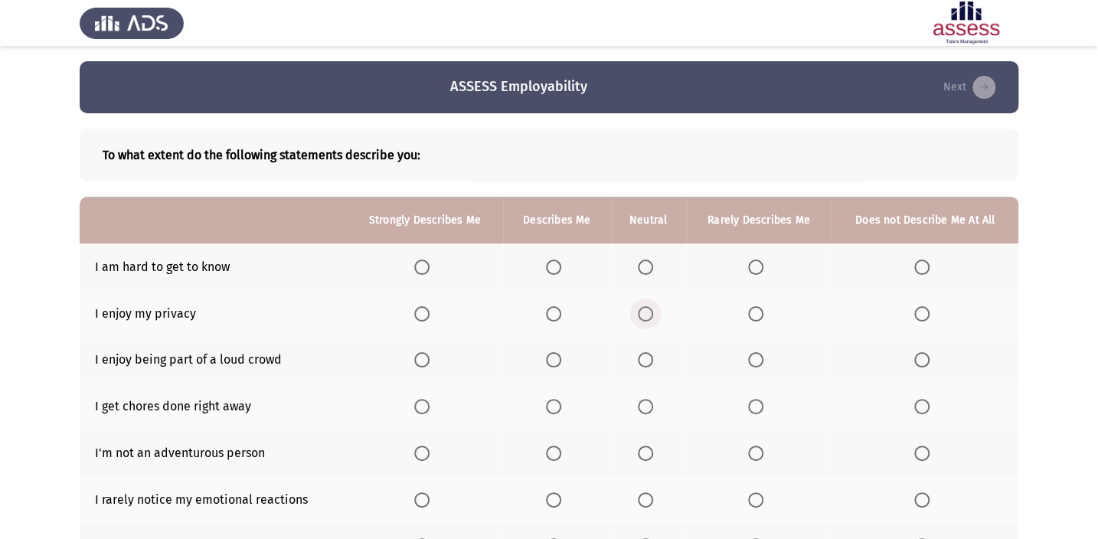
drag, startPoint x: 645, startPoint y: 313, endPoint x: 635, endPoint y: 319, distance: 11.3
click at [635, 319] on th at bounding box center [648, 313] width 75 height 47
click at [923, 269] on span "Select an option" at bounding box center [921, 267] width 15 height 15
click at [923, 269] on input "Select an option" at bounding box center [921, 267] width 15 height 15
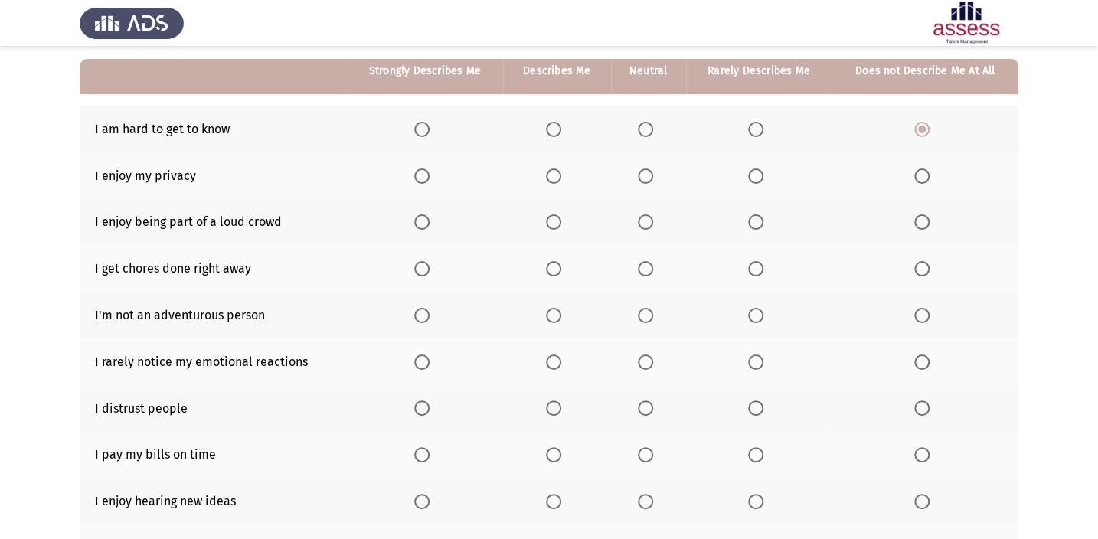
scroll to position [139, 0]
click at [640, 175] on span "Select an option" at bounding box center [645, 175] width 15 height 15
click at [640, 175] on input "Select an option" at bounding box center [645, 175] width 15 height 15
click at [642, 214] on span "Select an option" at bounding box center [645, 221] width 15 height 15
click at [642, 214] on input "Select an option" at bounding box center [645, 221] width 15 height 15
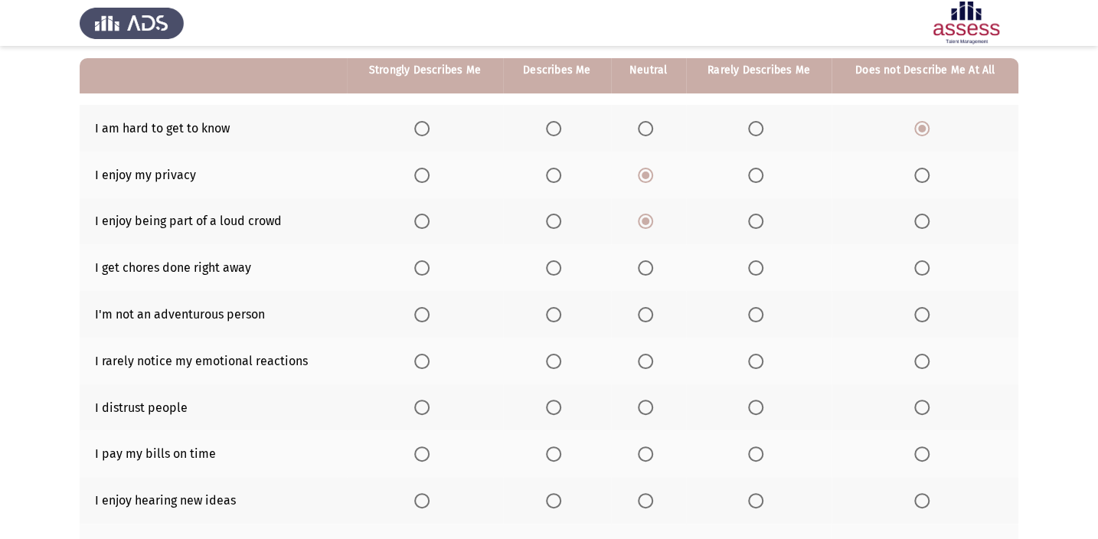
click at [642, 256] on th at bounding box center [648, 267] width 75 height 47
click at [636, 260] on th at bounding box center [648, 267] width 75 height 47
click at [633, 262] on th at bounding box center [648, 267] width 75 height 47
click at [642, 262] on th at bounding box center [648, 267] width 75 height 47
click at [631, 256] on th at bounding box center [648, 267] width 75 height 47
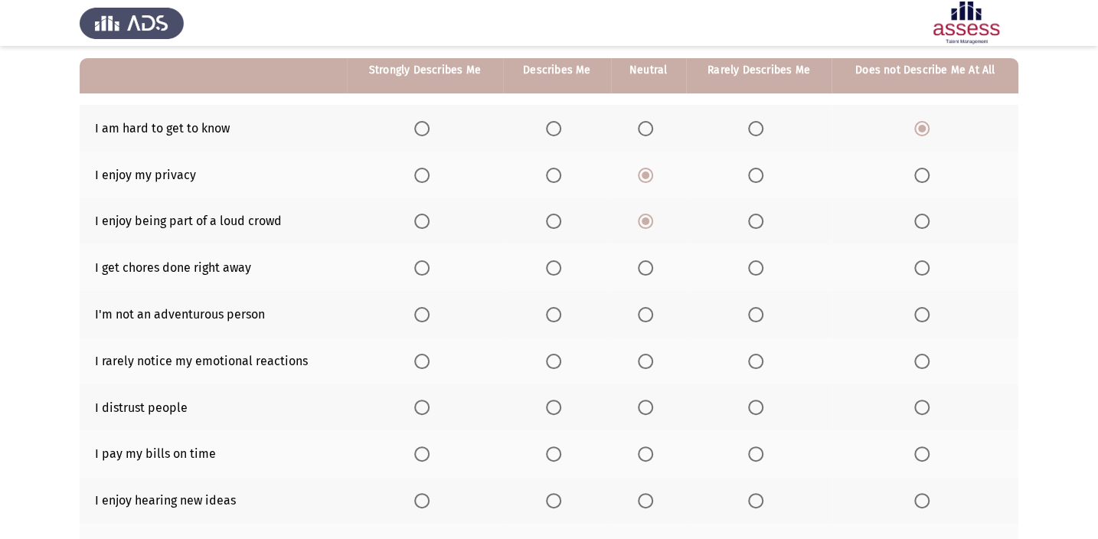
click at [652, 260] on span "Select an option" at bounding box center [645, 267] width 15 height 15
click at [652, 260] on input "Select an option" at bounding box center [645, 267] width 15 height 15
click at [647, 313] on span "Select an option" at bounding box center [645, 314] width 15 height 15
click at [647, 313] on input "Select an option" at bounding box center [645, 314] width 15 height 15
click at [553, 363] on span "Select an option" at bounding box center [553, 361] width 15 height 15
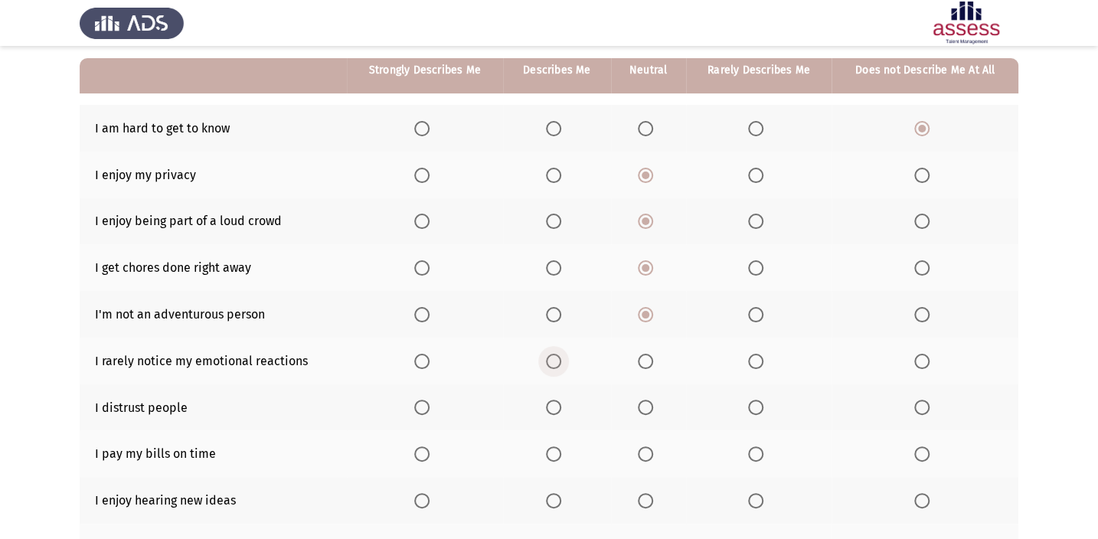
click at [553, 363] on input "Select an option" at bounding box center [553, 361] width 15 height 15
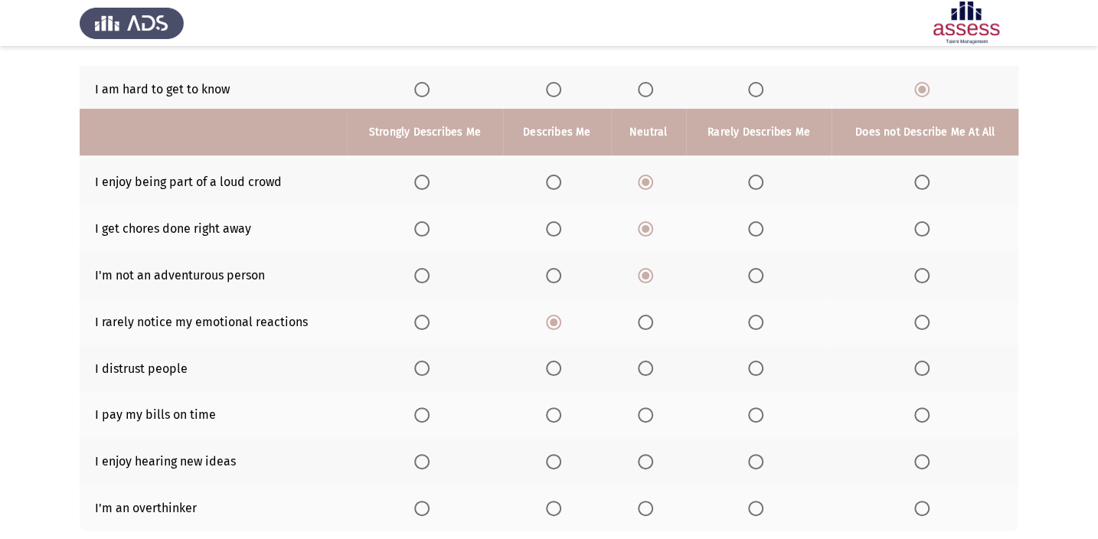
scroll to position [273, 0]
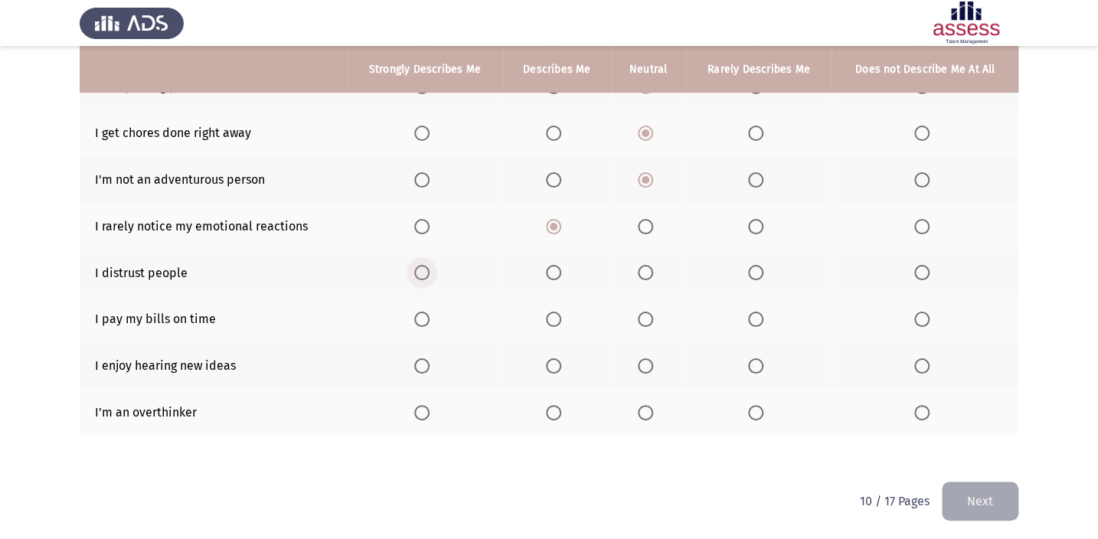
click at [430, 271] on label "Select an option" at bounding box center [424, 272] width 21 height 15
click at [430, 271] on input "Select an option" at bounding box center [421, 272] width 15 height 15
click at [636, 313] on th at bounding box center [648, 319] width 75 height 47
click at [636, 314] on th at bounding box center [648, 319] width 75 height 47
click at [648, 324] on th at bounding box center [648, 319] width 75 height 47
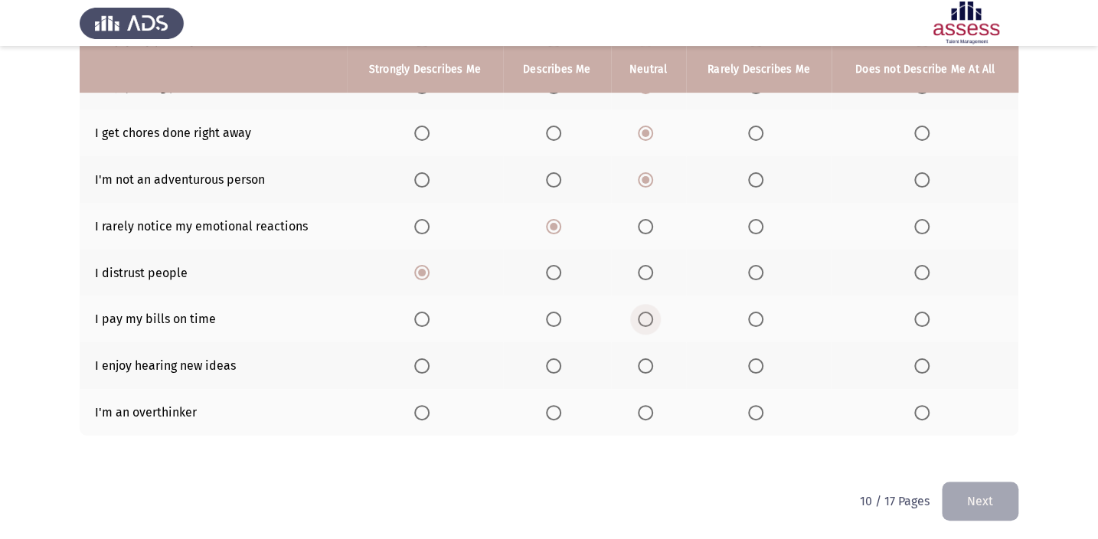
click at [642, 315] on span "Select an option" at bounding box center [645, 319] width 15 height 15
click at [642, 315] on input "Select an option" at bounding box center [645, 319] width 15 height 15
click at [418, 368] on span "Select an option" at bounding box center [421, 365] width 15 height 15
click at [418, 368] on input "Select an option" at bounding box center [421, 365] width 15 height 15
click at [433, 405] on label "Select an option" at bounding box center [424, 412] width 21 height 15
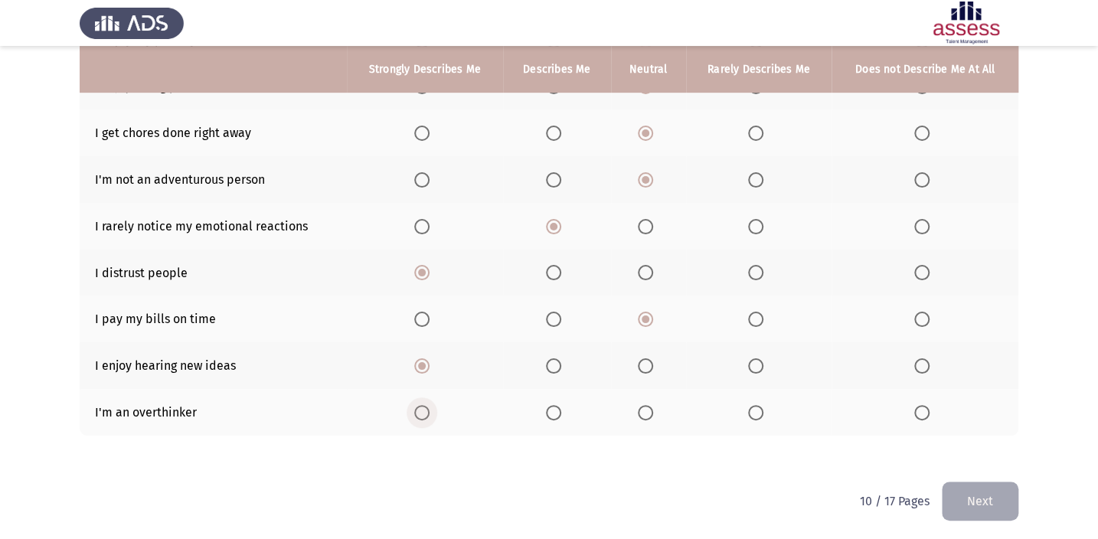
click at [430, 405] on input "Select an option" at bounding box center [421, 412] width 15 height 15
click at [980, 516] on button "Next" at bounding box center [980, 501] width 77 height 39
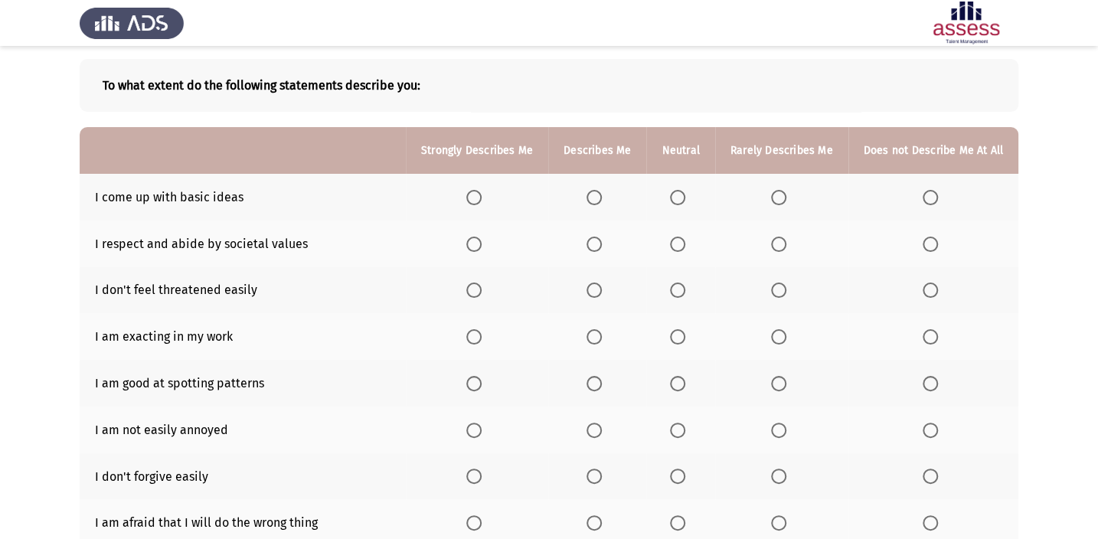
scroll to position [139, 0]
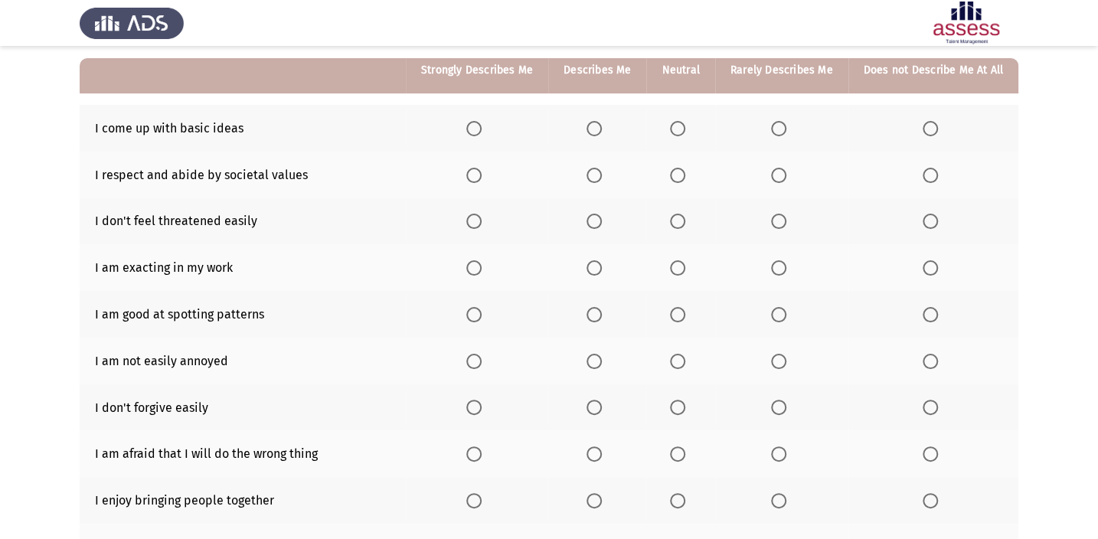
click at [673, 122] on th at bounding box center [680, 128] width 68 height 47
click at [679, 124] on span "Select an option" at bounding box center [677, 128] width 15 height 15
click at [679, 124] on input "Select an option" at bounding box center [677, 128] width 15 height 15
click at [596, 180] on span "Select an option" at bounding box center [594, 175] width 15 height 15
click at [596, 180] on input "Select an option" at bounding box center [594, 175] width 15 height 15
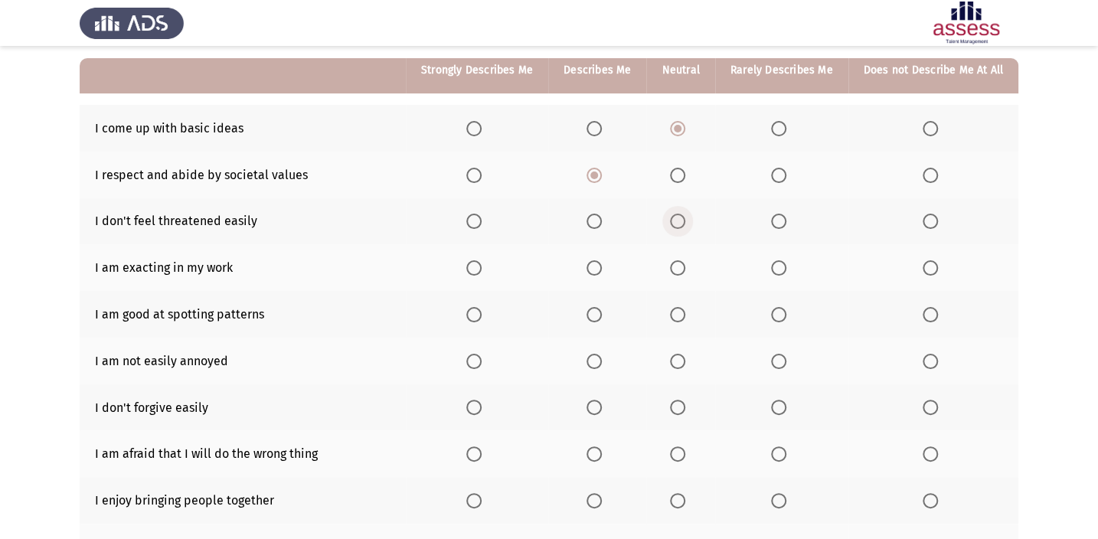
click at [675, 221] on span "Select an option" at bounding box center [677, 221] width 15 height 15
click at [675, 221] on input "Select an option" at bounding box center [677, 221] width 15 height 15
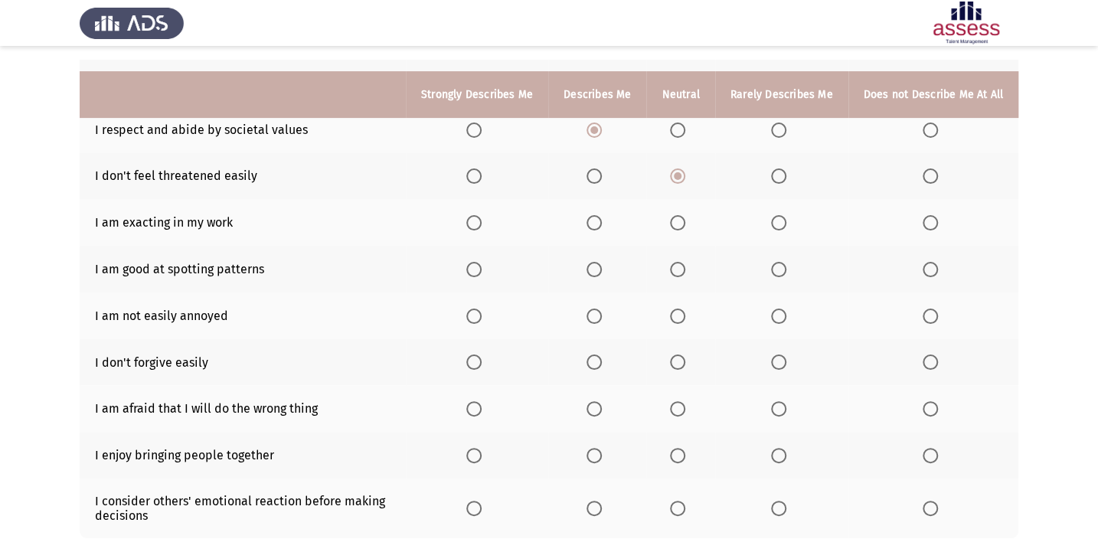
scroll to position [208, 0]
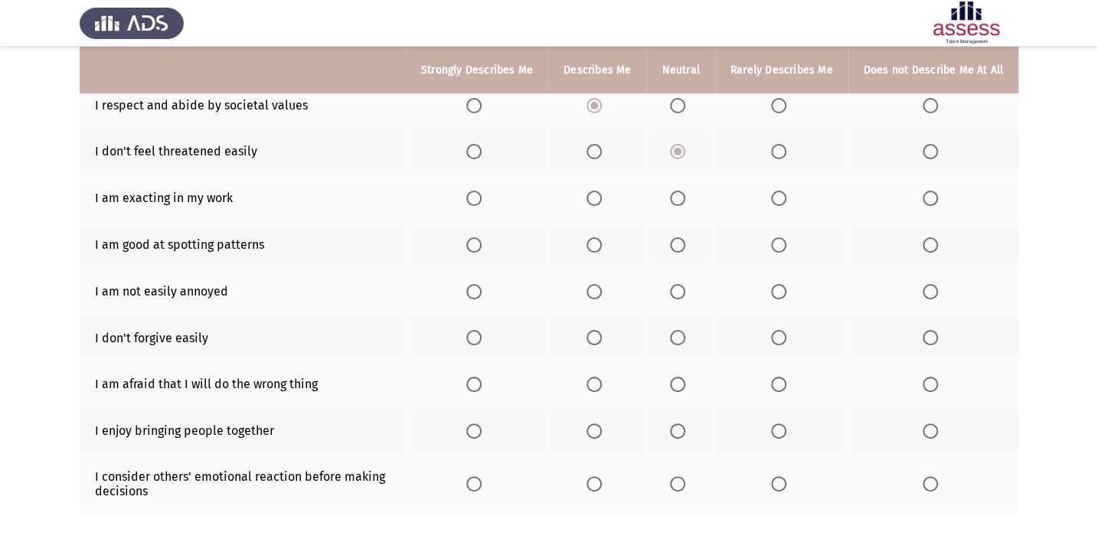
click at [602, 200] on span "Select an option" at bounding box center [594, 198] width 15 height 15
click at [602, 200] on input "Select an option" at bounding box center [594, 198] width 15 height 15
click at [691, 245] on label "Select an option" at bounding box center [680, 244] width 21 height 15
click at [685, 245] on input "Select an option" at bounding box center [677, 244] width 15 height 15
click at [926, 288] on span "Select an option" at bounding box center [930, 291] width 15 height 15
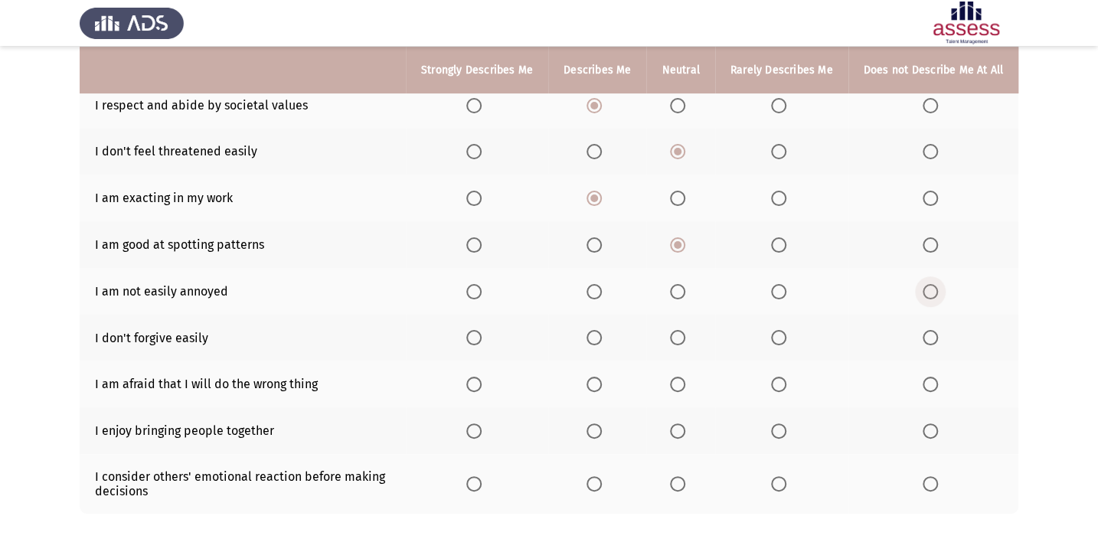
click at [926, 288] on input "Select an option" at bounding box center [930, 291] width 15 height 15
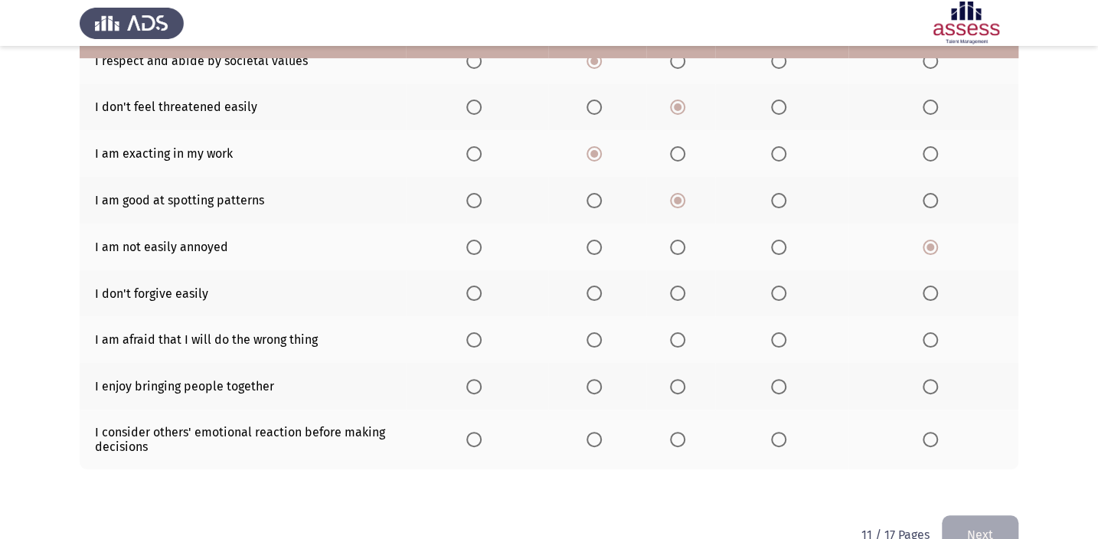
scroll to position [287, 0]
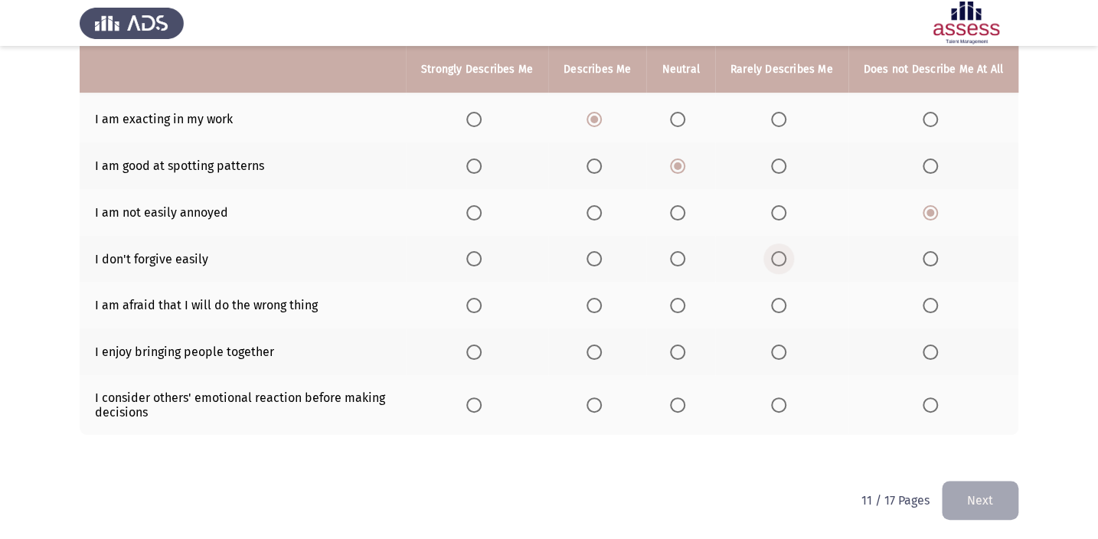
click at [786, 251] on span "Select an option" at bounding box center [778, 258] width 15 height 15
click at [786, 251] on input "Select an option" at bounding box center [778, 258] width 15 height 15
click at [482, 302] on span "Select an option" at bounding box center [473, 305] width 15 height 15
click at [482, 302] on input "Select an option" at bounding box center [473, 305] width 15 height 15
click at [602, 351] on span "Select an option" at bounding box center [594, 352] width 15 height 15
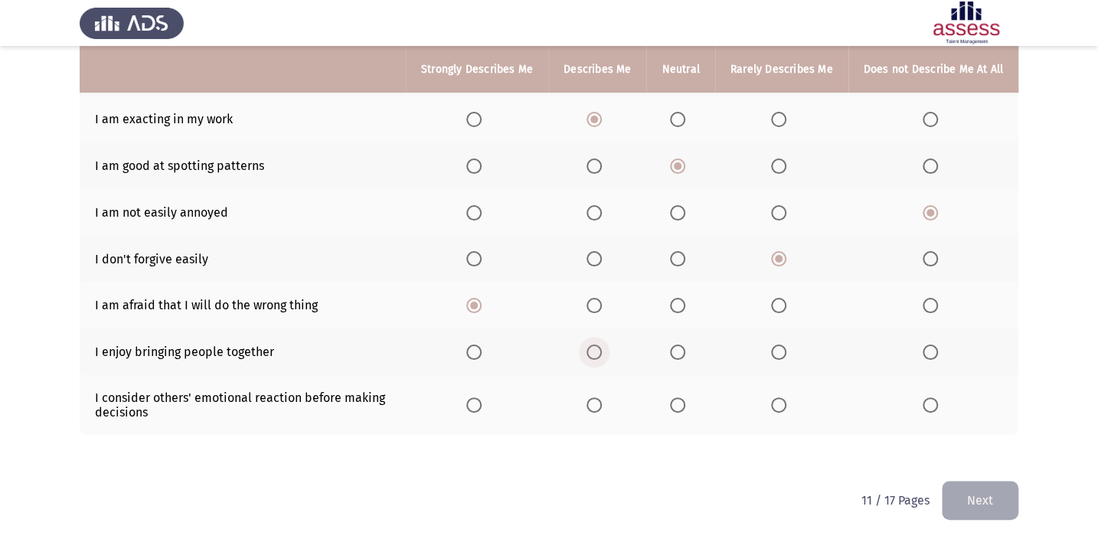
click at [602, 351] on input "Select an option" at bounding box center [594, 352] width 15 height 15
click at [595, 397] on span "Select an option" at bounding box center [594, 404] width 15 height 15
click at [595, 397] on input "Select an option" at bounding box center [594, 404] width 15 height 15
click at [992, 508] on button "Next" at bounding box center [980, 500] width 77 height 39
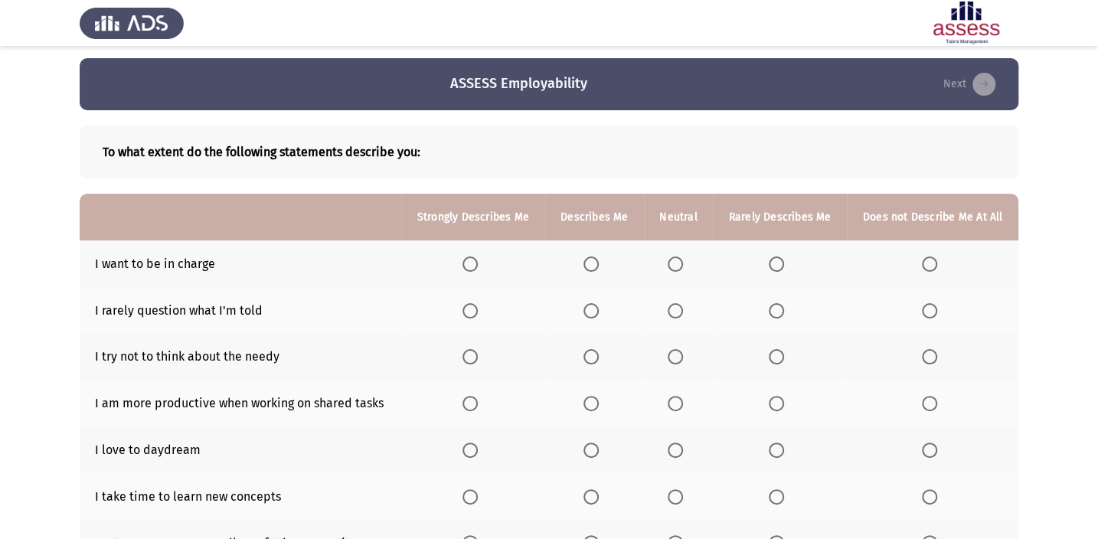
scroll to position [0, 0]
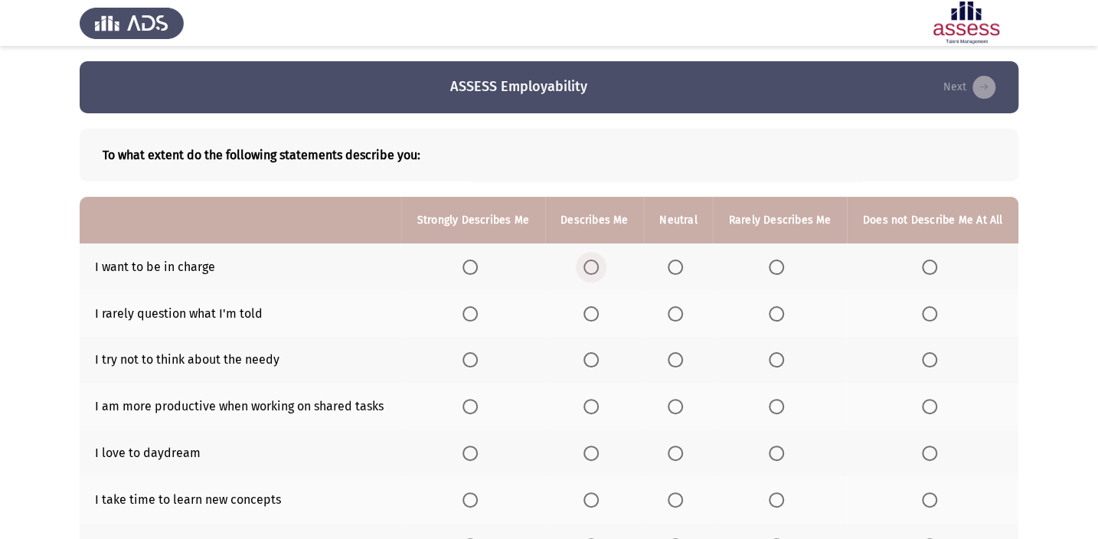
click at [599, 268] on span "Select an option" at bounding box center [590, 267] width 15 height 15
click at [599, 268] on input "Select an option" at bounding box center [590, 267] width 15 height 15
click at [672, 304] on th at bounding box center [678, 313] width 69 height 47
click at [673, 306] on span "Select an option" at bounding box center [675, 313] width 15 height 15
click at [673, 306] on input "Select an option" at bounding box center [675, 313] width 15 height 15
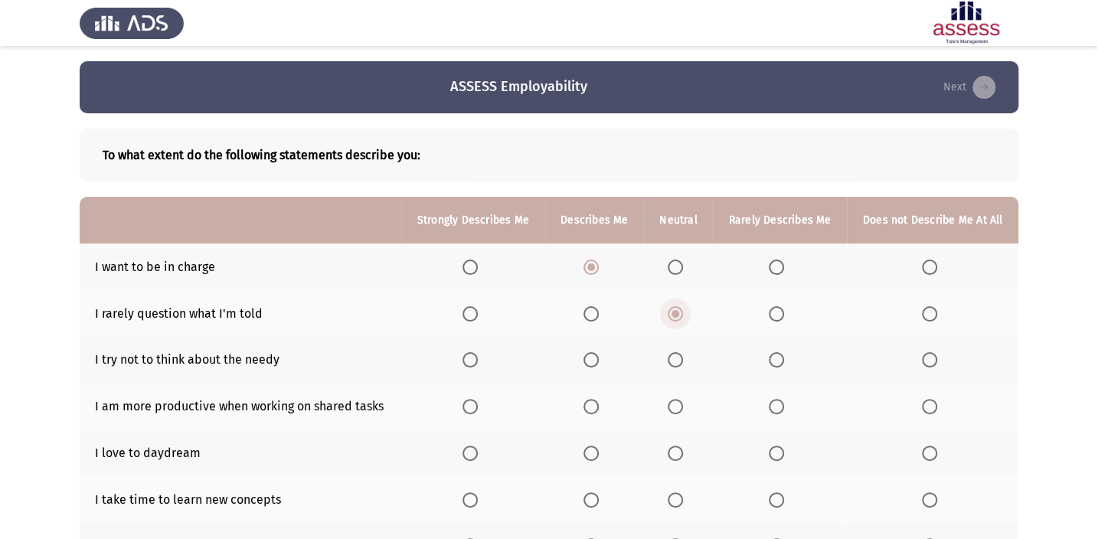
drag, startPoint x: 673, startPoint y: 305, endPoint x: 672, endPoint y: 330, distance: 25.3
click at [672, 330] on th at bounding box center [678, 313] width 69 height 47
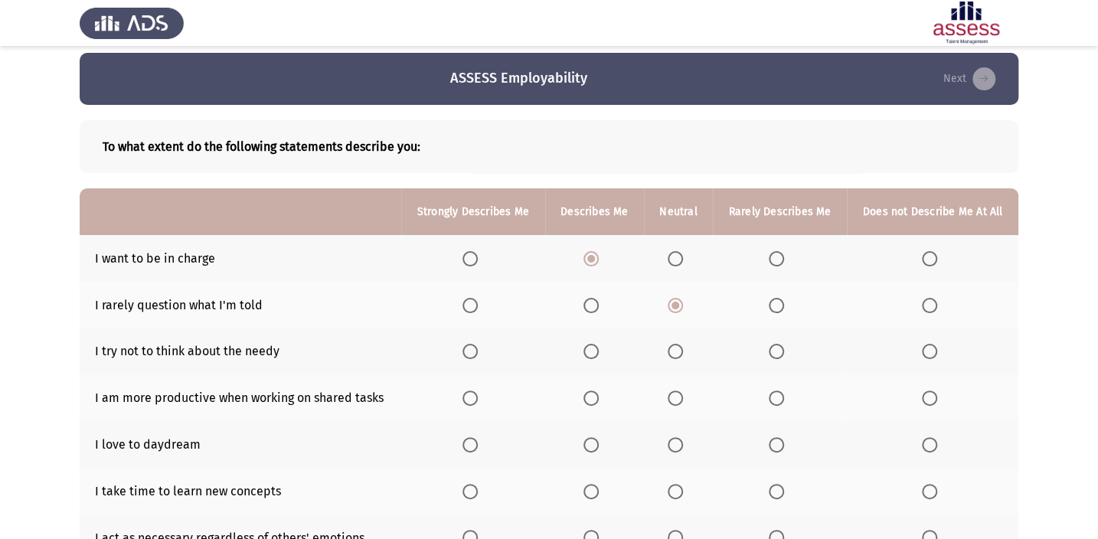
scroll to position [69, 0]
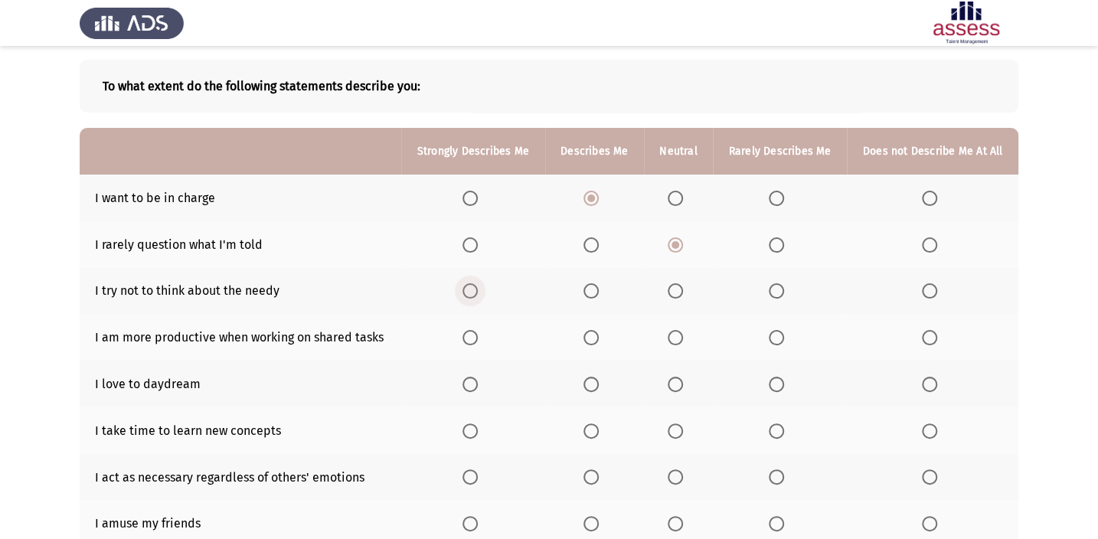
click at [471, 288] on span "Select an option" at bounding box center [469, 290] width 15 height 15
click at [471, 288] on input "Select an option" at bounding box center [469, 290] width 15 height 15
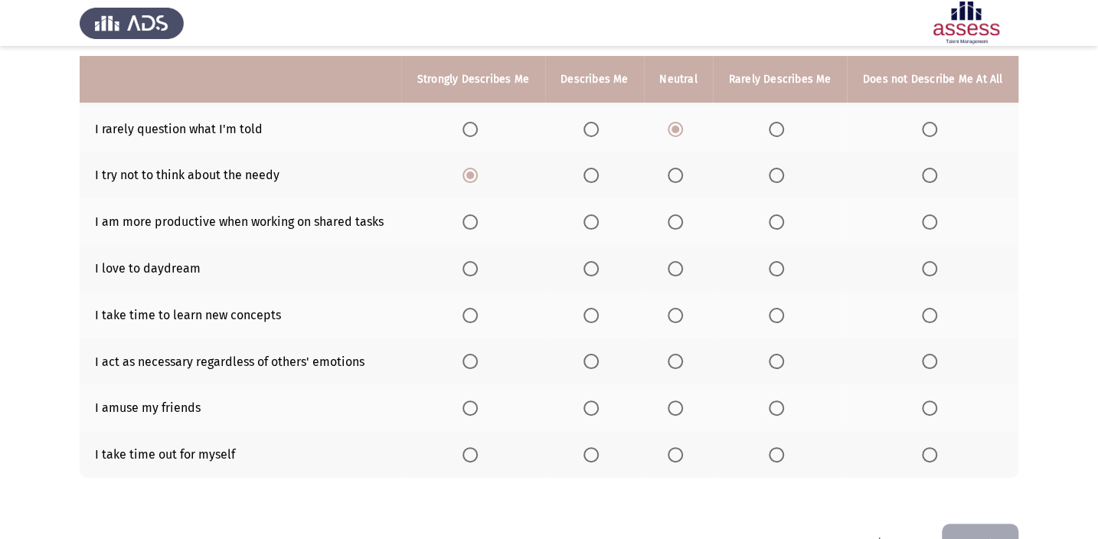
scroll to position [208, 0]
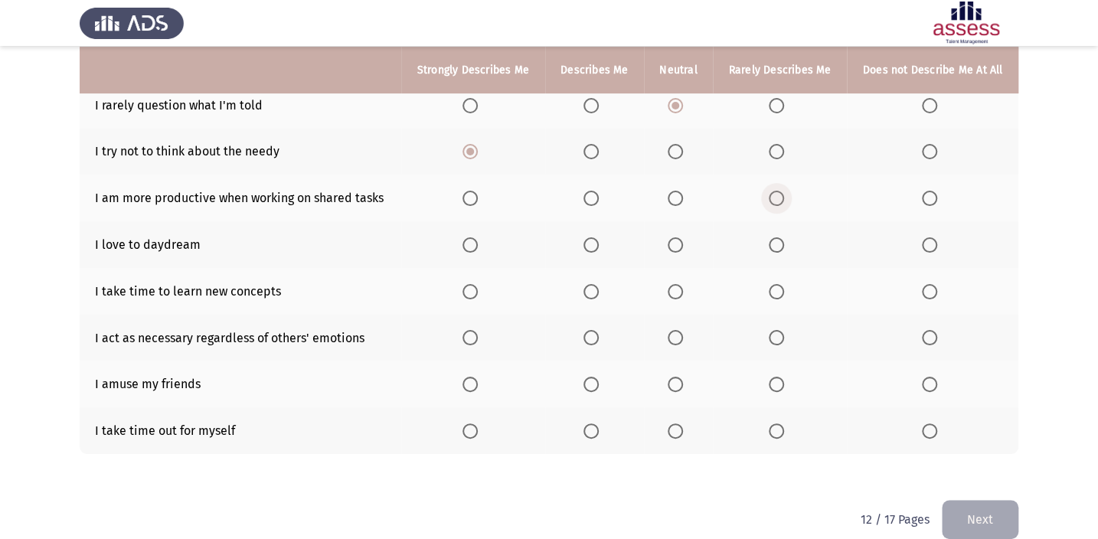
click at [780, 191] on span "Select an option" at bounding box center [776, 198] width 15 height 15
click at [780, 191] on input "Select an option" at bounding box center [776, 198] width 15 height 15
click at [671, 243] on span "Select an option" at bounding box center [675, 244] width 15 height 15
click at [671, 243] on input "Select an option" at bounding box center [675, 244] width 15 height 15
click at [777, 284] on span "Select an option" at bounding box center [776, 291] width 15 height 15
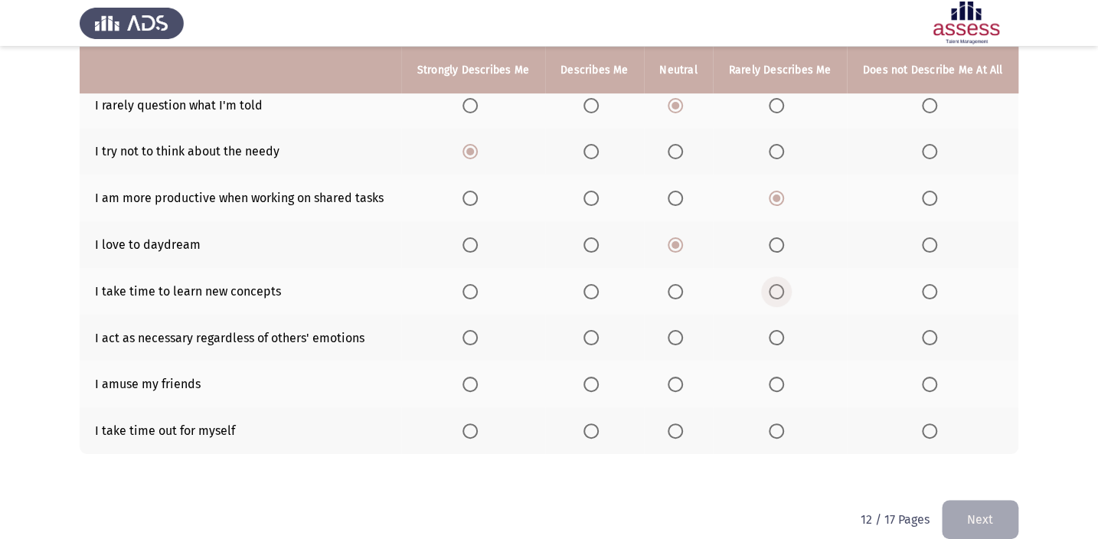
click at [777, 284] on input "Select an option" at bounding box center [776, 291] width 15 height 15
click at [933, 295] on span "Select an option" at bounding box center [929, 291] width 15 height 15
click at [933, 295] on input "Select an option" at bounding box center [929, 291] width 15 height 15
click at [778, 334] on span "Select an option" at bounding box center [776, 337] width 15 height 15
click at [778, 334] on input "Select an option" at bounding box center [776, 337] width 15 height 15
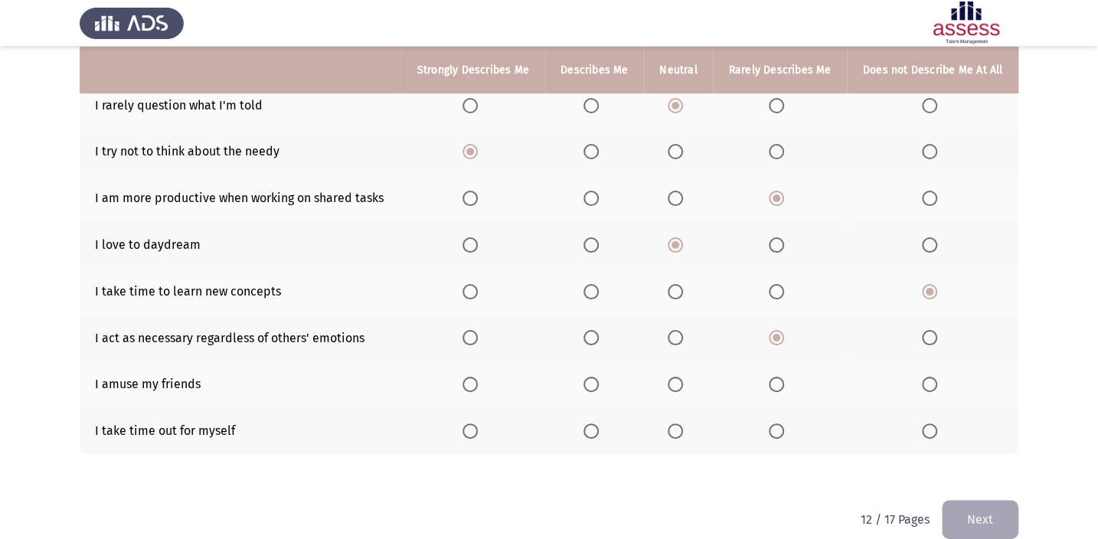
click at [676, 368] on th at bounding box center [678, 384] width 69 height 47
click at [675, 381] on span "Select an option" at bounding box center [675, 384] width 15 height 15
click at [675, 381] on input "Select an option" at bounding box center [675, 384] width 15 height 15
click at [475, 433] on span "Select an option" at bounding box center [469, 430] width 15 height 15
click at [475, 433] on input "Select an option" at bounding box center [469, 430] width 15 height 15
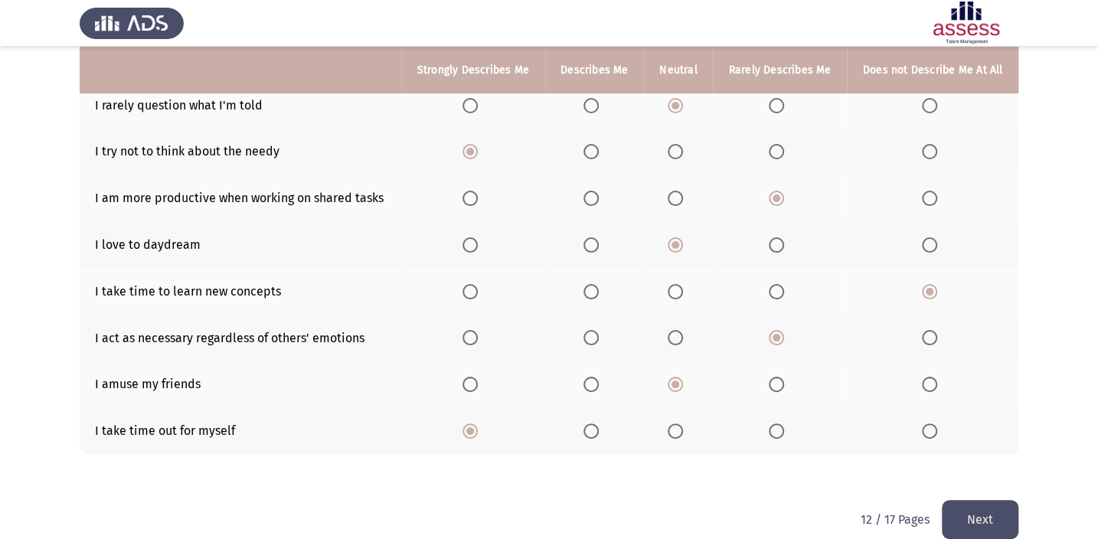
click at [1008, 521] on button "Next" at bounding box center [980, 519] width 77 height 39
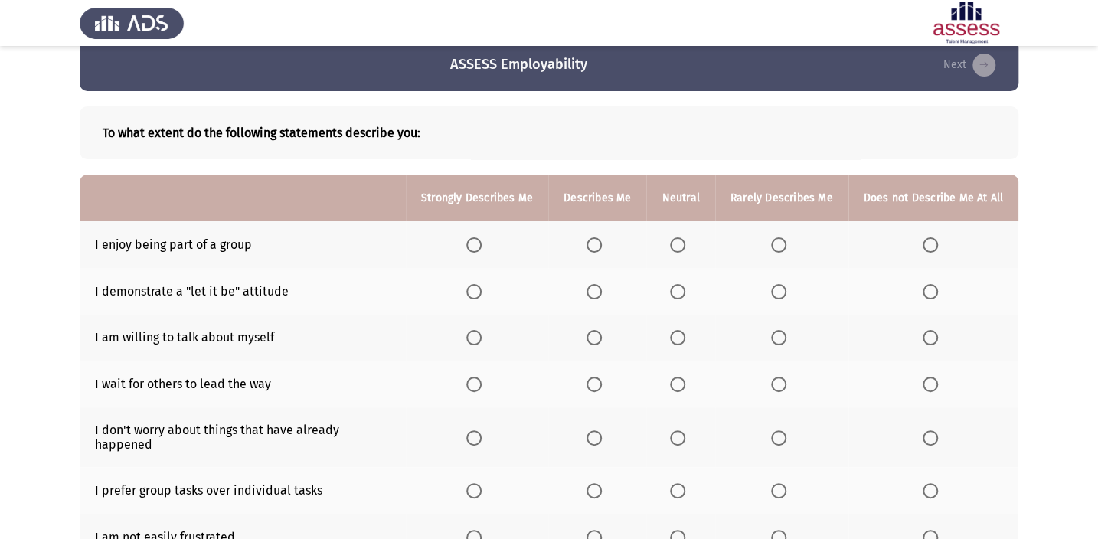
scroll to position [0, 0]
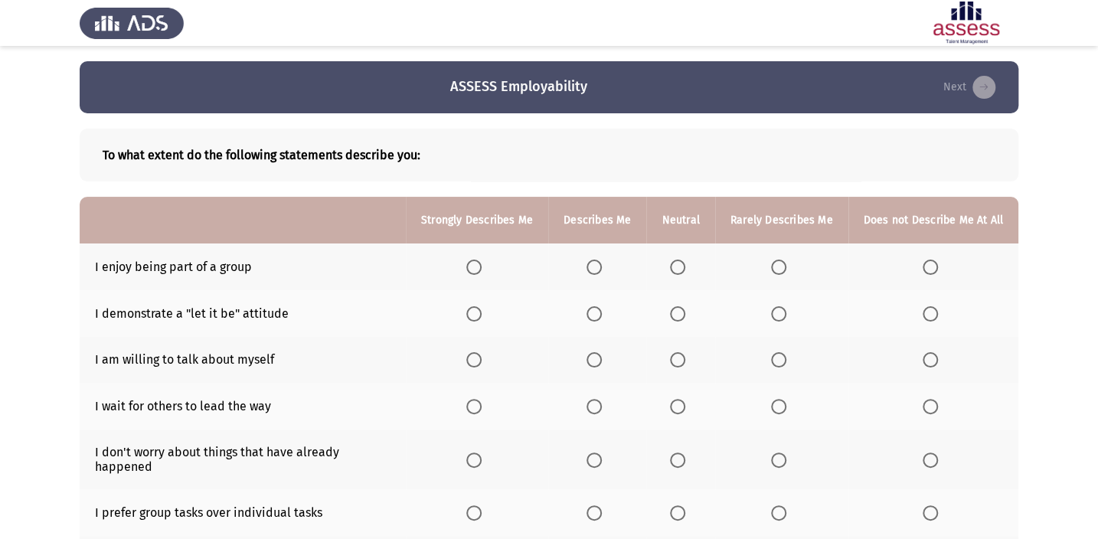
click at [602, 268] on span "Select an option" at bounding box center [594, 267] width 15 height 15
click at [602, 268] on input "Select an option" at bounding box center [594, 267] width 15 height 15
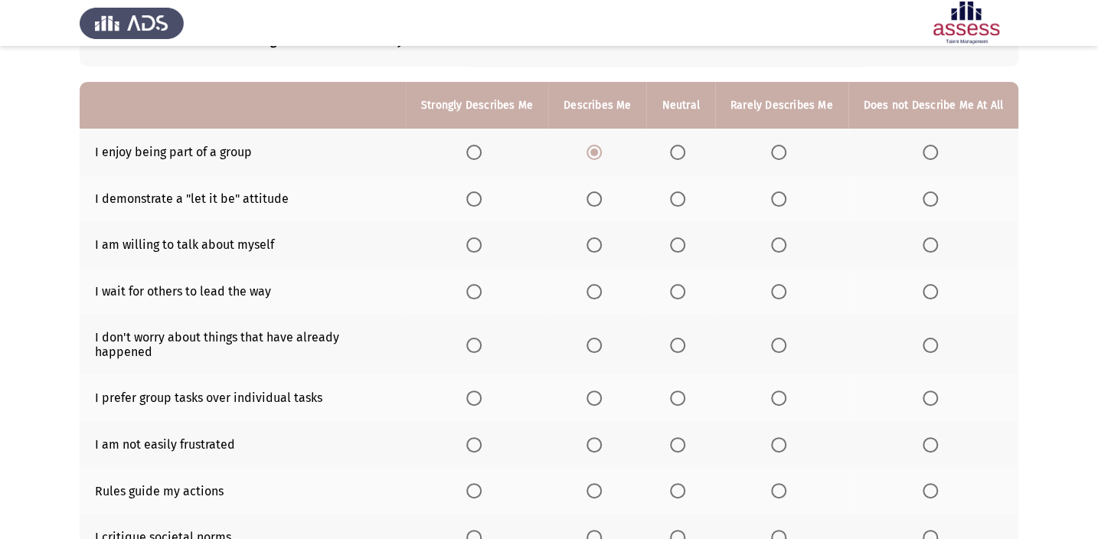
scroll to position [139, 0]
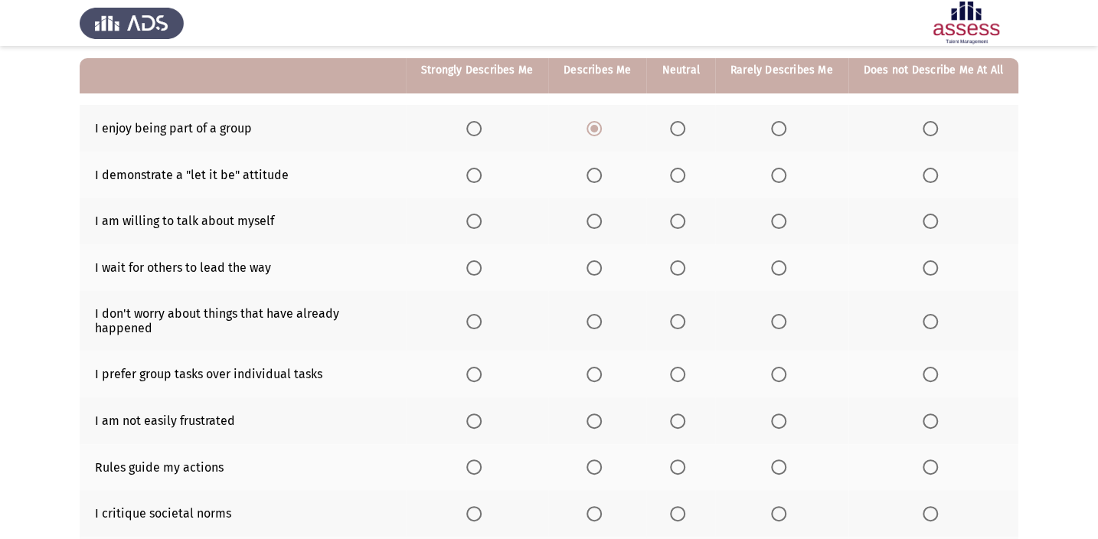
click at [607, 174] on label "Select an option" at bounding box center [597, 175] width 21 height 15
click at [602, 174] on input "Select an option" at bounding box center [594, 175] width 15 height 15
click at [673, 220] on th at bounding box center [680, 221] width 68 height 47
click at [678, 217] on span "Select an option" at bounding box center [677, 221] width 15 height 15
click at [678, 217] on input "Select an option" at bounding box center [677, 221] width 15 height 15
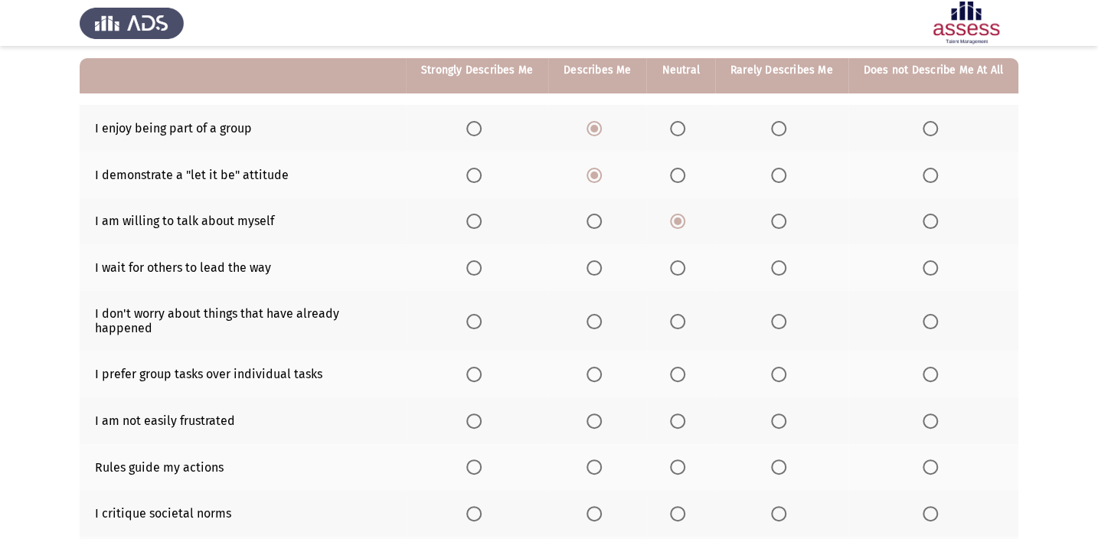
click at [676, 273] on span "Select an option" at bounding box center [677, 267] width 15 height 15
click at [676, 273] on input "Select an option" at bounding box center [677, 267] width 15 height 15
click at [929, 314] on span "Select an option" at bounding box center [930, 321] width 15 height 15
click at [929, 314] on input "Select an option" at bounding box center [930, 321] width 15 height 15
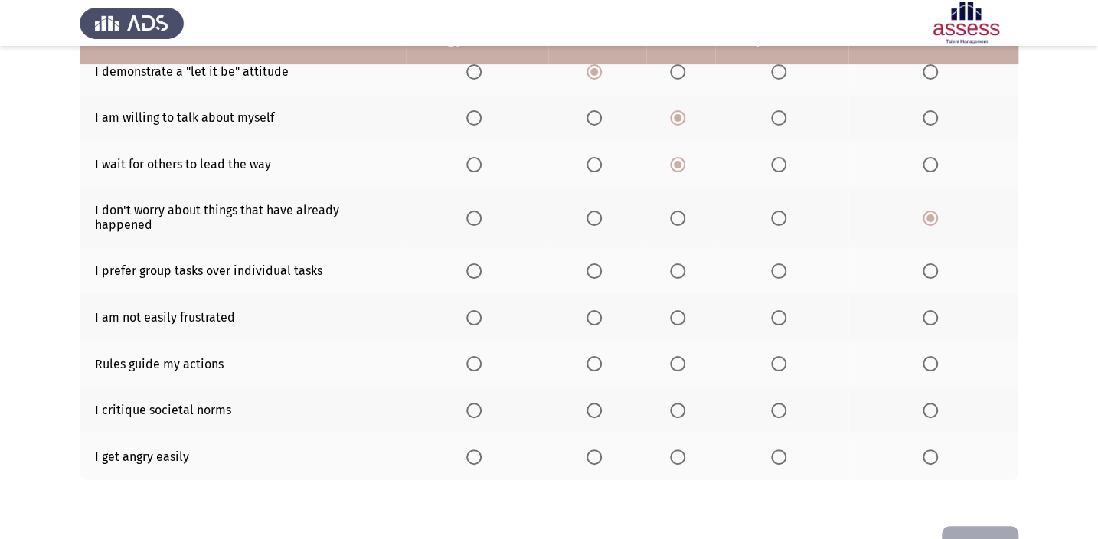
scroll to position [273, 0]
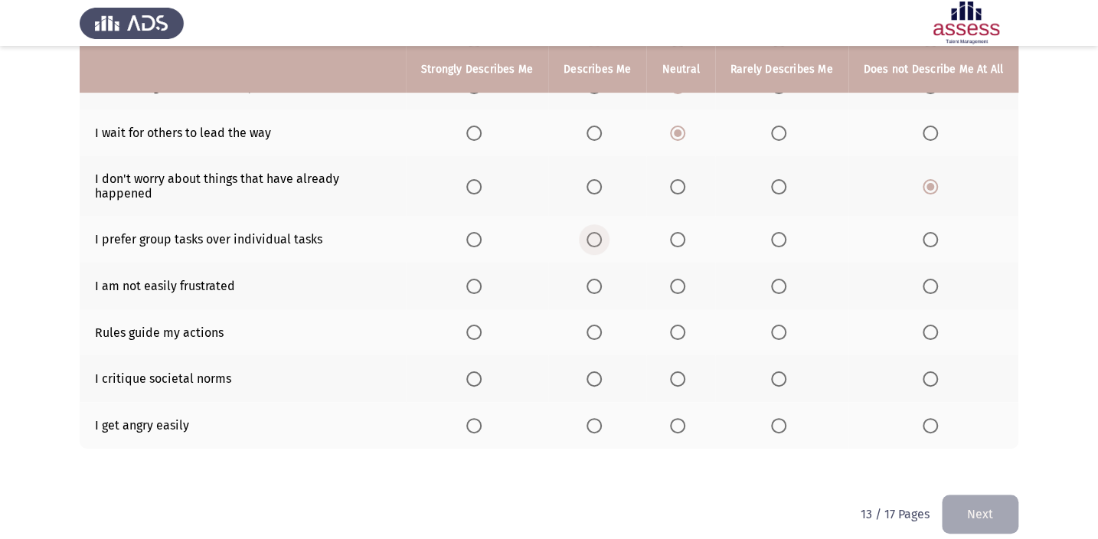
click at [598, 232] on span "Select an option" at bounding box center [594, 239] width 15 height 15
click at [598, 232] on input "Select an option" at bounding box center [594, 239] width 15 height 15
click at [678, 279] on span "Select an option" at bounding box center [677, 286] width 15 height 15
click at [678, 279] on input "Select an option" at bounding box center [677, 286] width 15 height 15
click at [691, 371] on label "Select an option" at bounding box center [680, 378] width 21 height 15
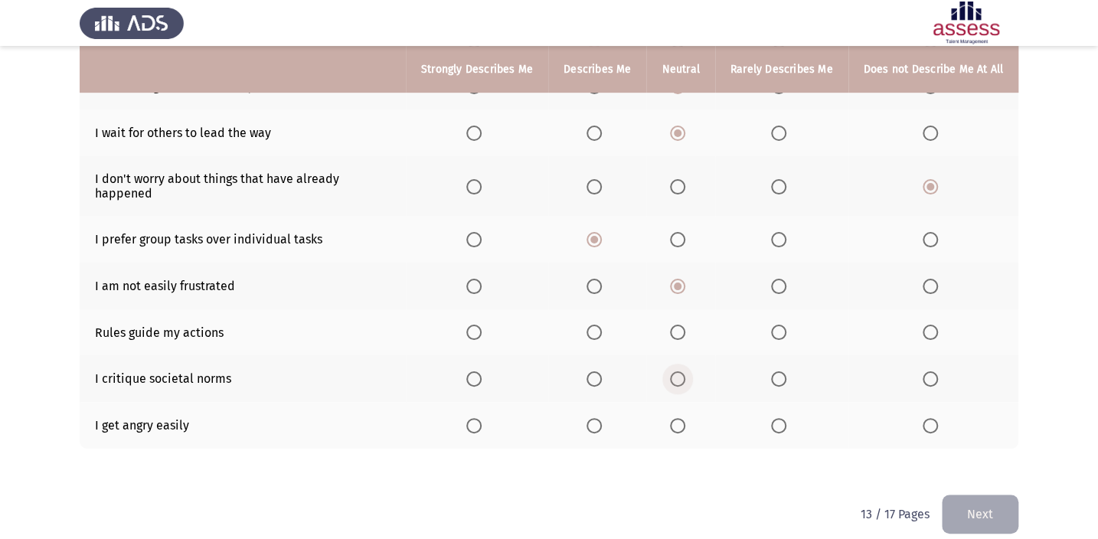
click at [685, 371] on input "Select an option" at bounding box center [677, 378] width 15 height 15
click at [590, 410] on th at bounding box center [597, 425] width 98 height 47
click at [600, 418] on span "Select an option" at bounding box center [594, 425] width 15 height 15
click at [600, 418] on input "Select an option" at bounding box center [594, 425] width 15 height 15
click at [673, 322] on th at bounding box center [680, 332] width 68 height 47
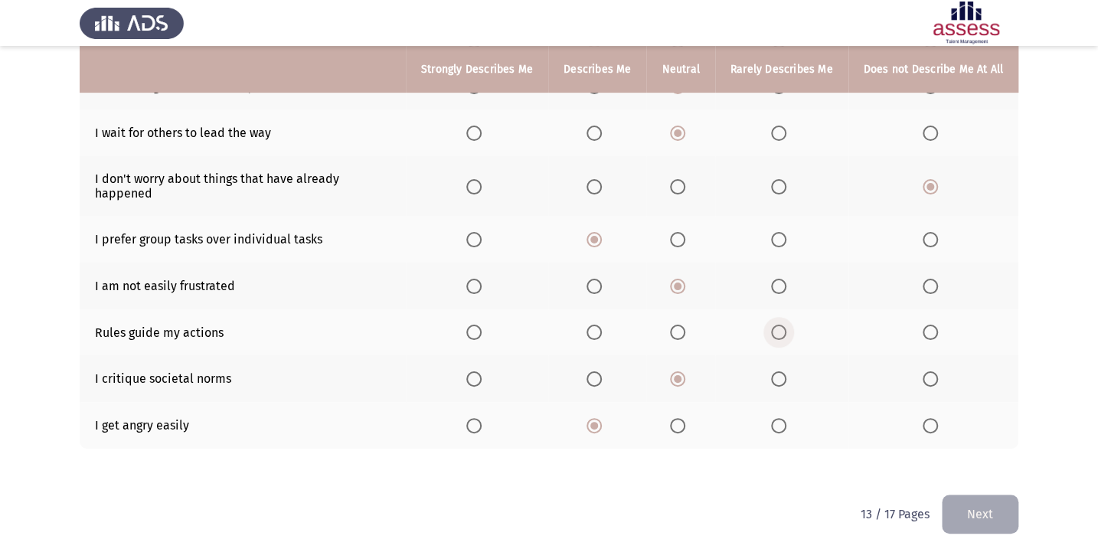
click at [775, 325] on span "Select an option" at bounding box center [778, 332] width 15 height 15
click at [775, 325] on input "Select an option" at bounding box center [778, 332] width 15 height 15
click at [978, 495] on button "Next" at bounding box center [980, 514] width 77 height 39
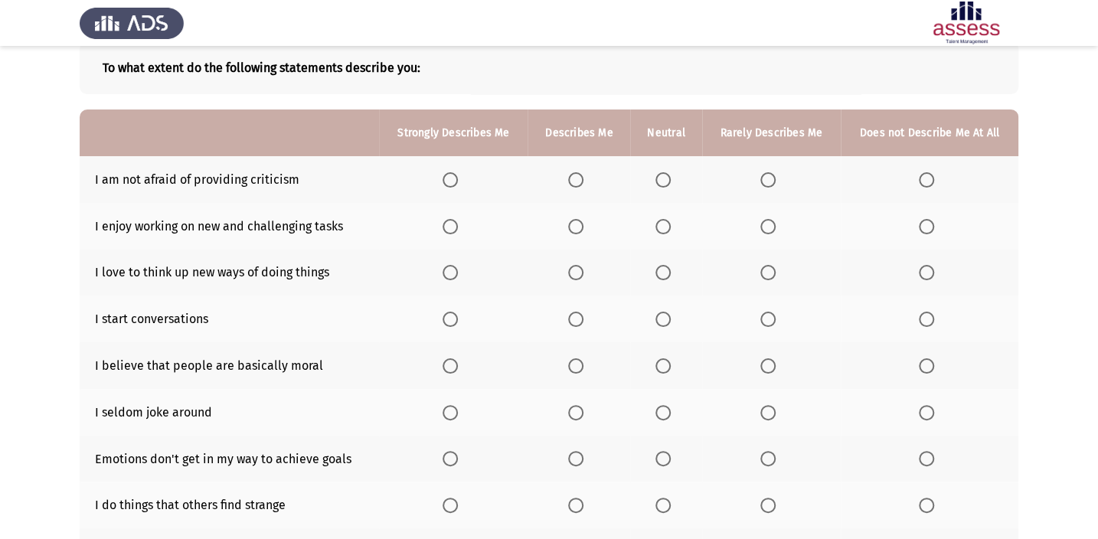
scroll to position [0, 0]
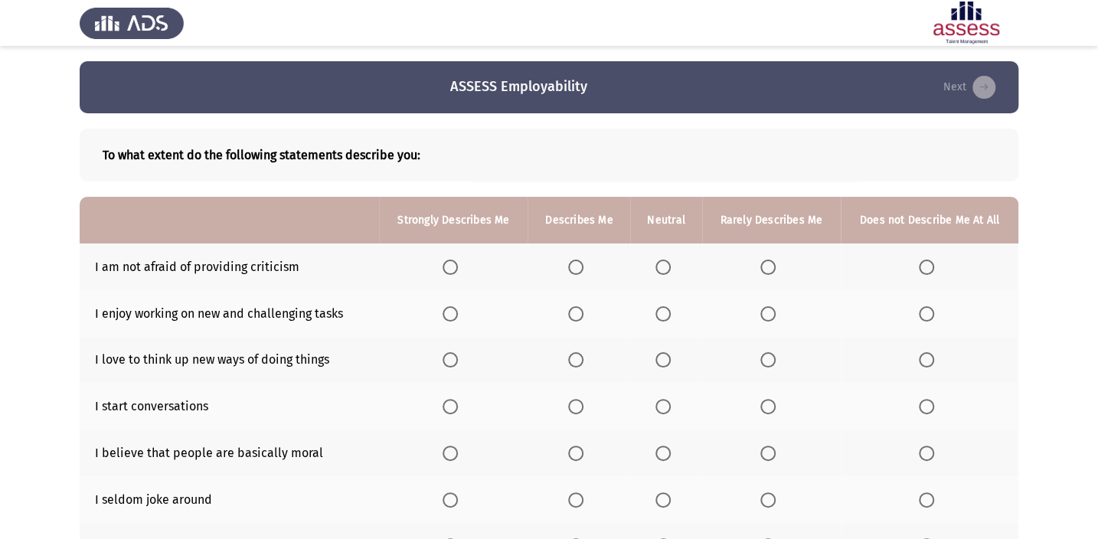
click at [574, 279] on th at bounding box center [579, 266] width 103 height 47
click at [663, 250] on th at bounding box center [665, 266] width 71 height 47
click at [664, 269] on span "Select an option" at bounding box center [662, 267] width 15 height 15
click at [664, 269] on input "Select an option" at bounding box center [662, 267] width 15 height 15
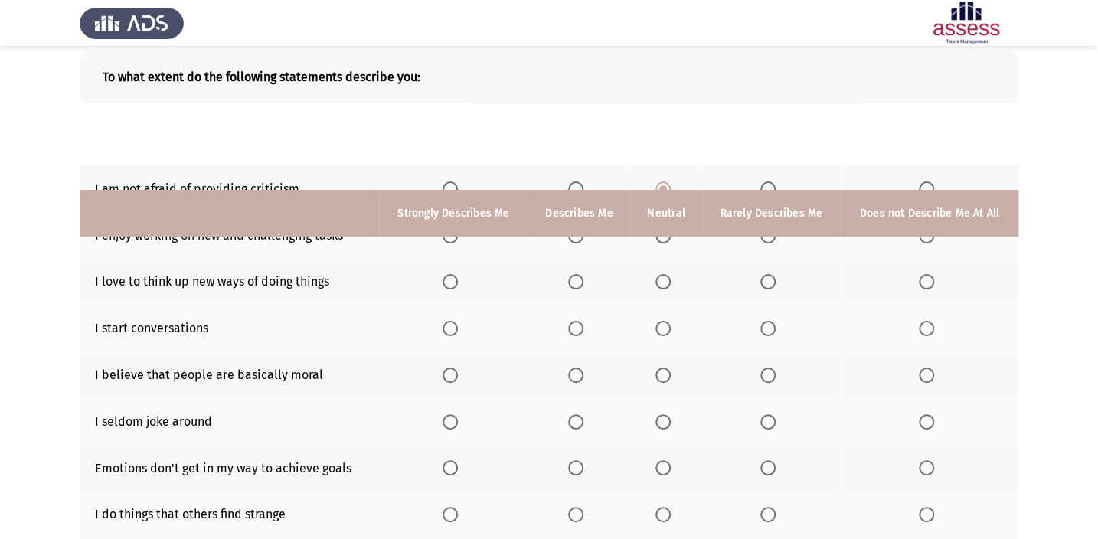
scroll to position [64, 0]
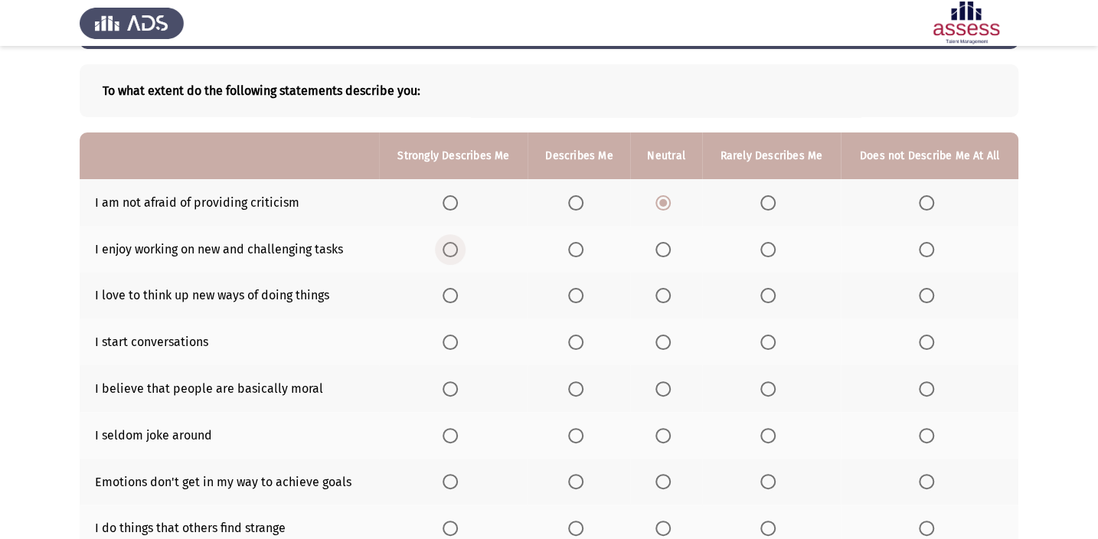
click at [446, 250] on span "Select an option" at bounding box center [450, 249] width 15 height 15
click at [446, 250] on input "Select an option" at bounding box center [450, 249] width 15 height 15
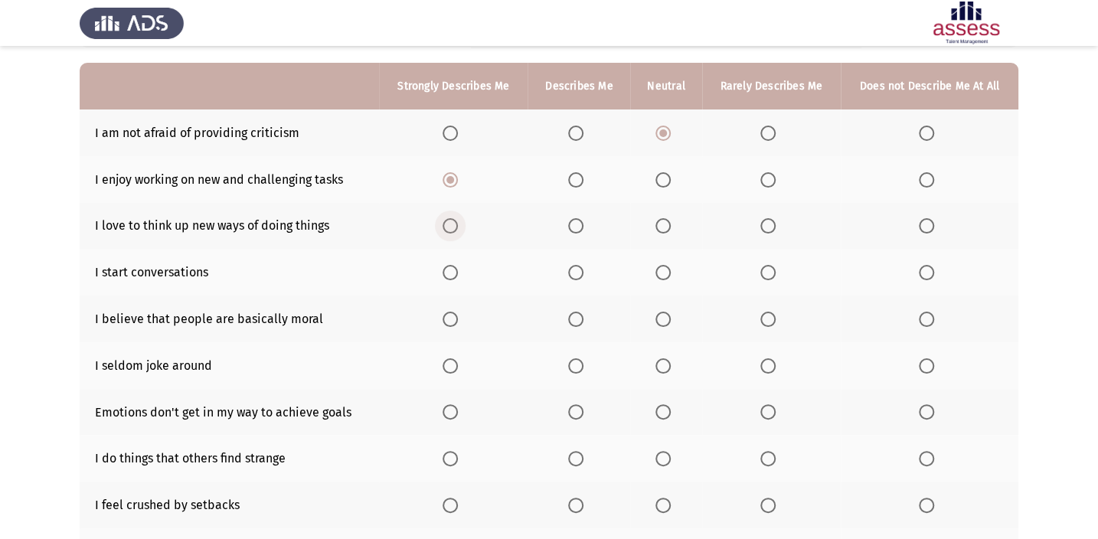
click at [462, 221] on label "Select an option" at bounding box center [453, 225] width 21 height 15
click at [458, 221] on input "Select an option" at bounding box center [450, 225] width 15 height 15
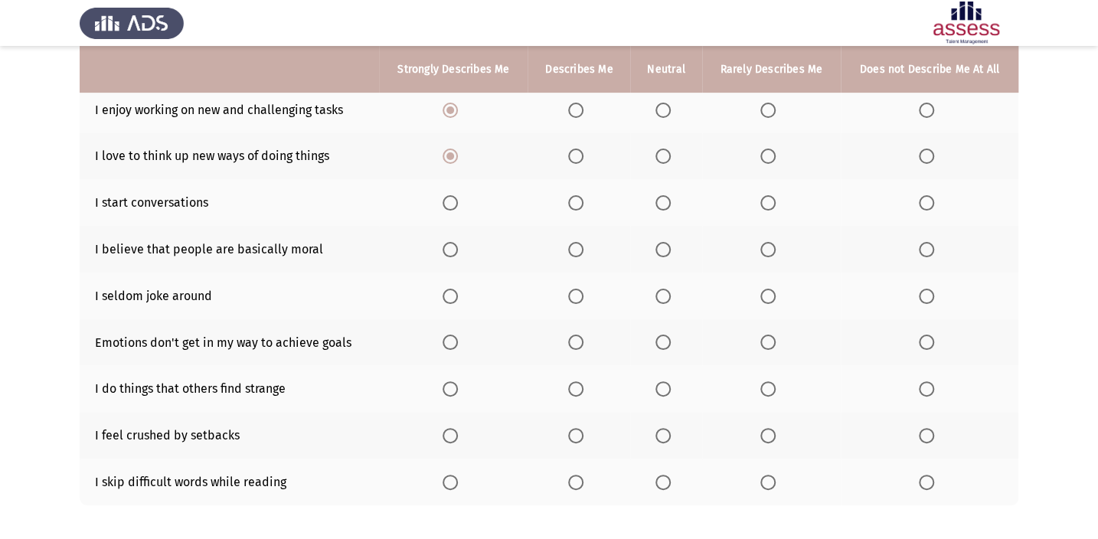
click at [581, 199] on span "Select an option" at bounding box center [575, 202] width 15 height 15
click at [581, 199] on input "Select an option" at bounding box center [575, 202] width 15 height 15
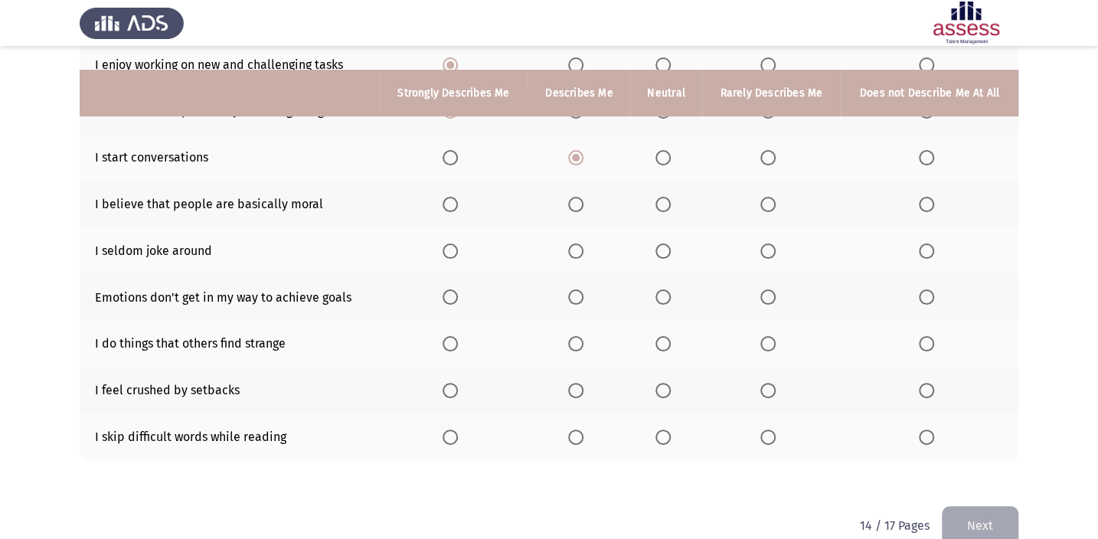
scroll to position [273, 0]
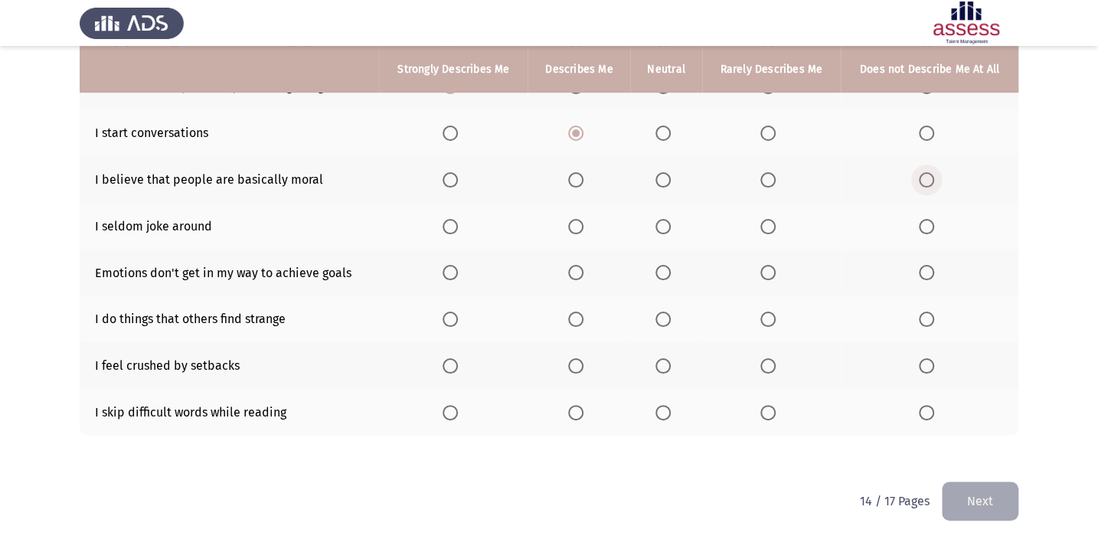
click at [924, 179] on span "Select an option" at bounding box center [926, 179] width 15 height 15
click at [924, 179] on input "Select an option" at bounding box center [926, 179] width 15 height 15
click at [656, 230] on span "Select an option" at bounding box center [662, 226] width 15 height 15
click at [656, 230] on input "Select an option" at bounding box center [662, 226] width 15 height 15
click at [450, 273] on span "Select an option" at bounding box center [450, 273] width 0 height 0
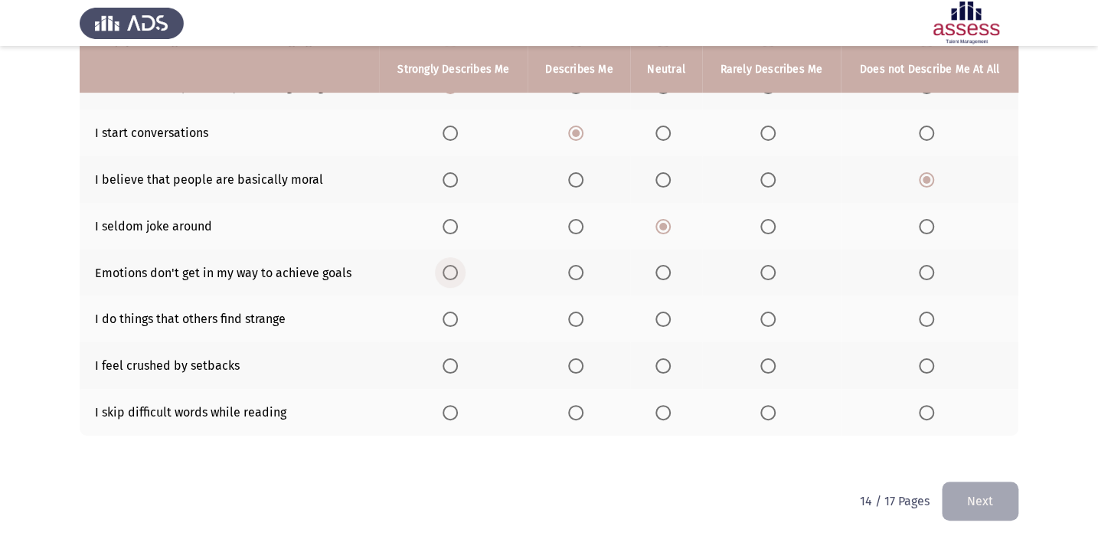
click at [452, 269] on input "Select an option" at bounding box center [450, 272] width 15 height 15
click at [583, 314] on span "Select an option" at bounding box center [575, 319] width 15 height 15
click at [583, 314] on input "Select an option" at bounding box center [575, 319] width 15 height 15
click at [663, 367] on span "Select an option" at bounding box center [662, 365] width 15 height 15
click at [663, 367] on input "Select an option" at bounding box center [662, 365] width 15 height 15
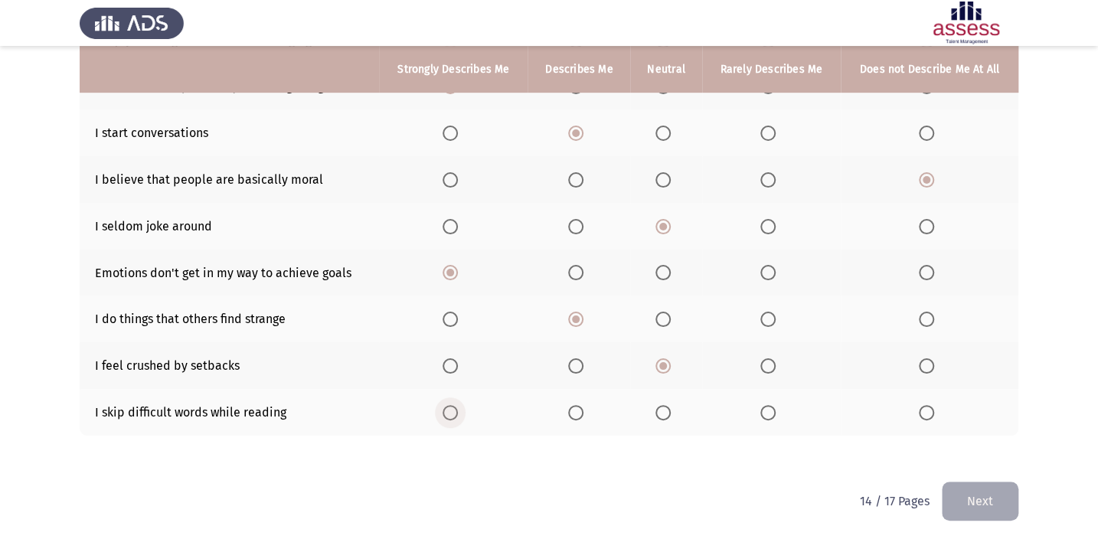
click at [452, 405] on span "Select an option" at bounding box center [450, 412] width 15 height 15
click at [452, 405] on input "Select an option" at bounding box center [450, 412] width 15 height 15
click at [980, 484] on button "Next" at bounding box center [980, 501] width 77 height 39
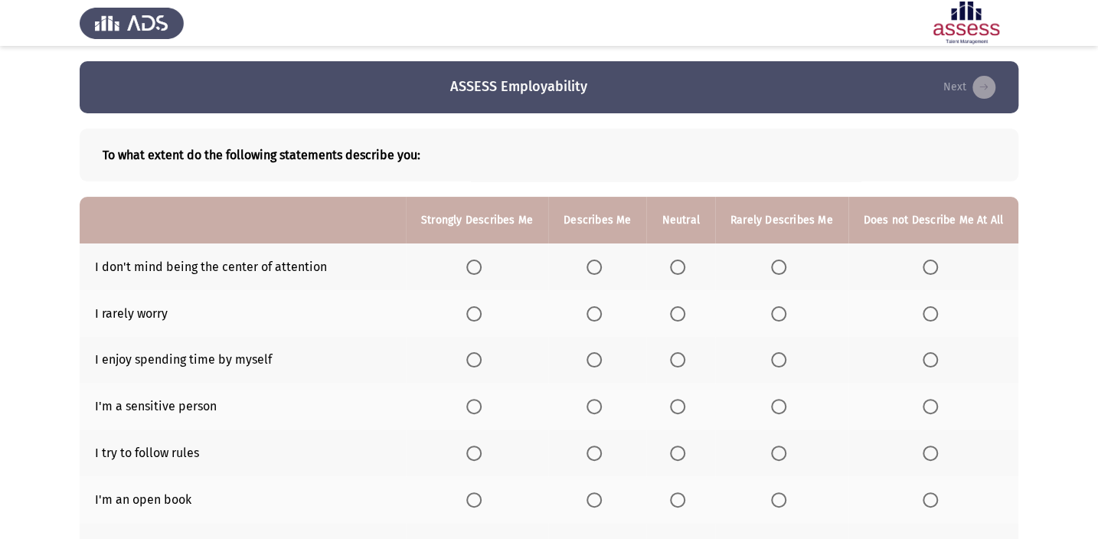
scroll to position [69, 0]
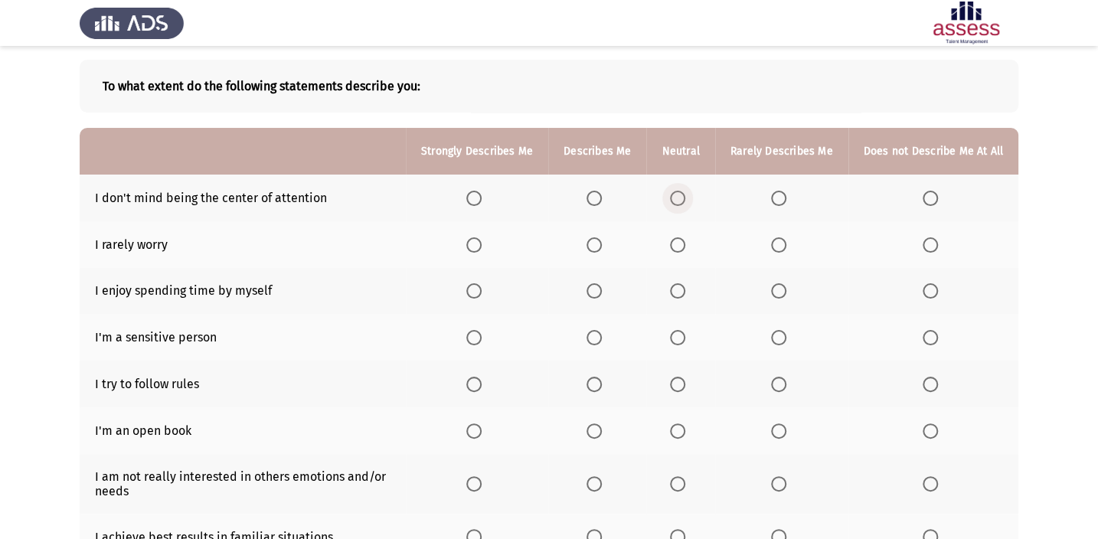
click at [676, 198] on span "Select an option" at bounding box center [677, 198] width 15 height 15
click at [676, 198] on input "Select an option" at bounding box center [677, 198] width 15 height 15
click at [608, 245] on label "Select an option" at bounding box center [597, 244] width 21 height 15
click at [602, 245] on input "Select an option" at bounding box center [594, 244] width 15 height 15
click at [596, 295] on span "Select an option" at bounding box center [594, 290] width 15 height 15
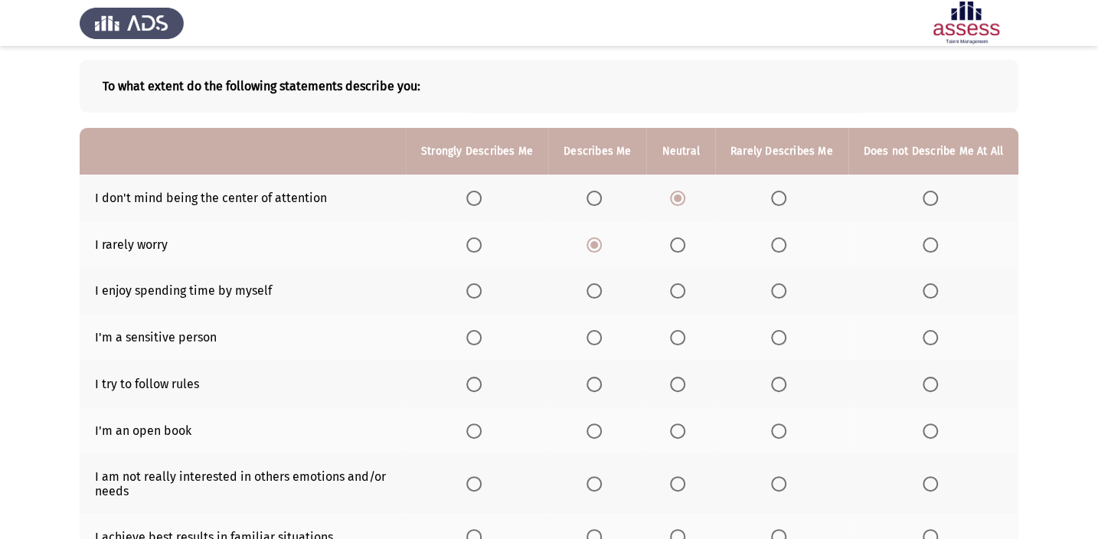
click at [596, 295] on input "Select an option" at bounding box center [594, 290] width 15 height 15
click at [482, 343] on span "Select an option" at bounding box center [473, 337] width 15 height 15
click at [482, 343] on input "Select an option" at bounding box center [473, 337] width 15 height 15
click at [600, 385] on span "Select an option" at bounding box center [594, 384] width 15 height 15
click at [600, 385] on input "Select an option" at bounding box center [594, 384] width 15 height 15
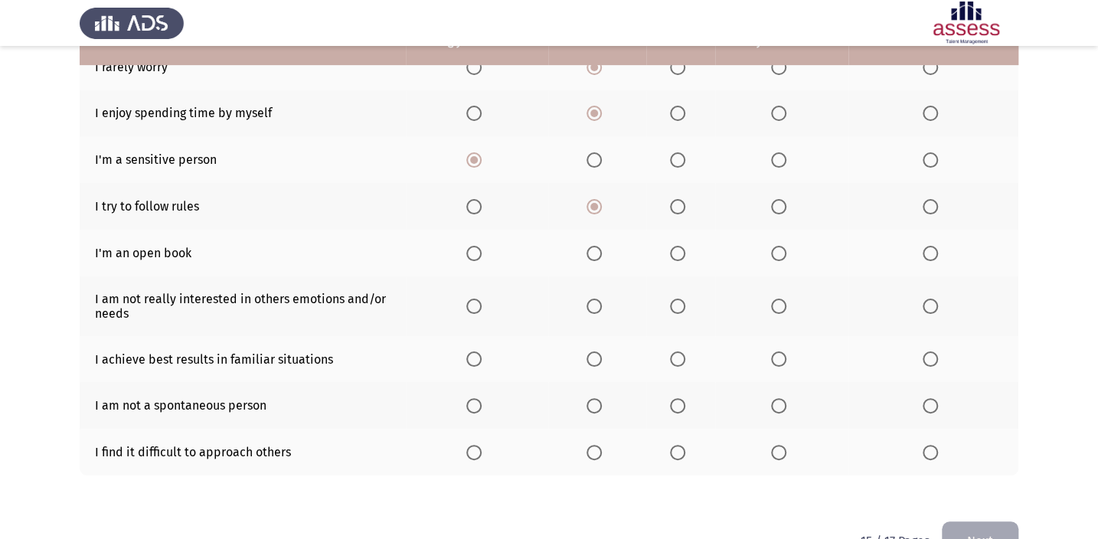
scroll to position [278, 0]
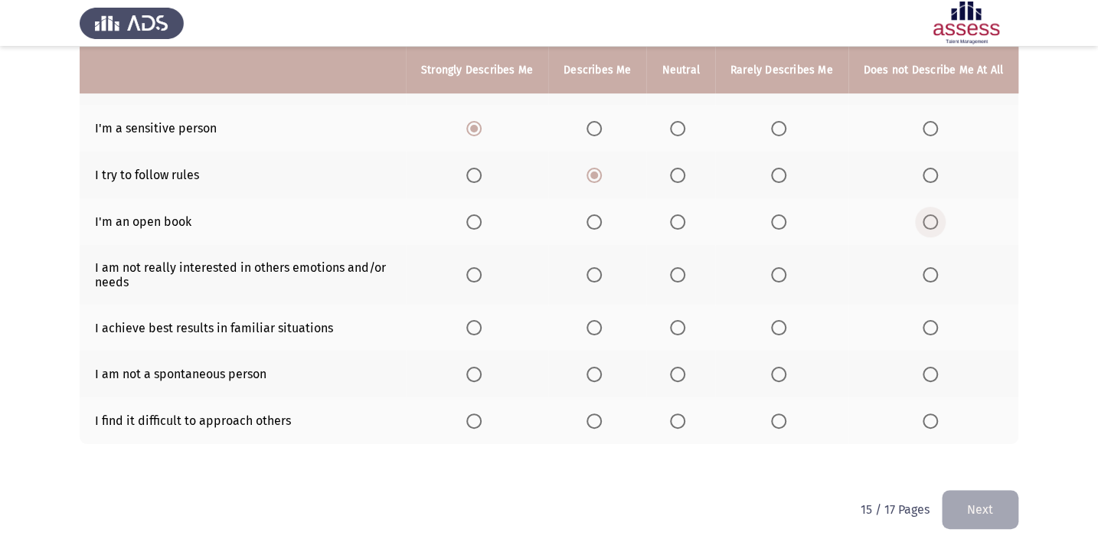
click at [926, 223] on span "Select an option" at bounding box center [930, 221] width 15 height 15
click at [926, 223] on input "Select an option" at bounding box center [930, 221] width 15 height 15
click at [777, 277] on span "Select an option" at bounding box center [778, 274] width 15 height 15
click at [777, 277] on input "Select an option" at bounding box center [778, 274] width 15 height 15
click at [673, 328] on th at bounding box center [680, 328] width 68 height 47
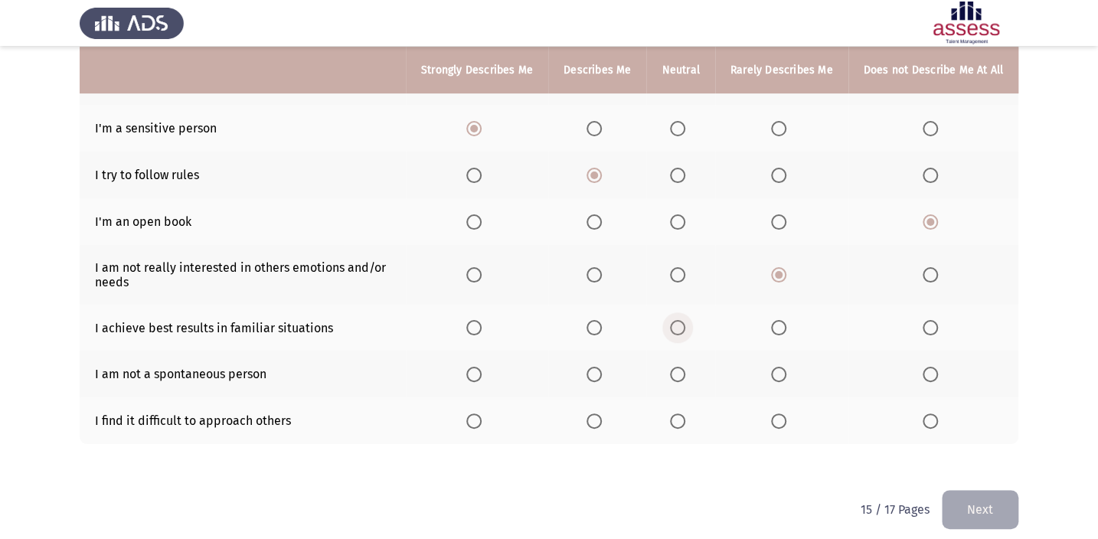
click at [685, 321] on span "Select an option" at bounding box center [677, 327] width 15 height 15
click at [685, 321] on input "Select an option" at bounding box center [677, 327] width 15 height 15
click at [685, 373] on span "Select an option" at bounding box center [677, 374] width 15 height 15
click at [685, 373] on input "Select an option" at bounding box center [677, 374] width 15 height 15
click at [608, 415] on label "Select an option" at bounding box center [597, 420] width 21 height 15
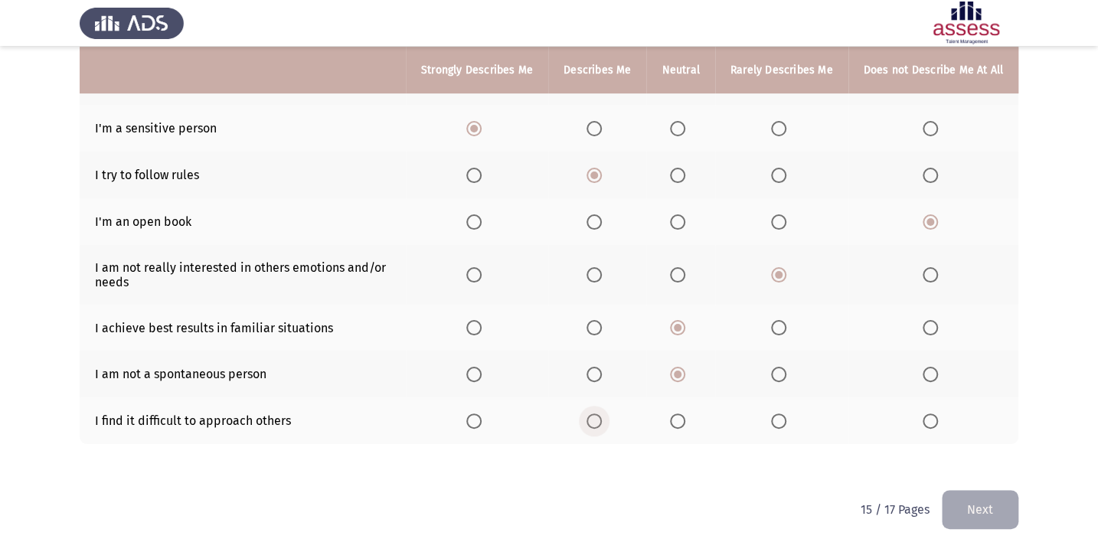
click at [602, 415] on input "Select an option" at bounding box center [594, 420] width 15 height 15
click at [949, 513] on button "Next" at bounding box center [980, 509] width 77 height 39
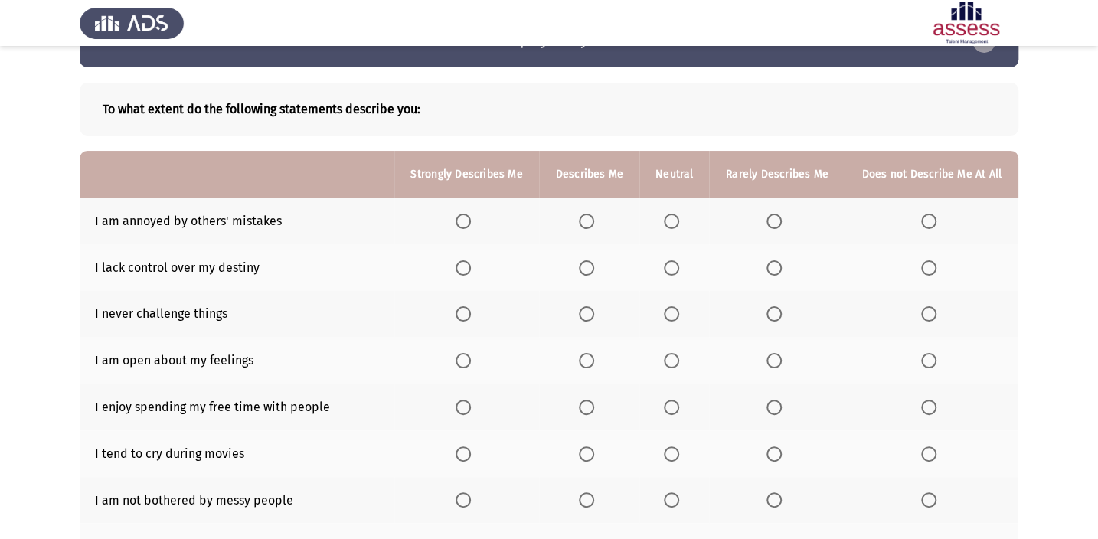
scroll to position [69, 0]
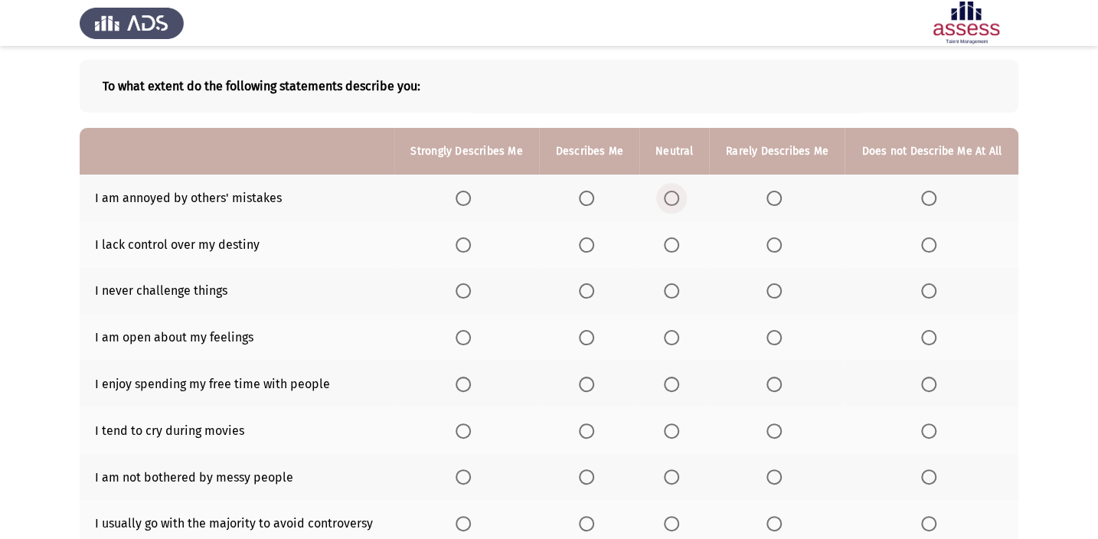
click at [670, 199] on span "Select an option" at bounding box center [671, 198] width 15 height 15
click at [670, 199] on input "Select an option" at bounding box center [671, 198] width 15 height 15
click at [590, 196] on span "Select an option" at bounding box center [586, 198] width 15 height 15
click at [590, 196] on input "Select an option" at bounding box center [586, 198] width 15 height 15
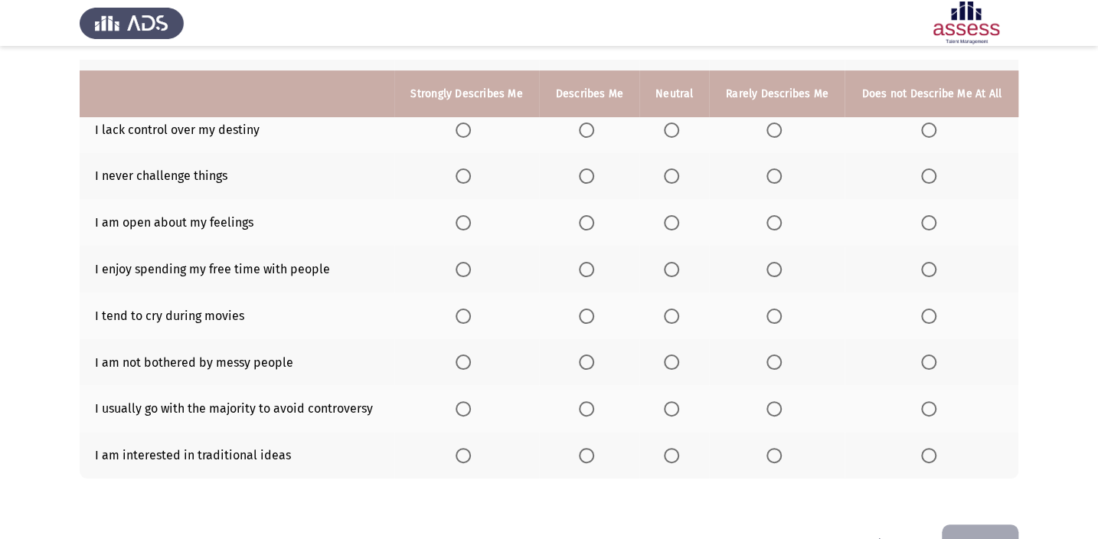
scroll to position [208, 0]
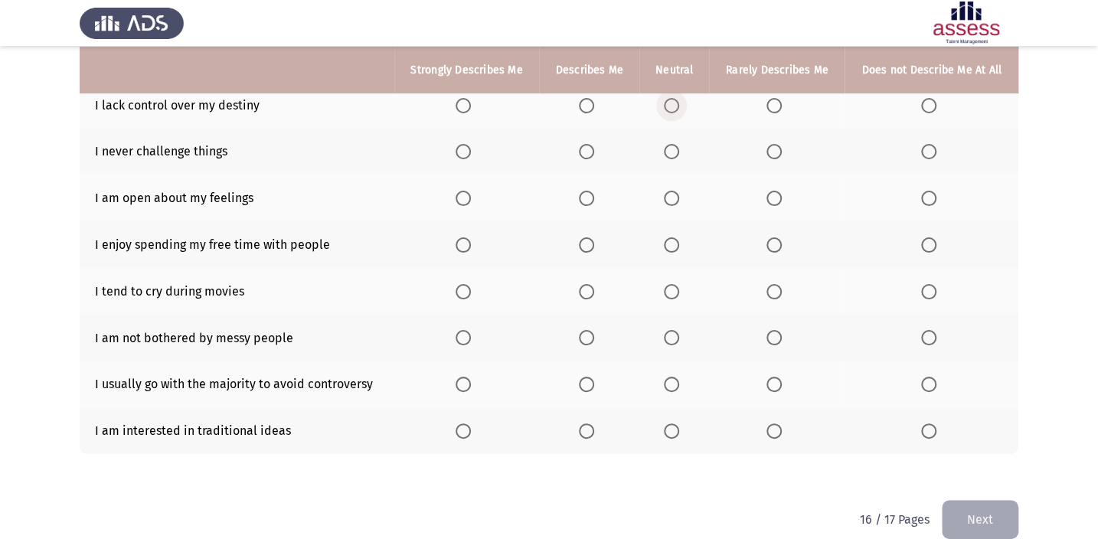
click at [675, 103] on span "Select an option" at bounding box center [671, 105] width 15 height 15
click at [675, 103] on input "Select an option" at bounding box center [671, 105] width 15 height 15
click at [781, 146] on span "Select an option" at bounding box center [773, 151] width 15 height 15
click at [781, 146] on input "Select an option" at bounding box center [773, 151] width 15 height 15
click at [926, 153] on span "Select an option" at bounding box center [928, 151] width 15 height 15
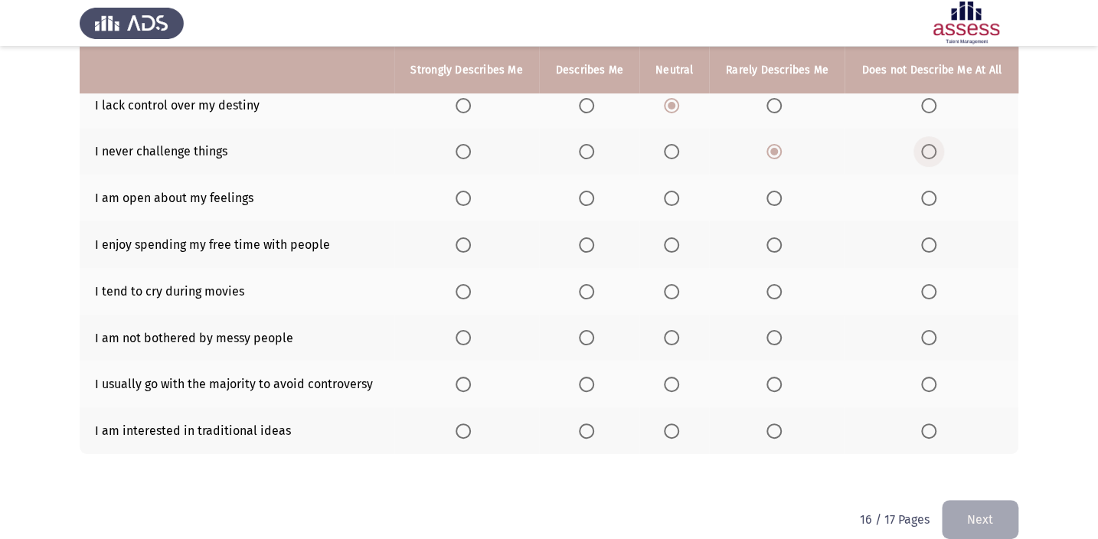
click at [926, 153] on input "Select an option" at bounding box center [928, 151] width 15 height 15
click at [580, 197] on span "Select an option" at bounding box center [586, 198] width 15 height 15
click at [580, 197] on input "Select an option" at bounding box center [586, 198] width 15 height 15
click at [453, 243] on th at bounding box center [466, 244] width 145 height 47
click at [466, 237] on span "Select an option" at bounding box center [463, 244] width 15 height 15
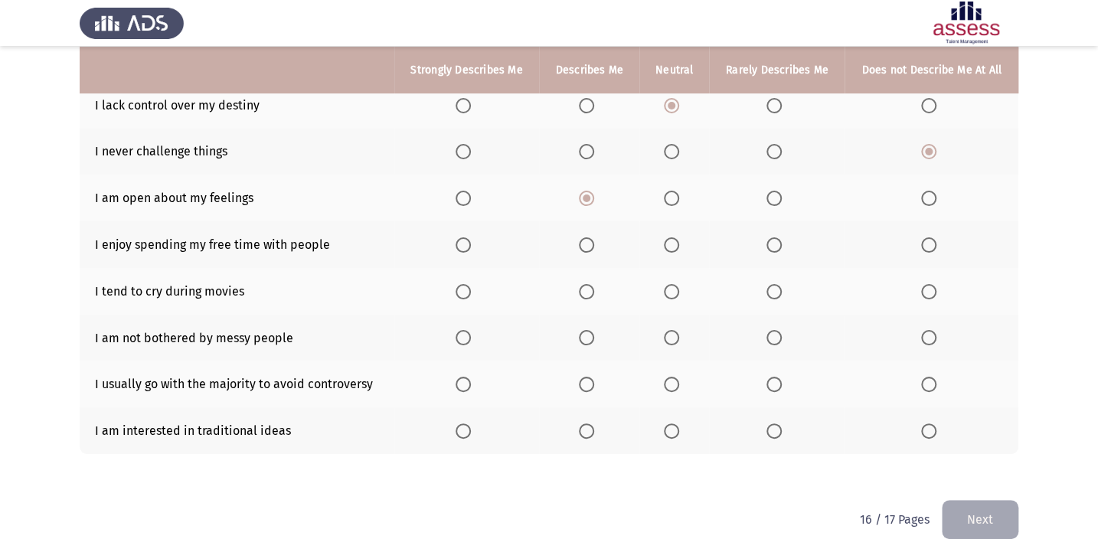
click at [466, 237] on input "Select an option" at bounding box center [463, 244] width 15 height 15
click at [582, 285] on span "Select an option" at bounding box center [586, 291] width 15 height 15
click at [582, 285] on input "Select an option" at bounding box center [586, 291] width 15 height 15
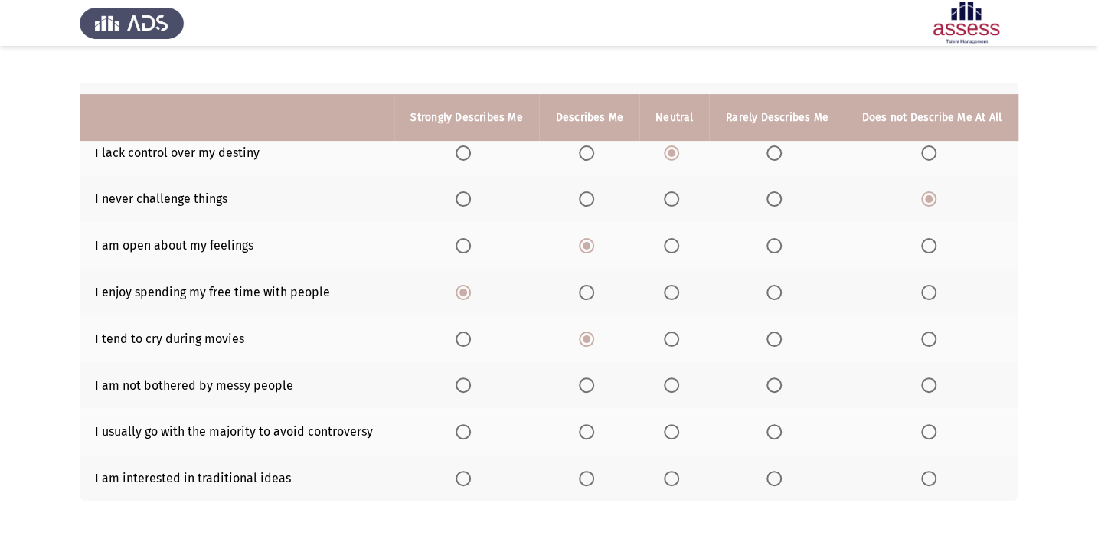
scroll to position [139, 0]
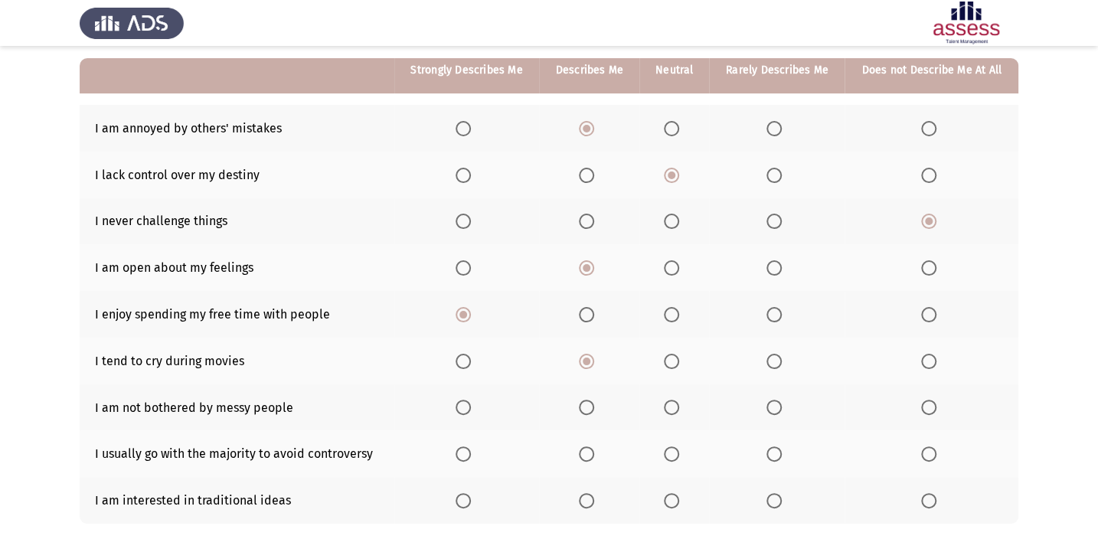
click at [929, 408] on span "Select an option" at bounding box center [928, 407] width 15 height 15
click at [929, 408] on input "Select an option" at bounding box center [928, 407] width 15 height 15
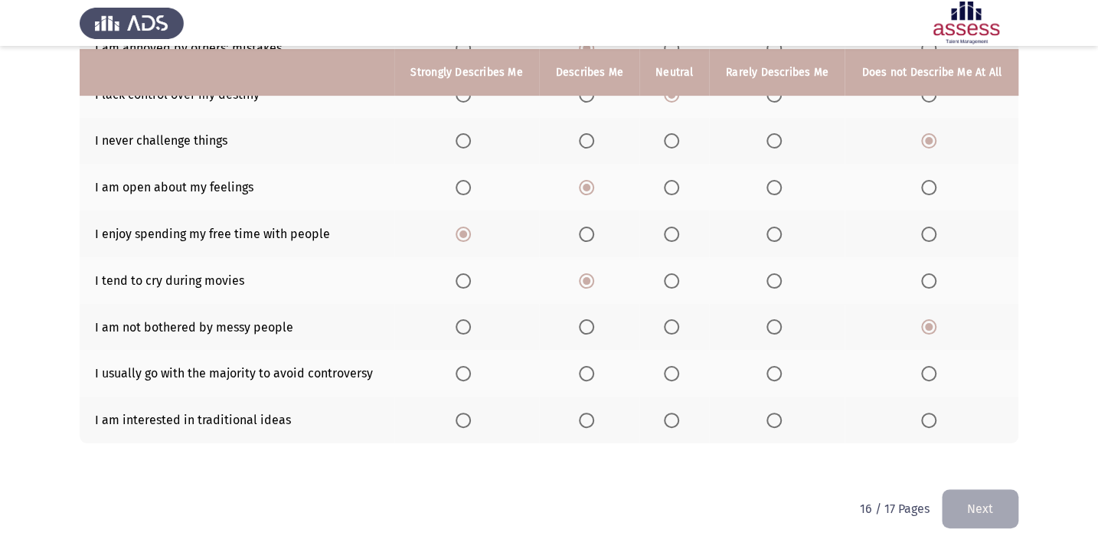
scroll to position [227, 0]
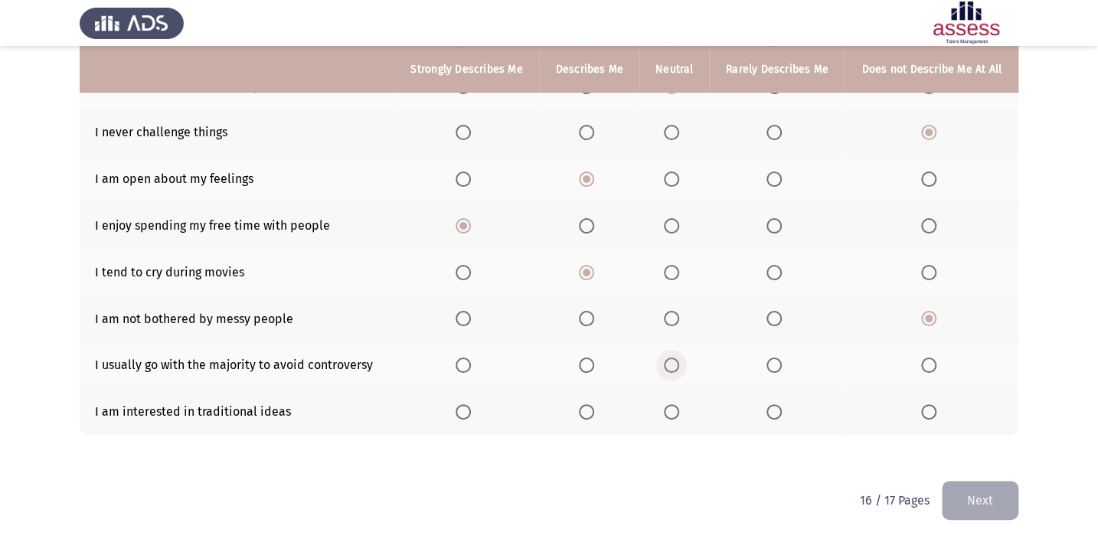
click at [672, 358] on span "Select an option" at bounding box center [671, 365] width 15 height 15
click at [672, 358] on input "Select an option" at bounding box center [671, 365] width 15 height 15
click at [765, 407] on th at bounding box center [777, 411] width 136 height 47
click at [590, 406] on span "Select an option" at bounding box center [586, 411] width 15 height 15
click at [590, 406] on input "Select an option" at bounding box center [586, 411] width 15 height 15
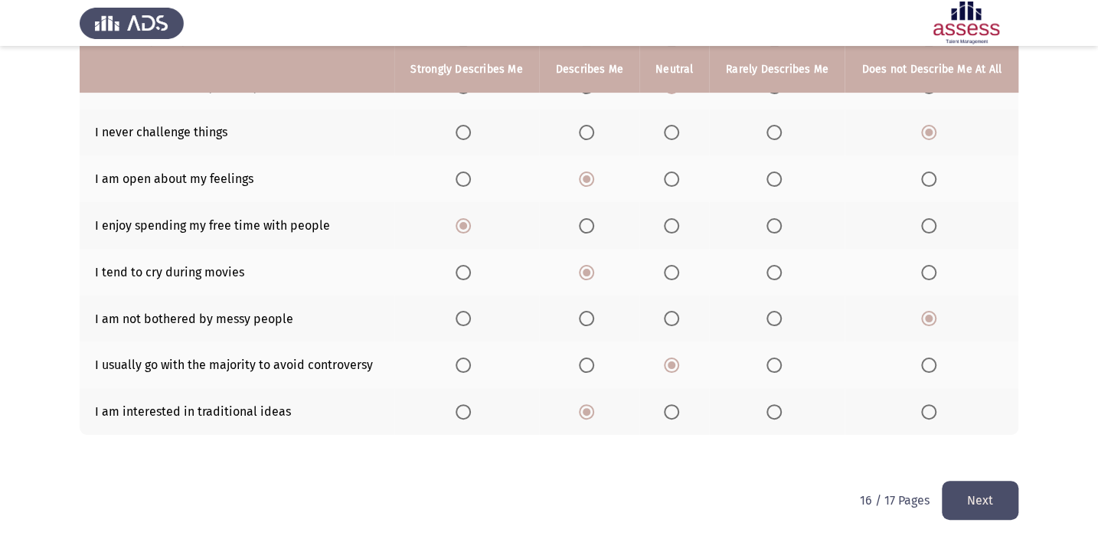
click at [678, 406] on span "Select an option" at bounding box center [671, 411] width 15 height 15
click at [678, 406] on input "Select an option" at bounding box center [671, 411] width 15 height 15
click at [964, 499] on button "Next" at bounding box center [980, 500] width 77 height 39
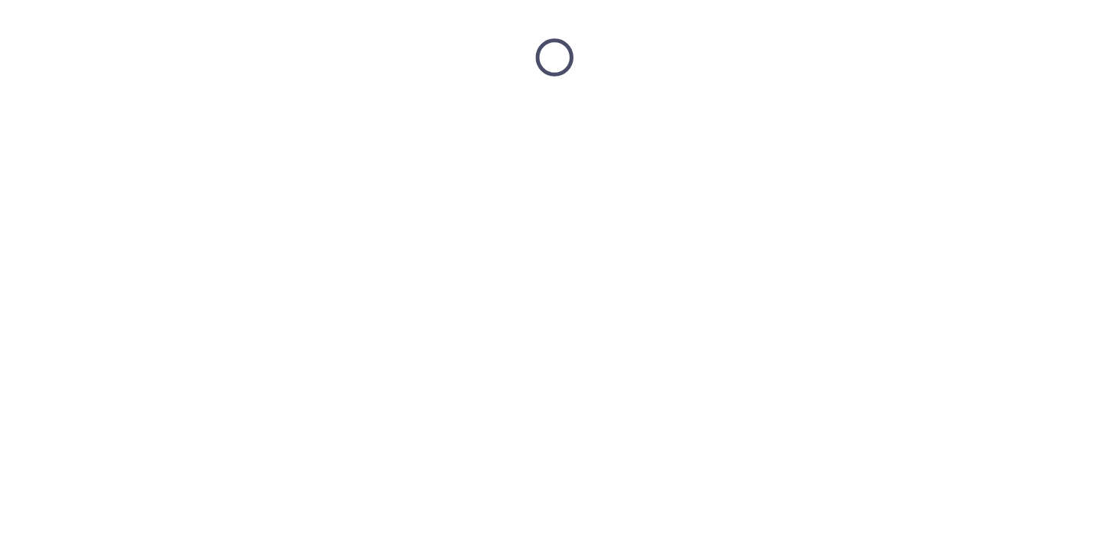
scroll to position [0, 0]
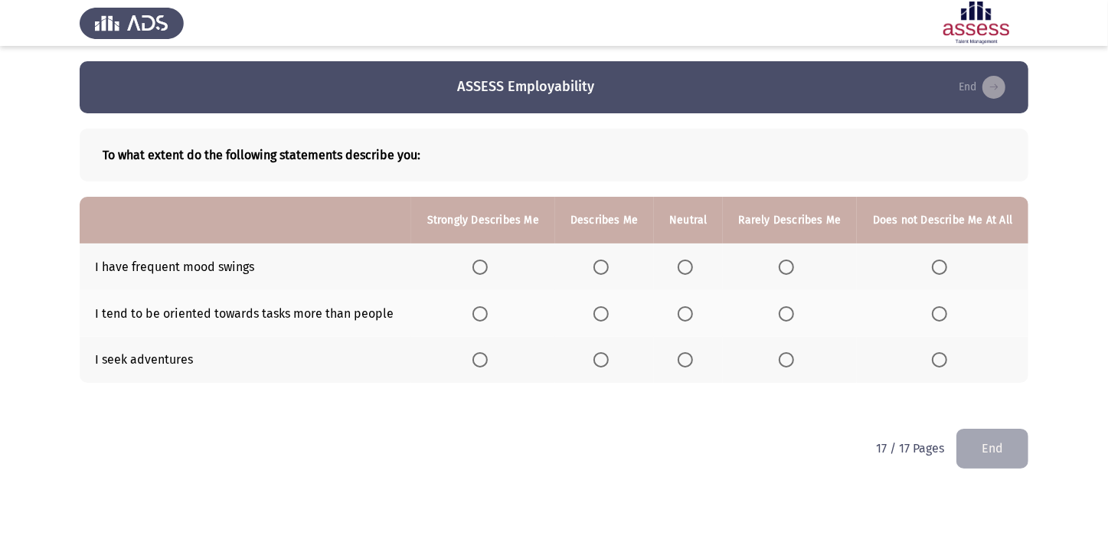
click at [605, 257] on th at bounding box center [604, 266] width 99 height 47
click at [606, 267] on span "Select an option" at bounding box center [600, 267] width 15 height 15
click at [606, 267] on input "Select an option" at bounding box center [600, 267] width 15 height 15
click at [691, 312] on span "Select an option" at bounding box center [685, 313] width 15 height 15
click at [691, 312] on input "Select an option" at bounding box center [685, 313] width 15 height 15
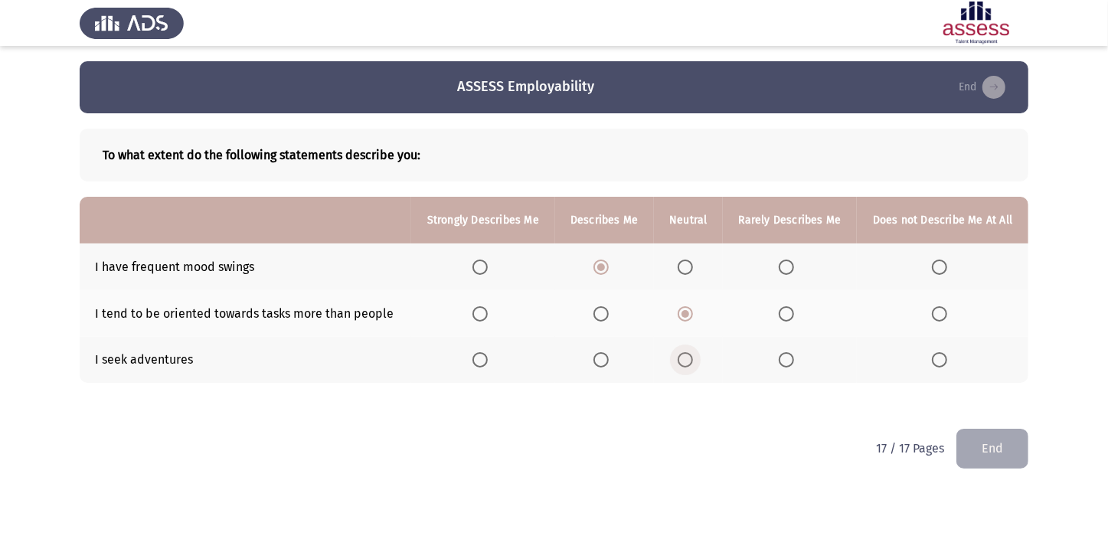
click at [678, 355] on span "Select an option" at bounding box center [685, 359] width 15 height 15
click at [678, 355] on input "Select an option" at bounding box center [685, 359] width 15 height 15
click at [985, 443] on button "End" at bounding box center [992, 448] width 72 height 39
